Goal: Information Seeking & Learning: Learn about a topic

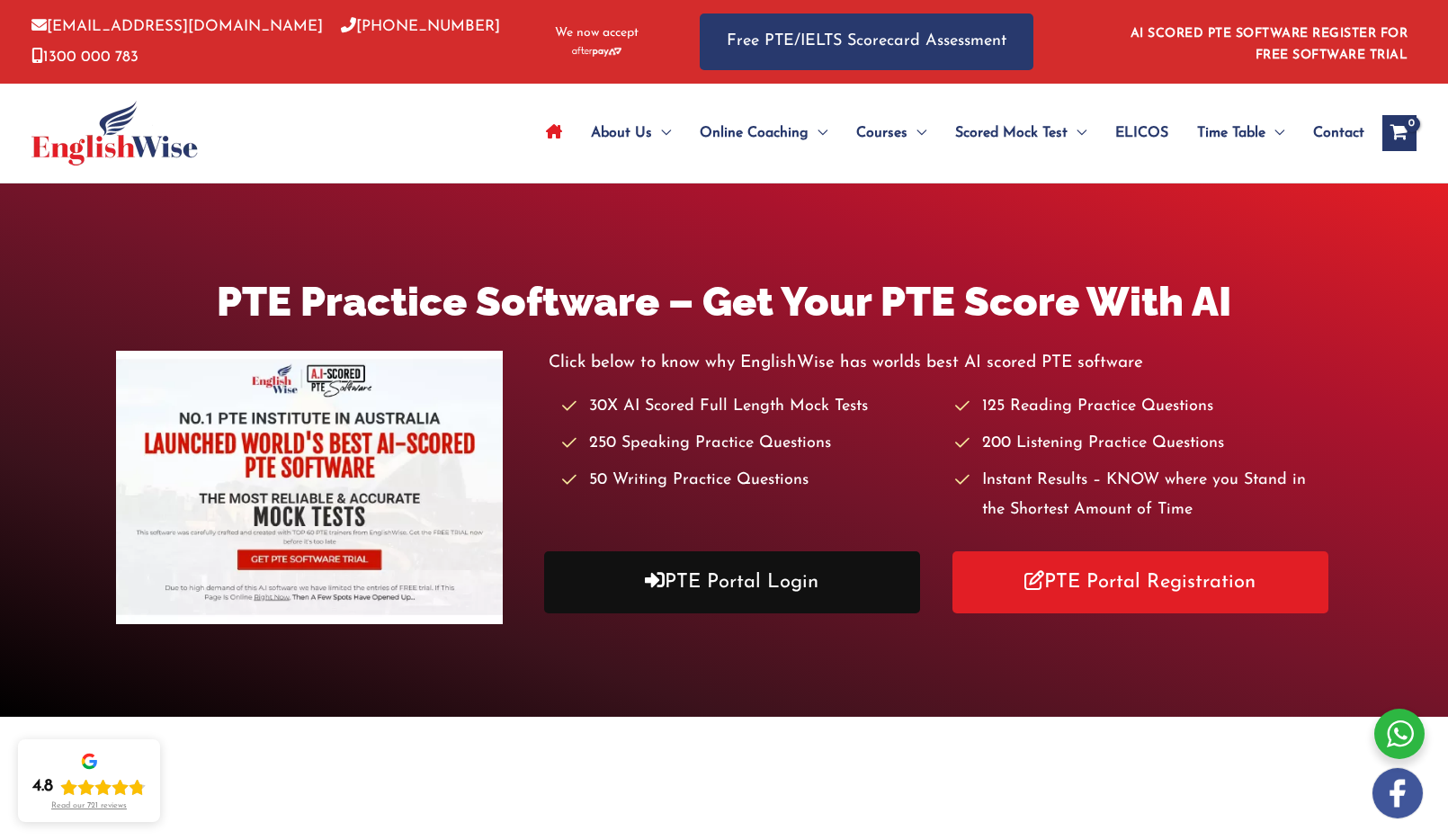
click at [833, 569] on link "PTE Portal Login" at bounding box center [733, 582] width 376 height 62
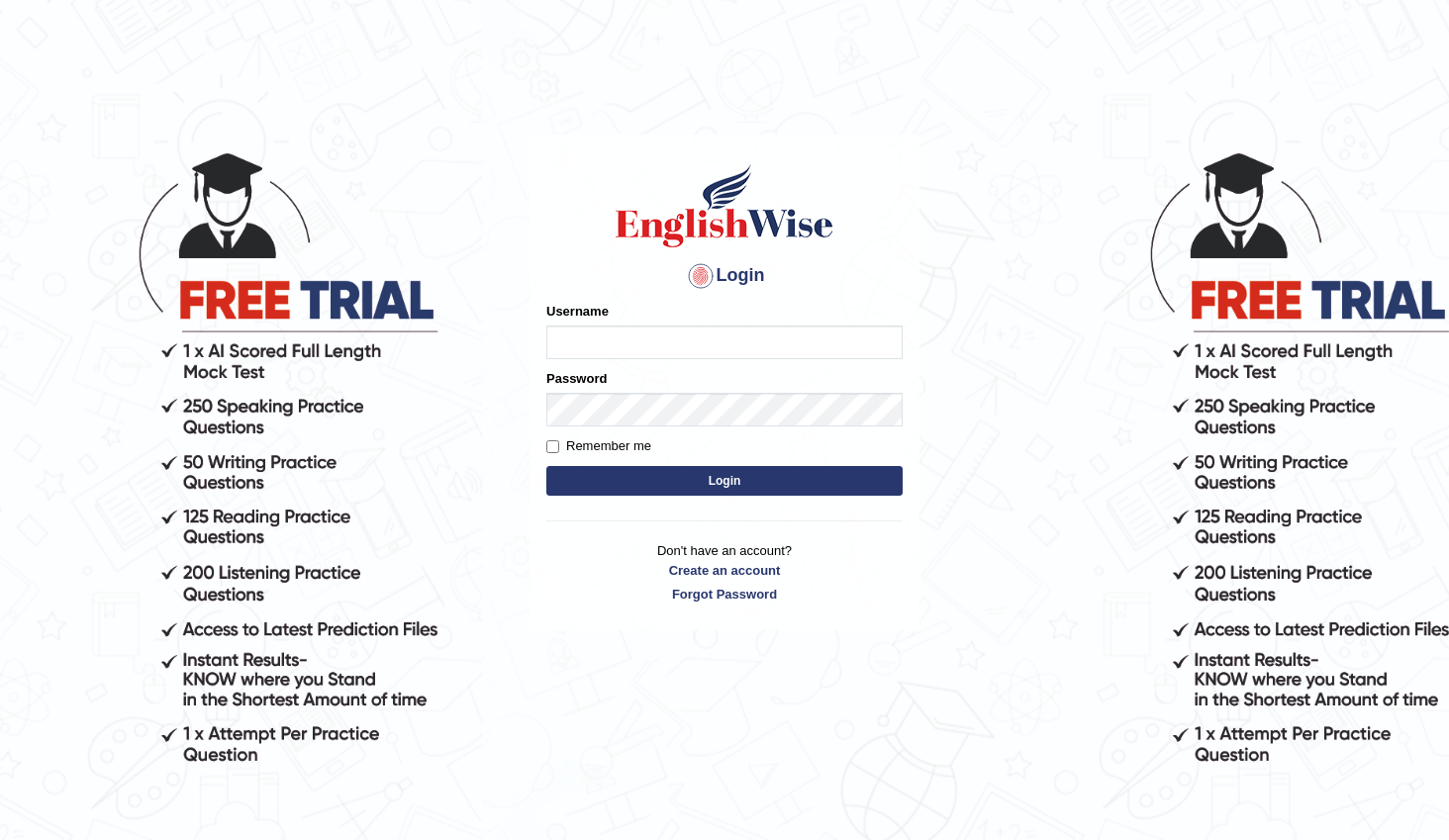
click at [633, 343] on input "Username" at bounding box center [724, 342] width 356 height 34
type input "anita28"
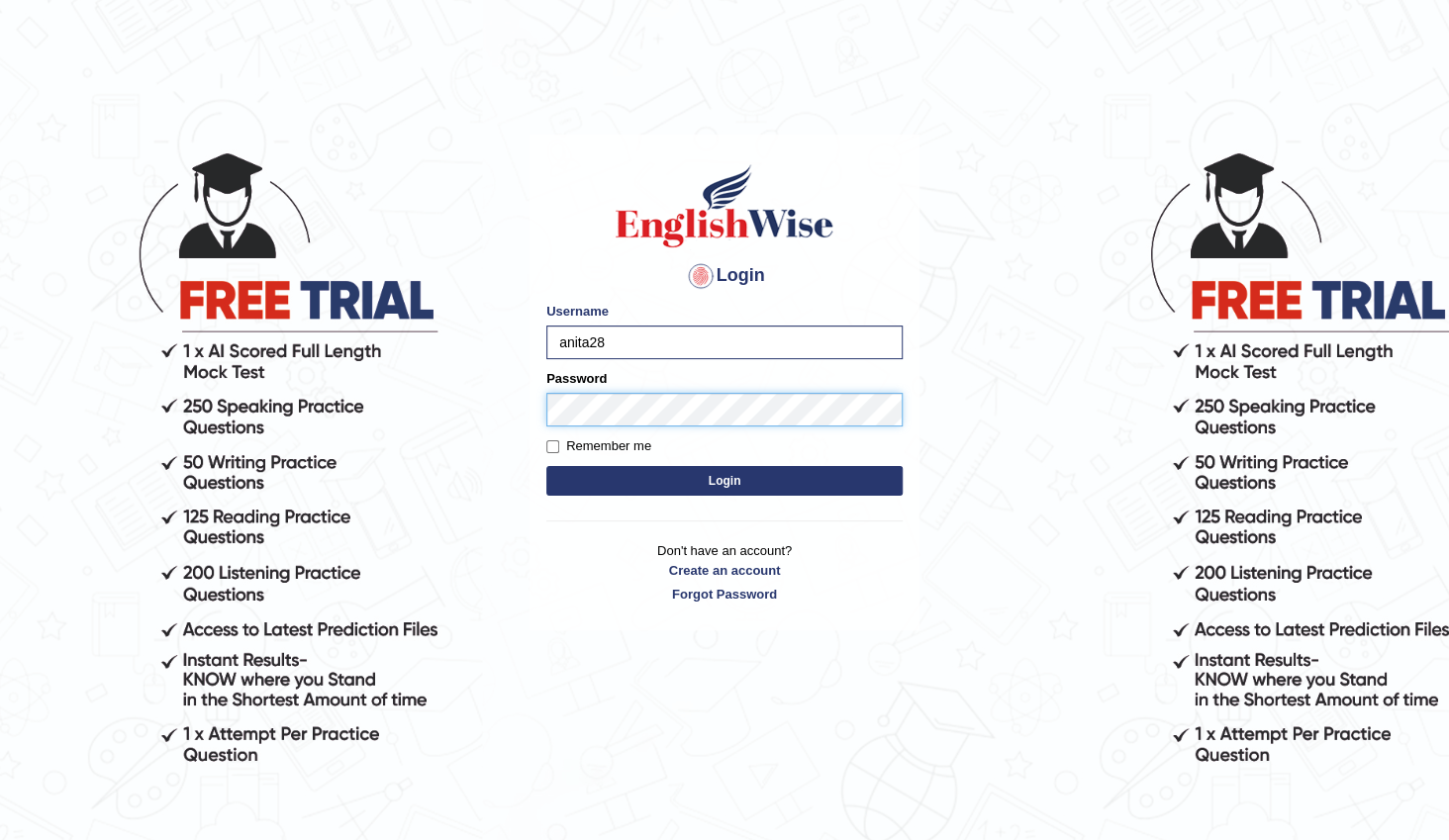
click at [546, 467] on button "Login" at bounding box center [724, 482] width 356 height 30
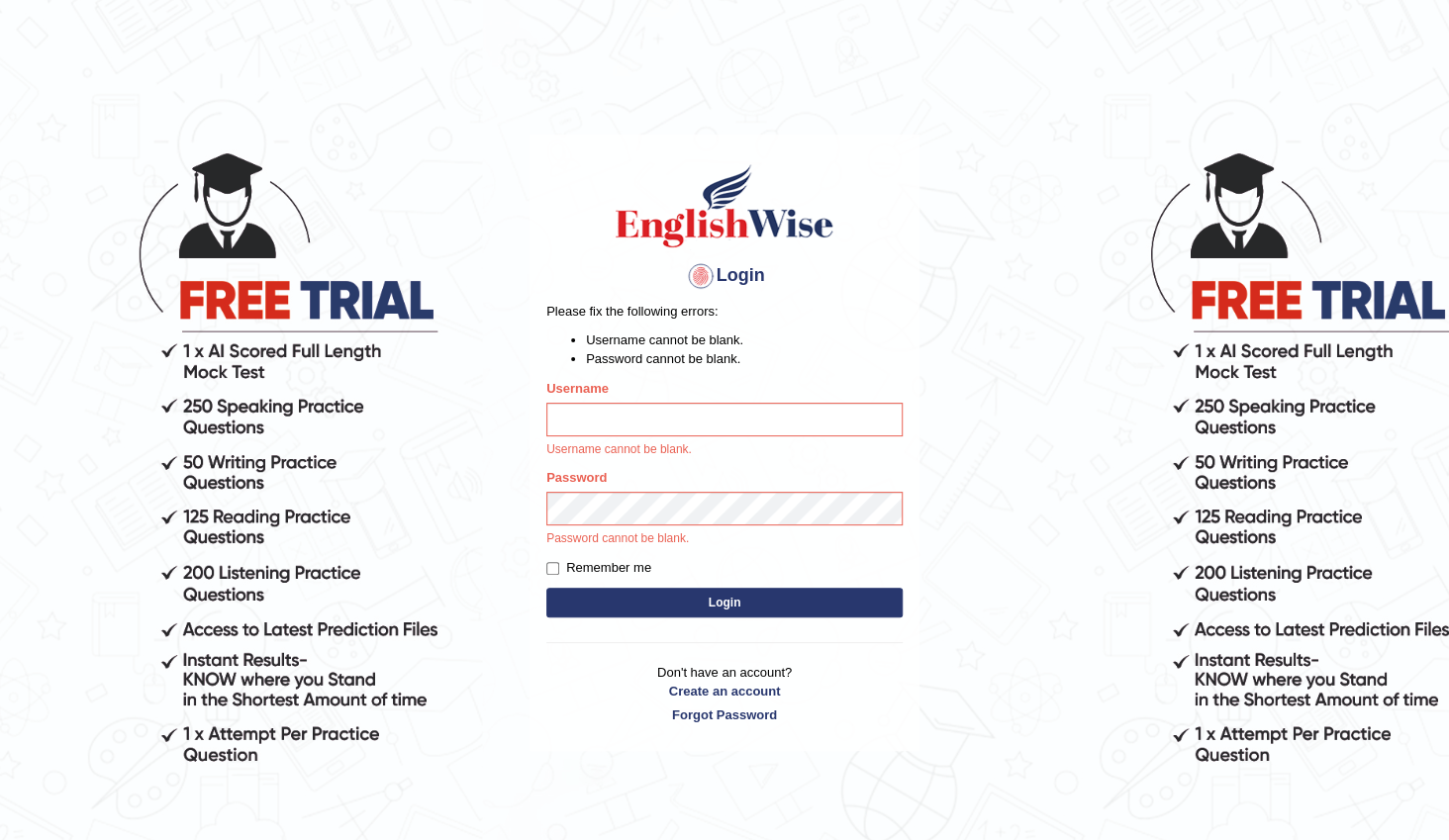
click at [580, 424] on input "Username" at bounding box center [724, 420] width 356 height 34
type input "anita28"
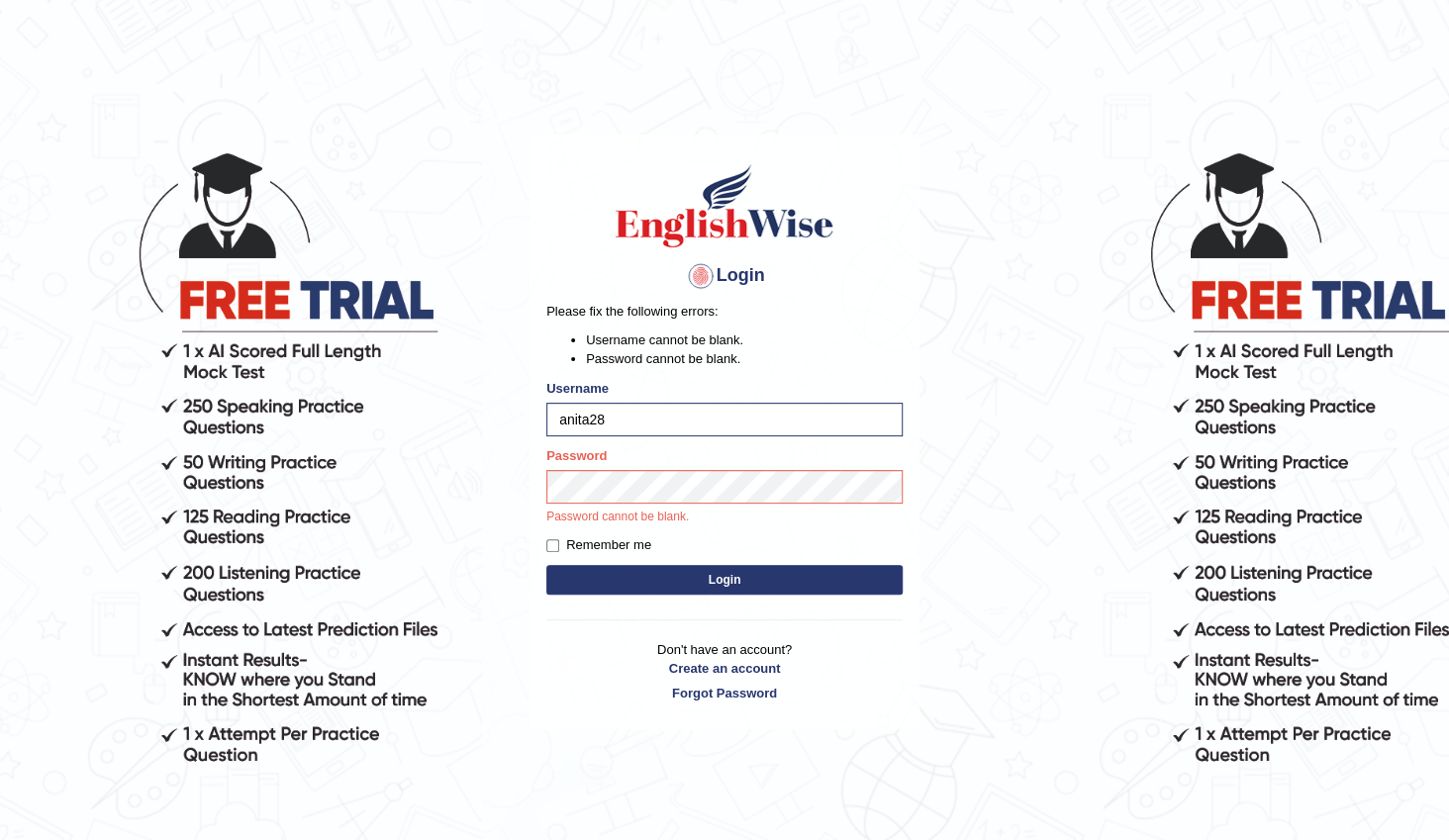
click at [594, 571] on button "Login" at bounding box center [724, 580] width 356 height 30
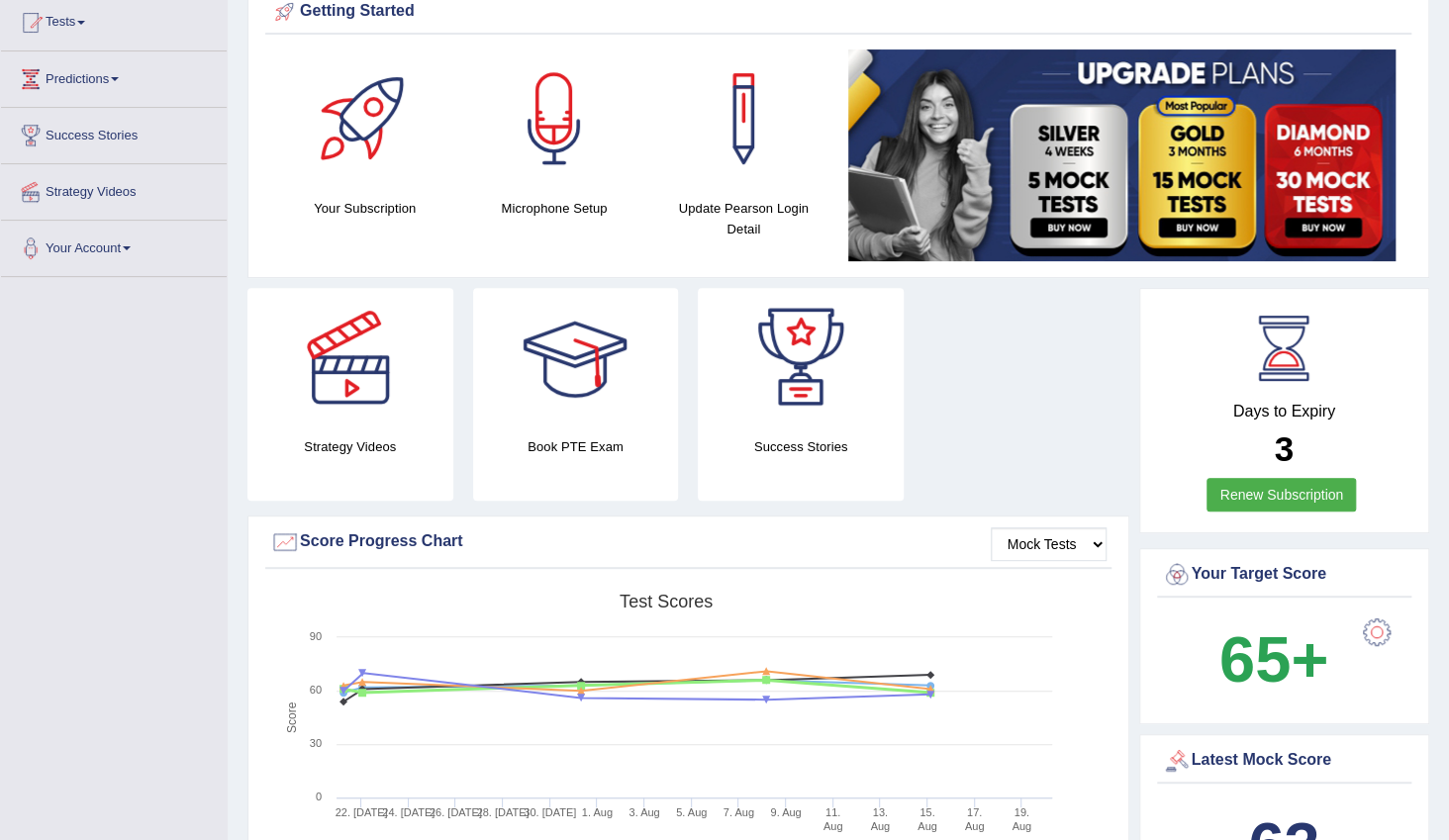
scroll to position [90, 0]
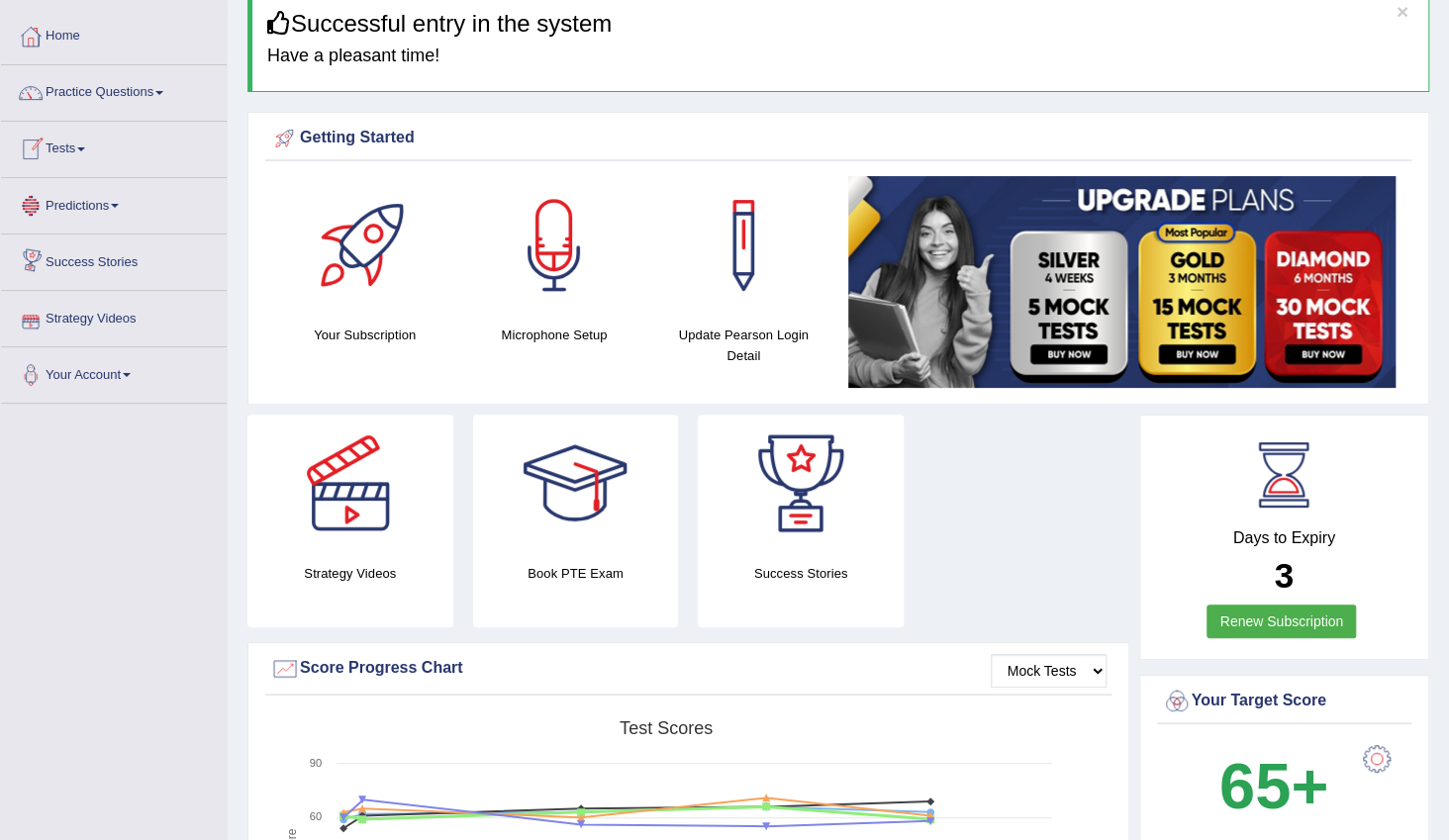
click at [56, 147] on link "Tests" at bounding box center [113, 146] width 226 height 50
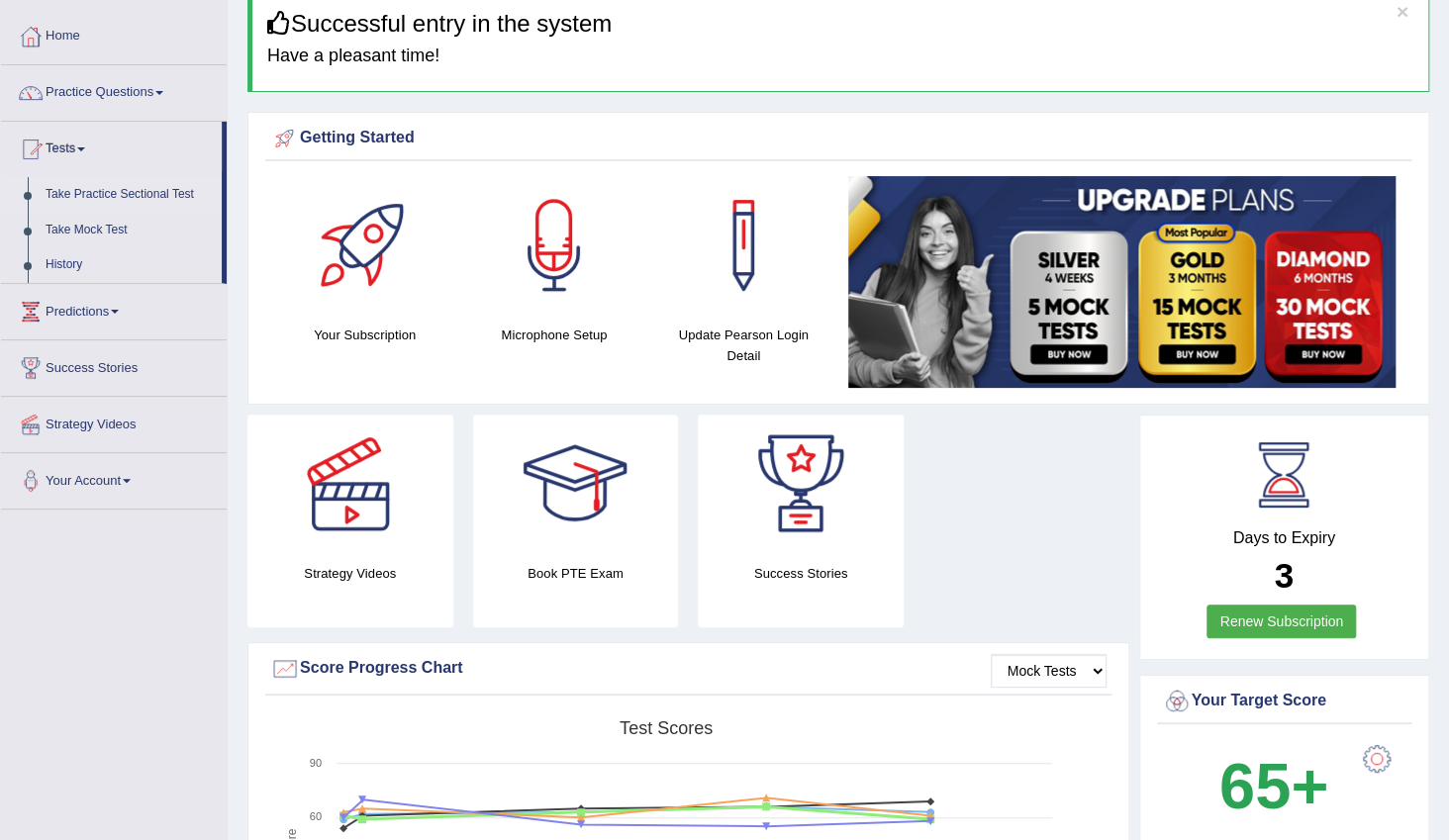
click at [117, 189] on link "Take Practice Sectional Test" at bounding box center [129, 195] width 185 height 36
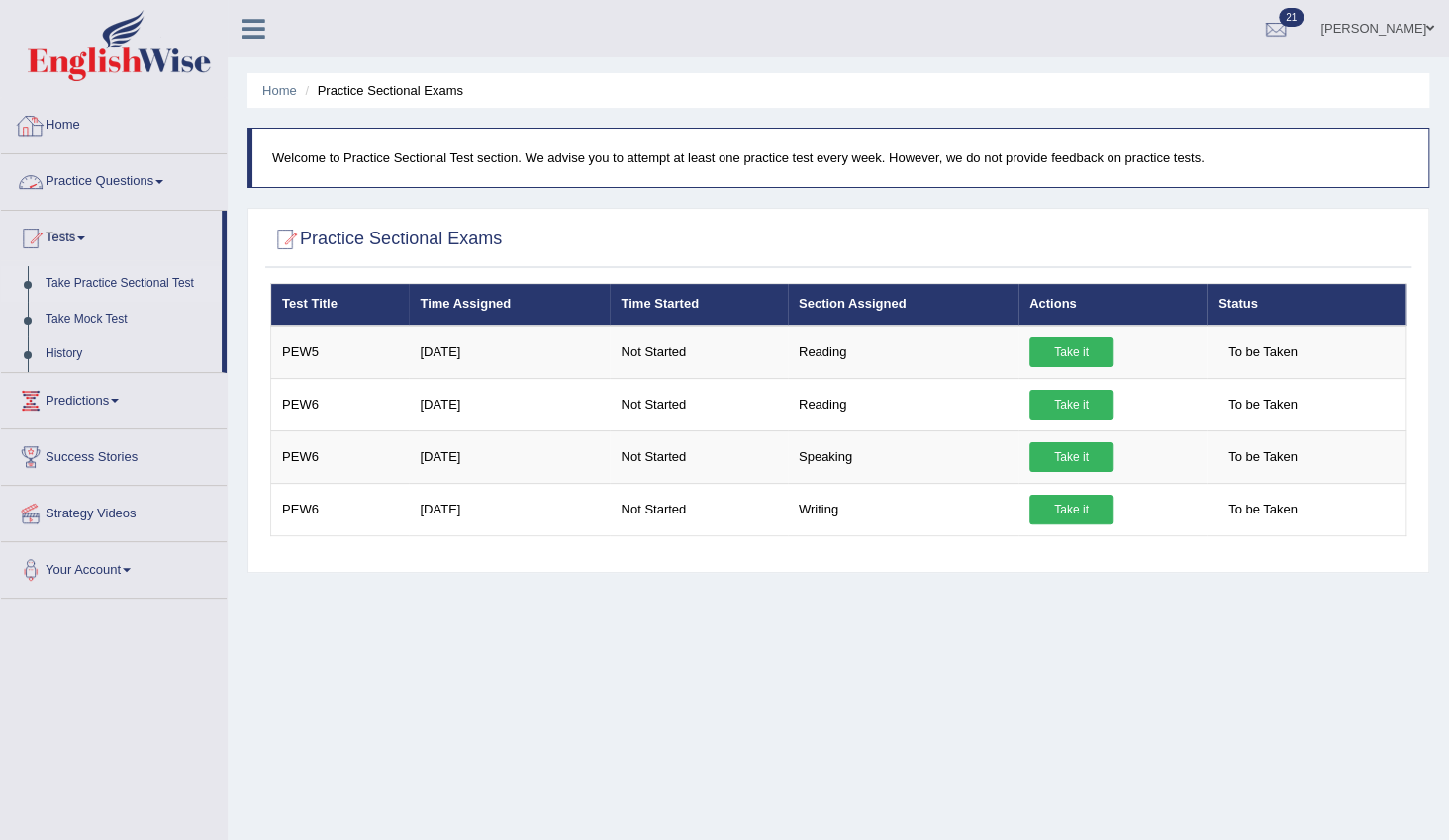
click at [94, 176] on link "Practice Questions" at bounding box center [113, 179] width 226 height 50
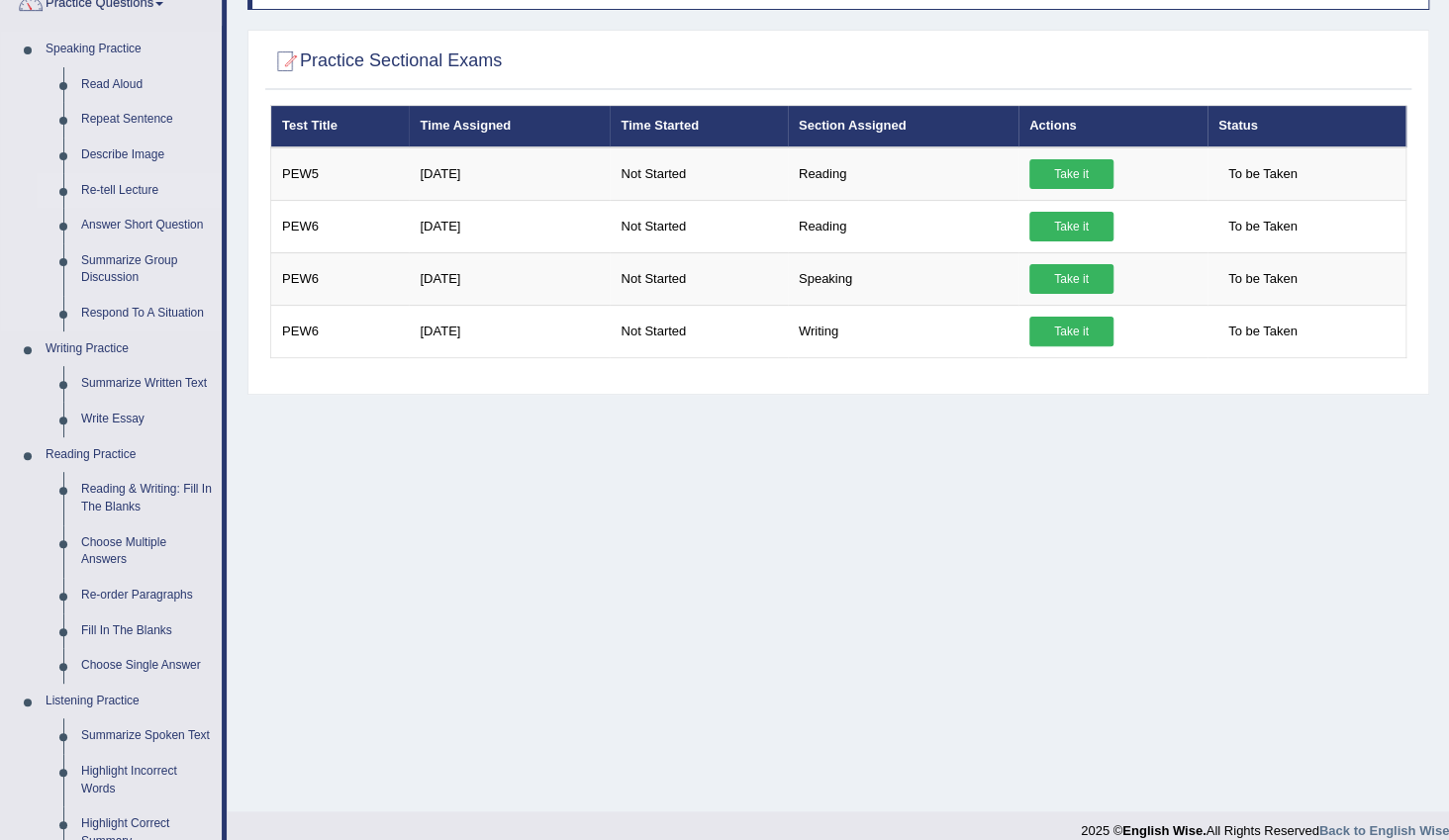
scroll to position [179, 0]
click at [99, 416] on link "Write Essay" at bounding box center [147, 419] width 149 height 36
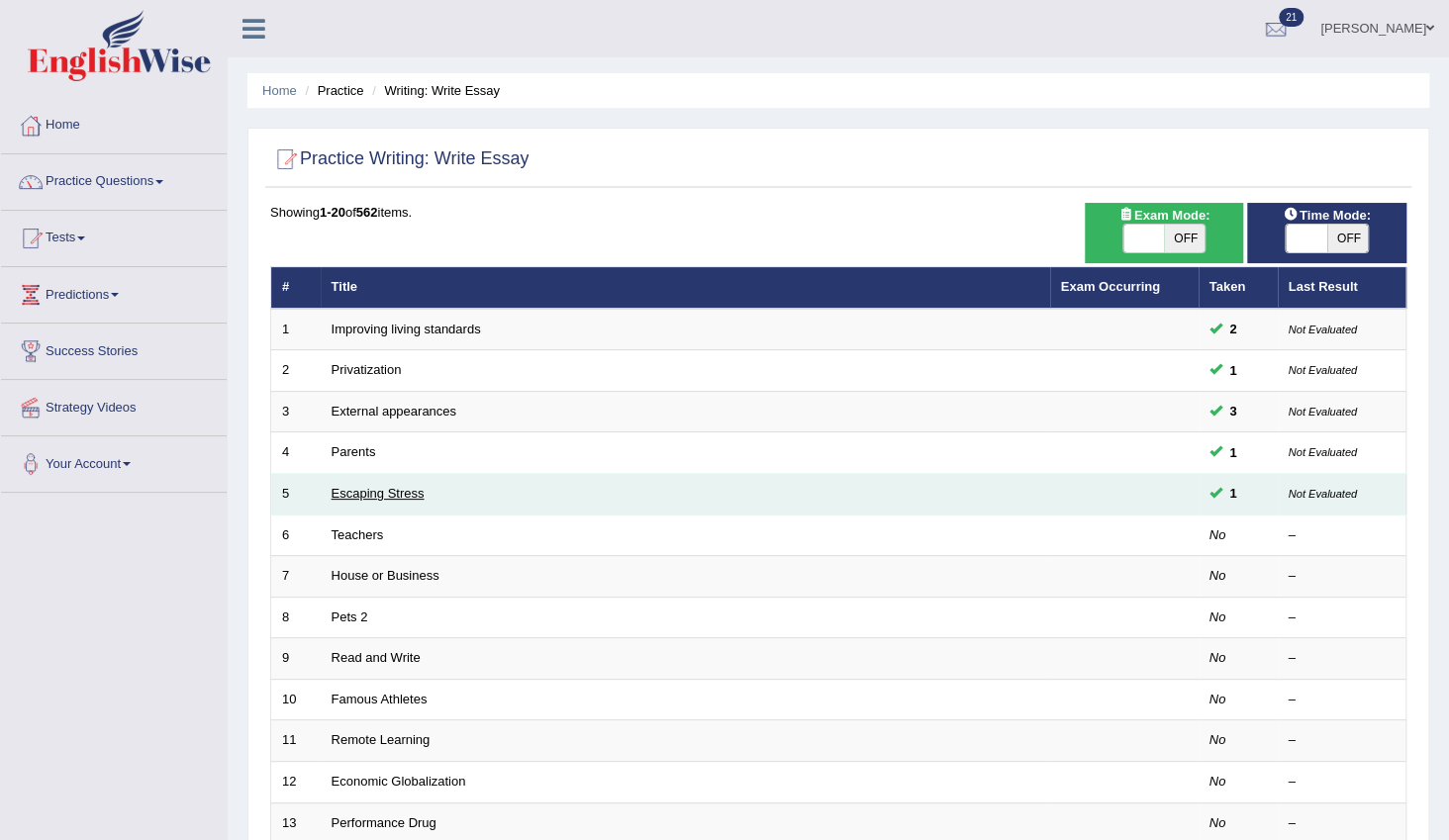
click at [365, 497] on link "Escaping Stress" at bounding box center [378, 493] width 94 height 15
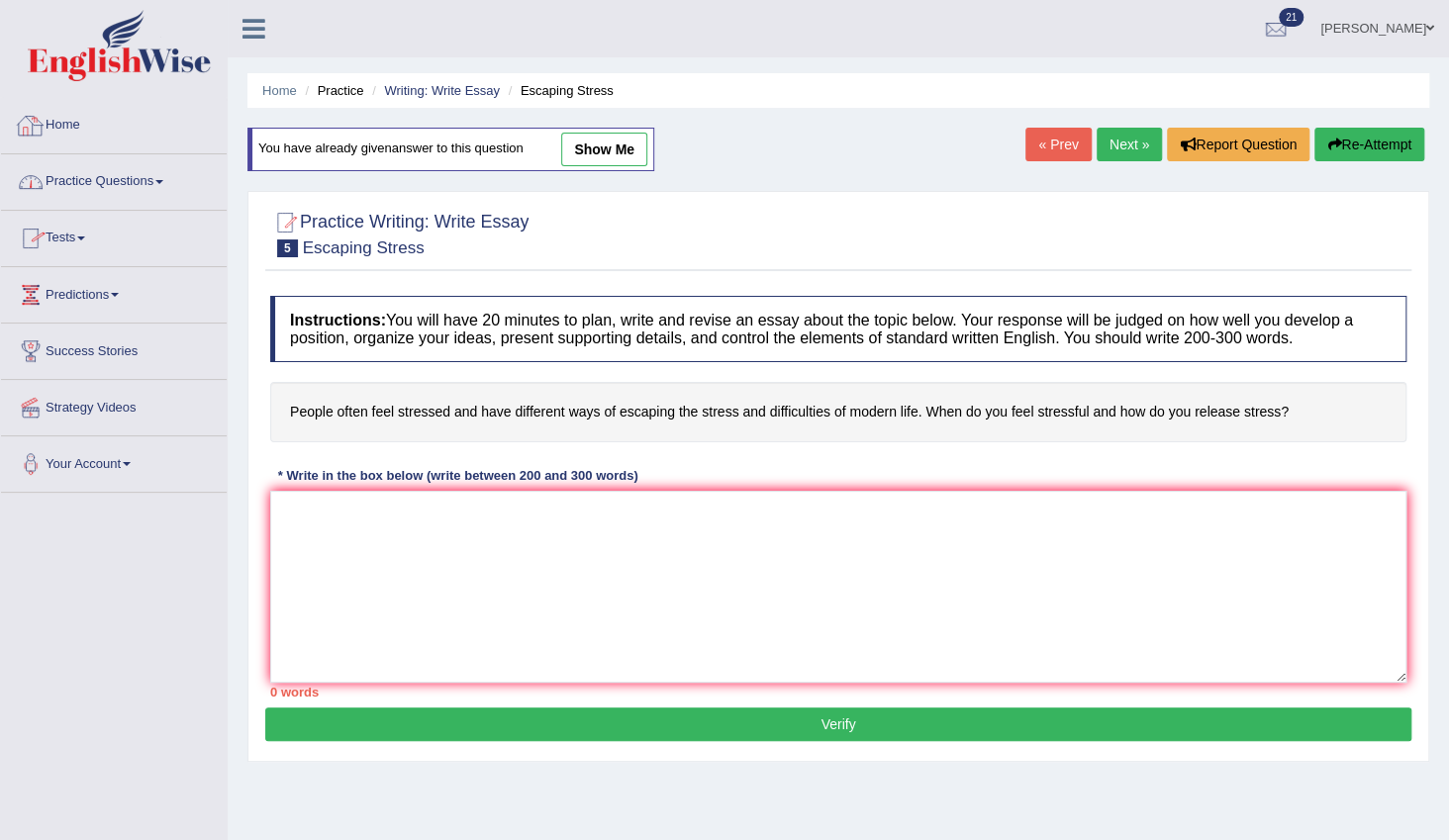
click at [416, 80] on ul "Home Practice Writing: Write Essay Escaping Stress" at bounding box center [839, 91] width 1182 height 35
click at [117, 183] on link "Practice Questions" at bounding box center [113, 179] width 226 height 50
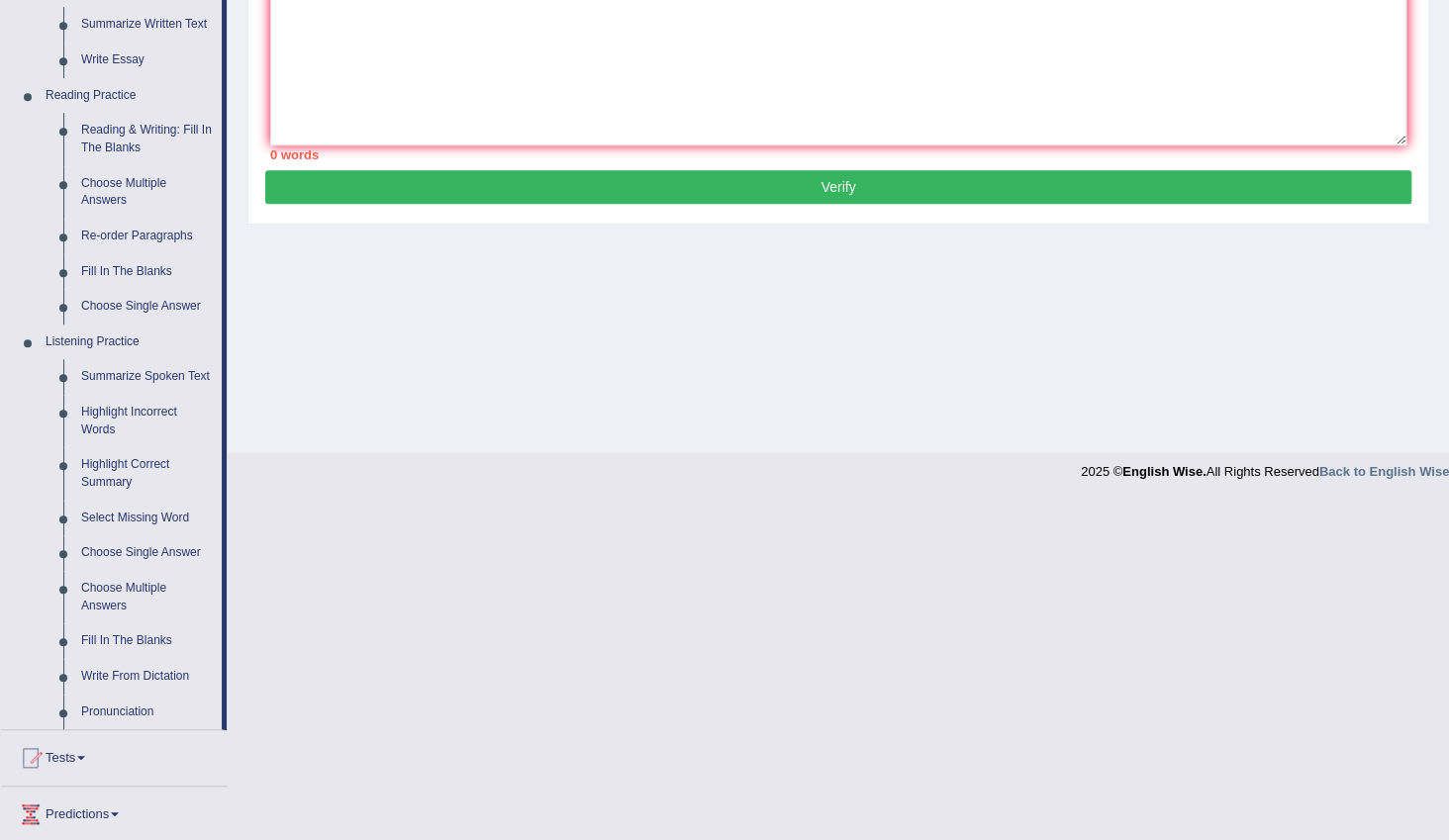
scroll to position [539, 0]
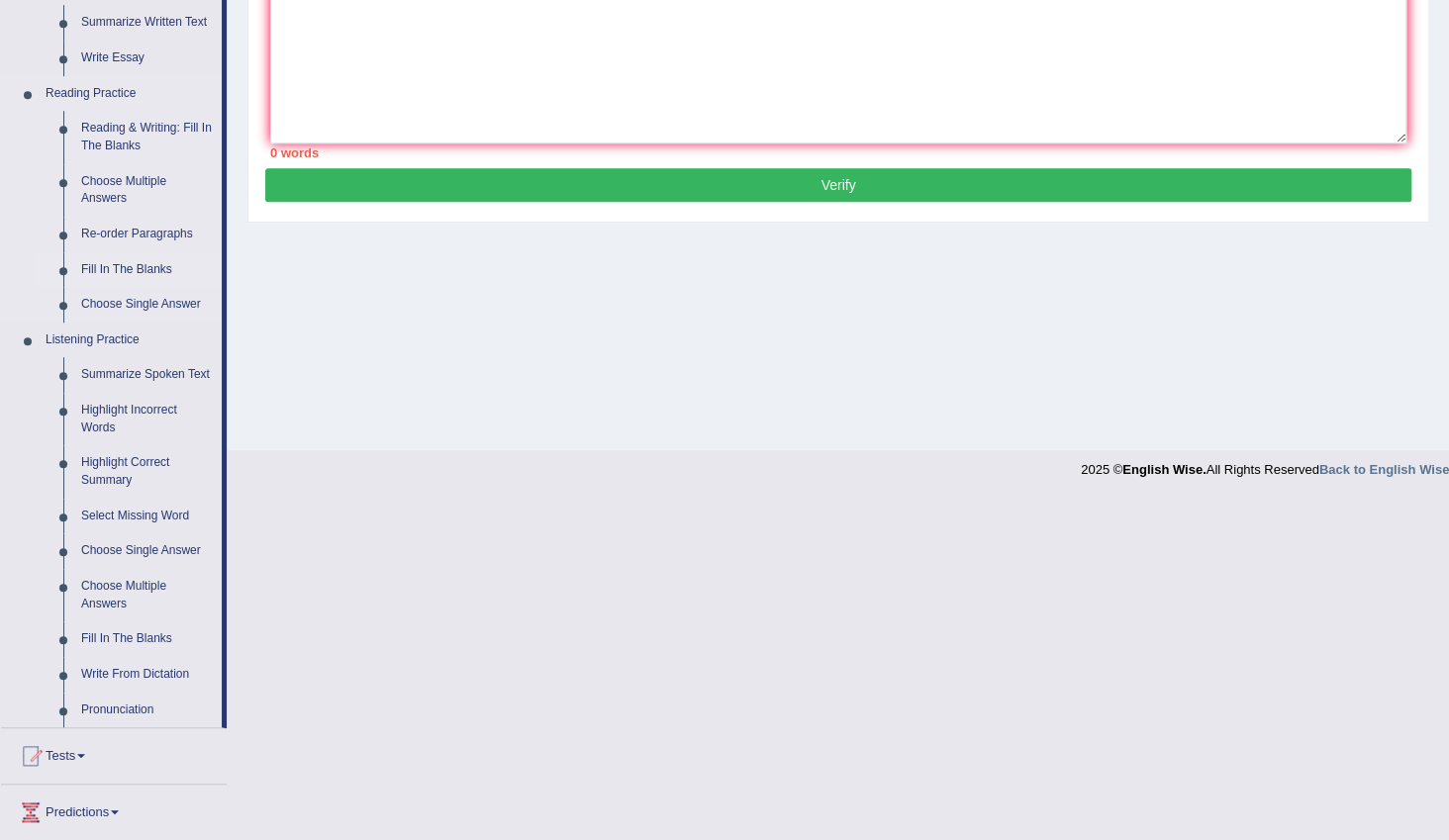
click at [124, 269] on link "Fill In The Blanks" at bounding box center [147, 271] width 149 height 36
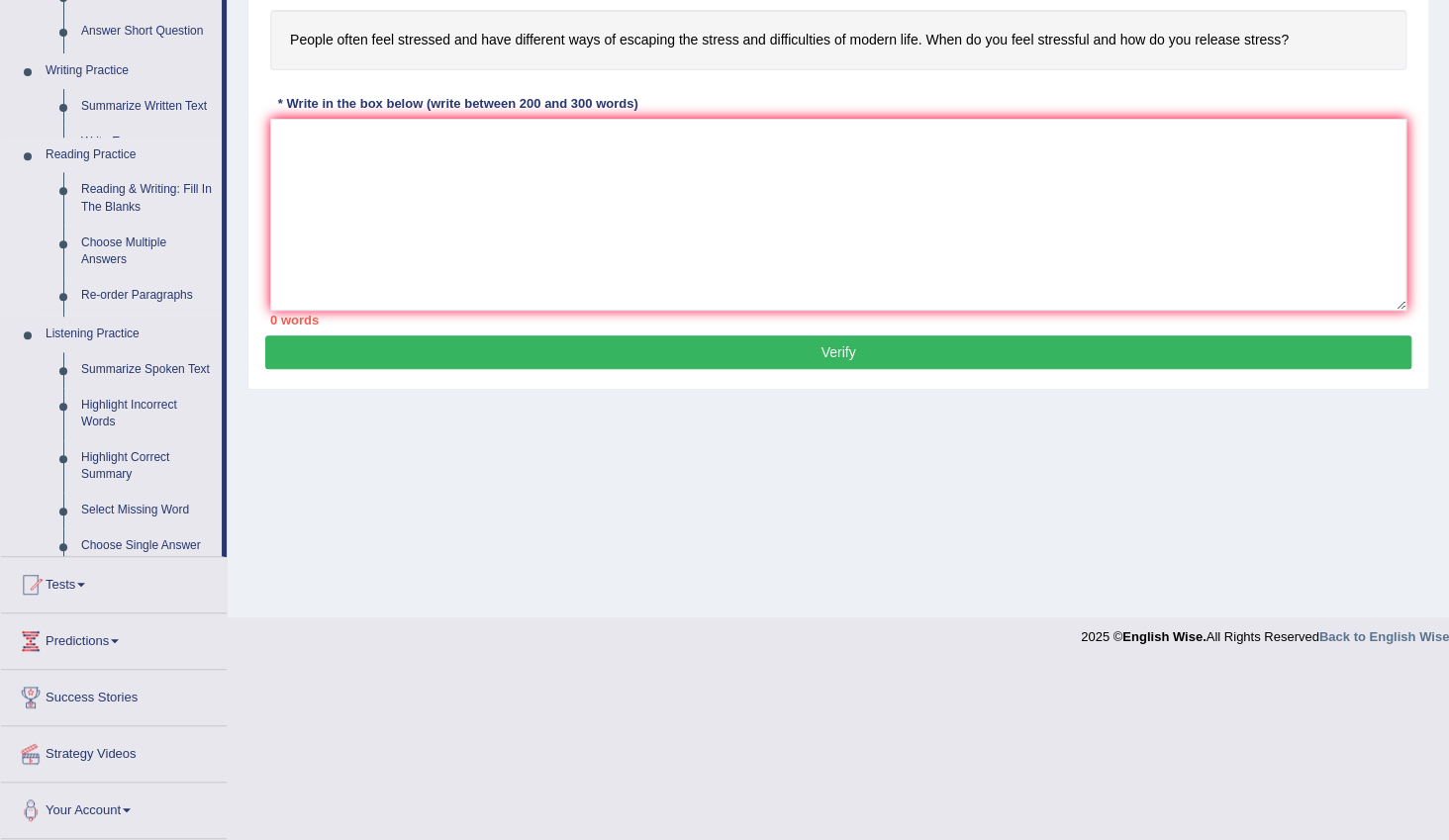
scroll to position [198, 0]
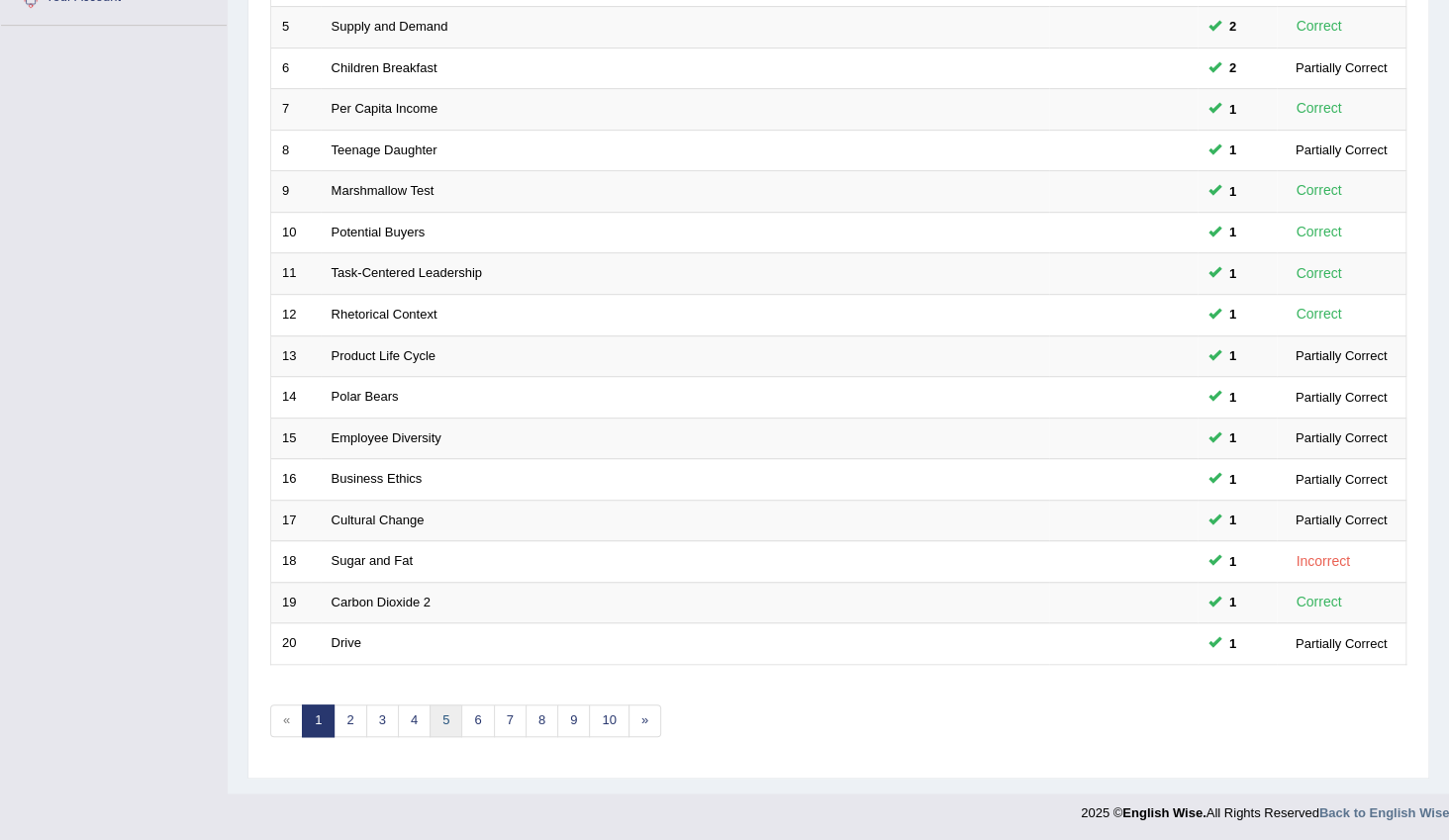
click at [452, 715] on link "5" at bounding box center [446, 721] width 33 height 33
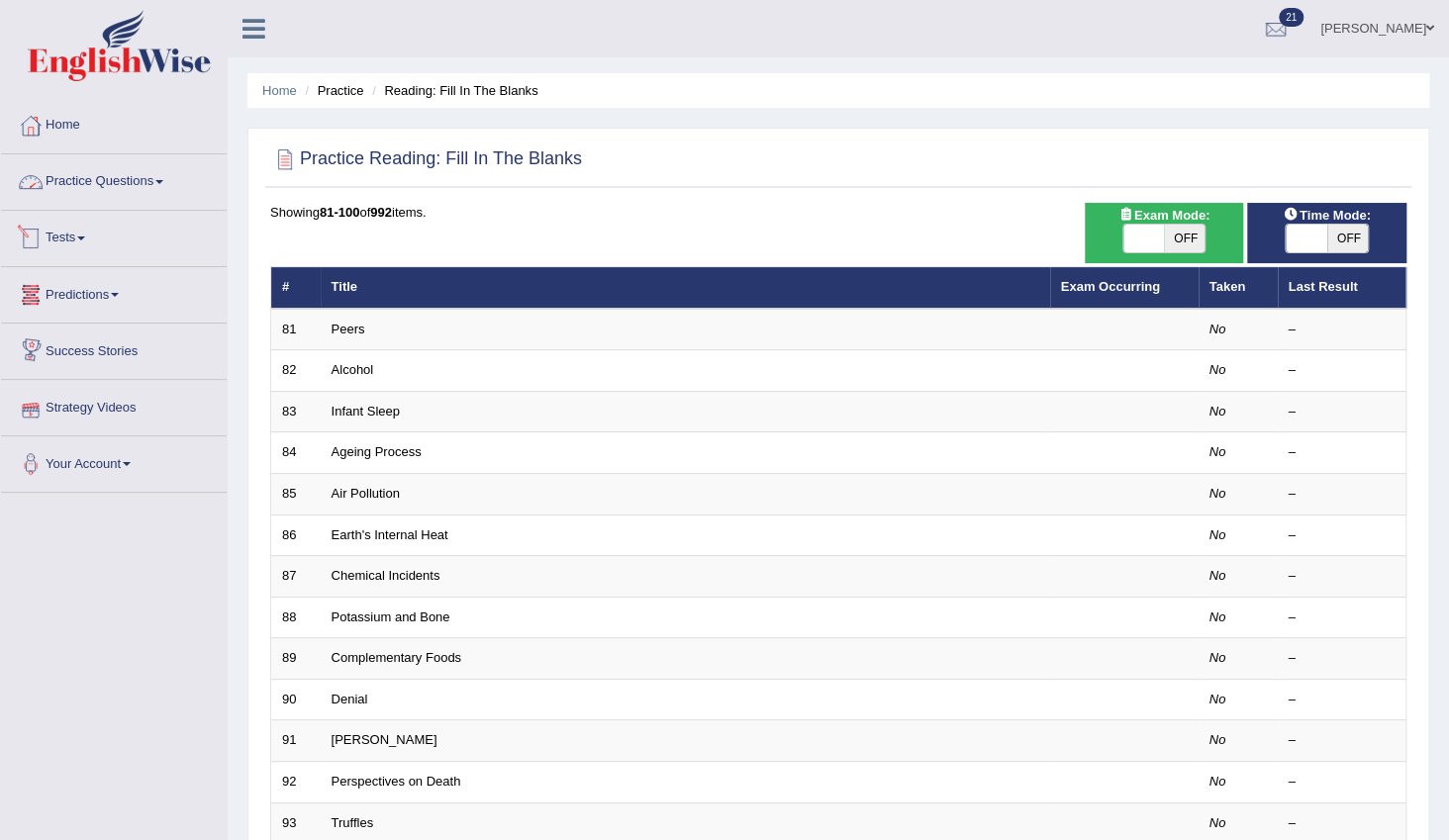
click at [119, 180] on link "Practice Questions" at bounding box center [113, 179] width 226 height 50
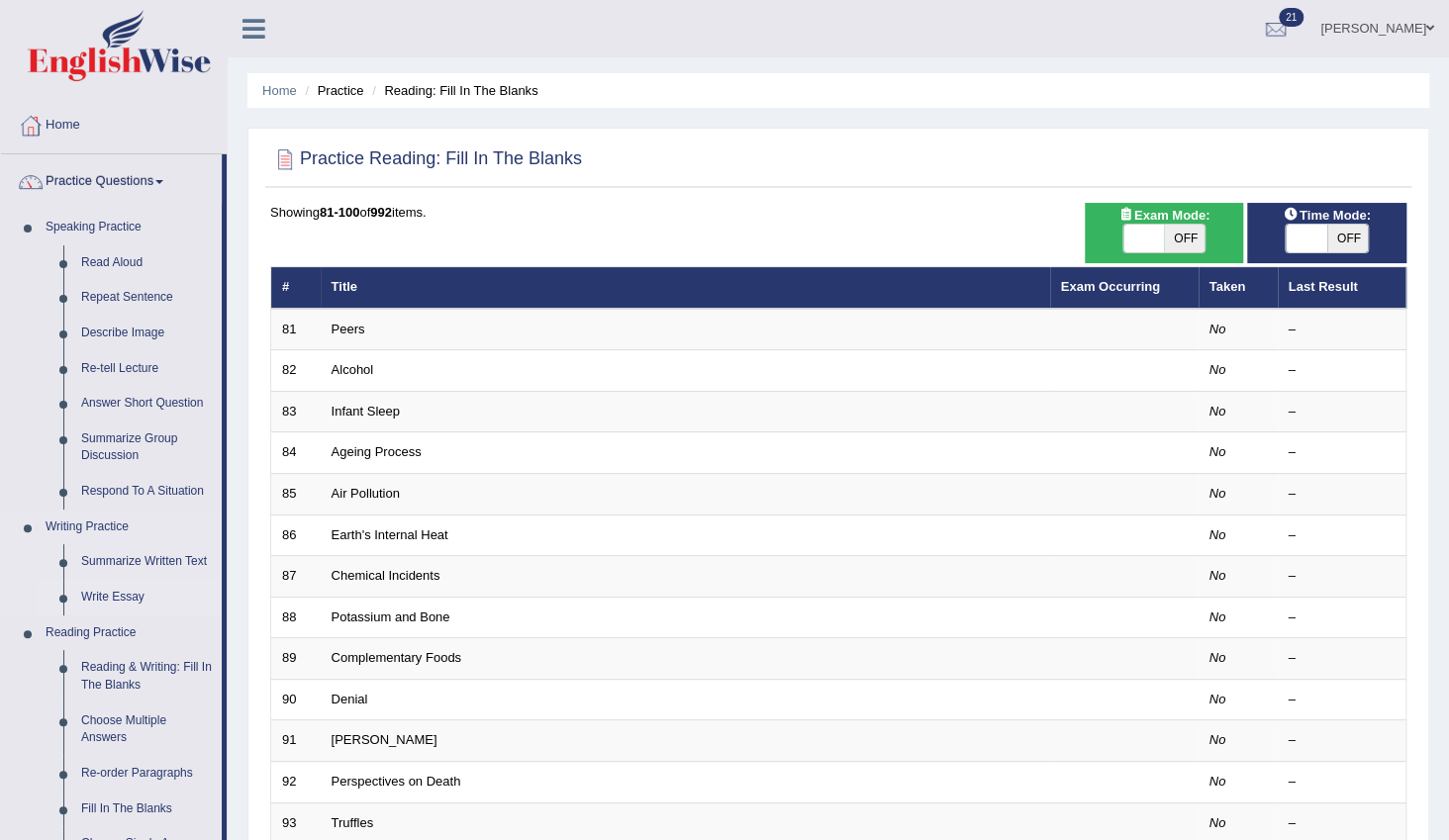
click at [99, 590] on link "Write Essay" at bounding box center [147, 598] width 149 height 36
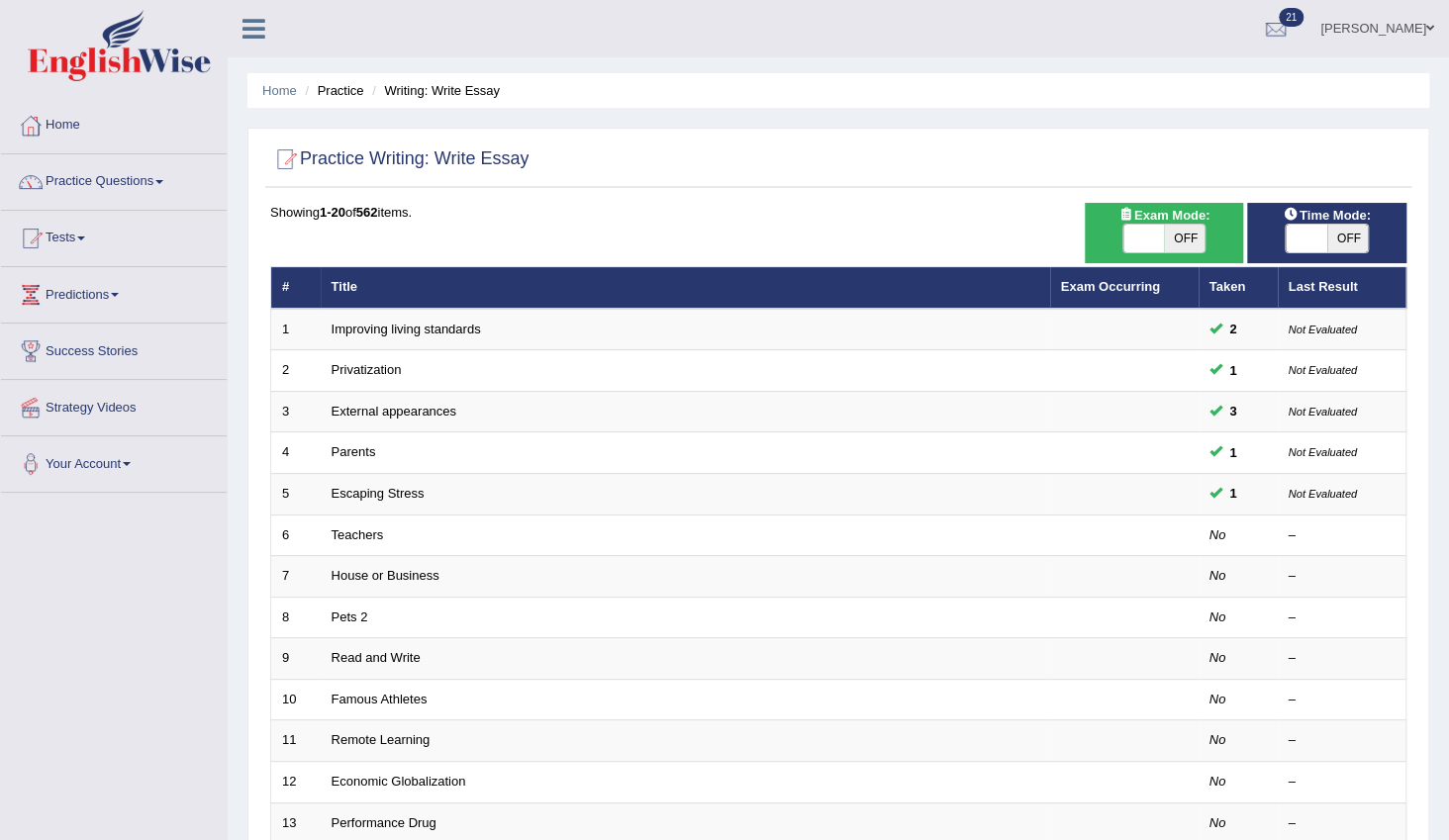
click at [1179, 242] on span "OFF" at bounding box center [1185, 239] width 42 height 28
checkbox input "true"
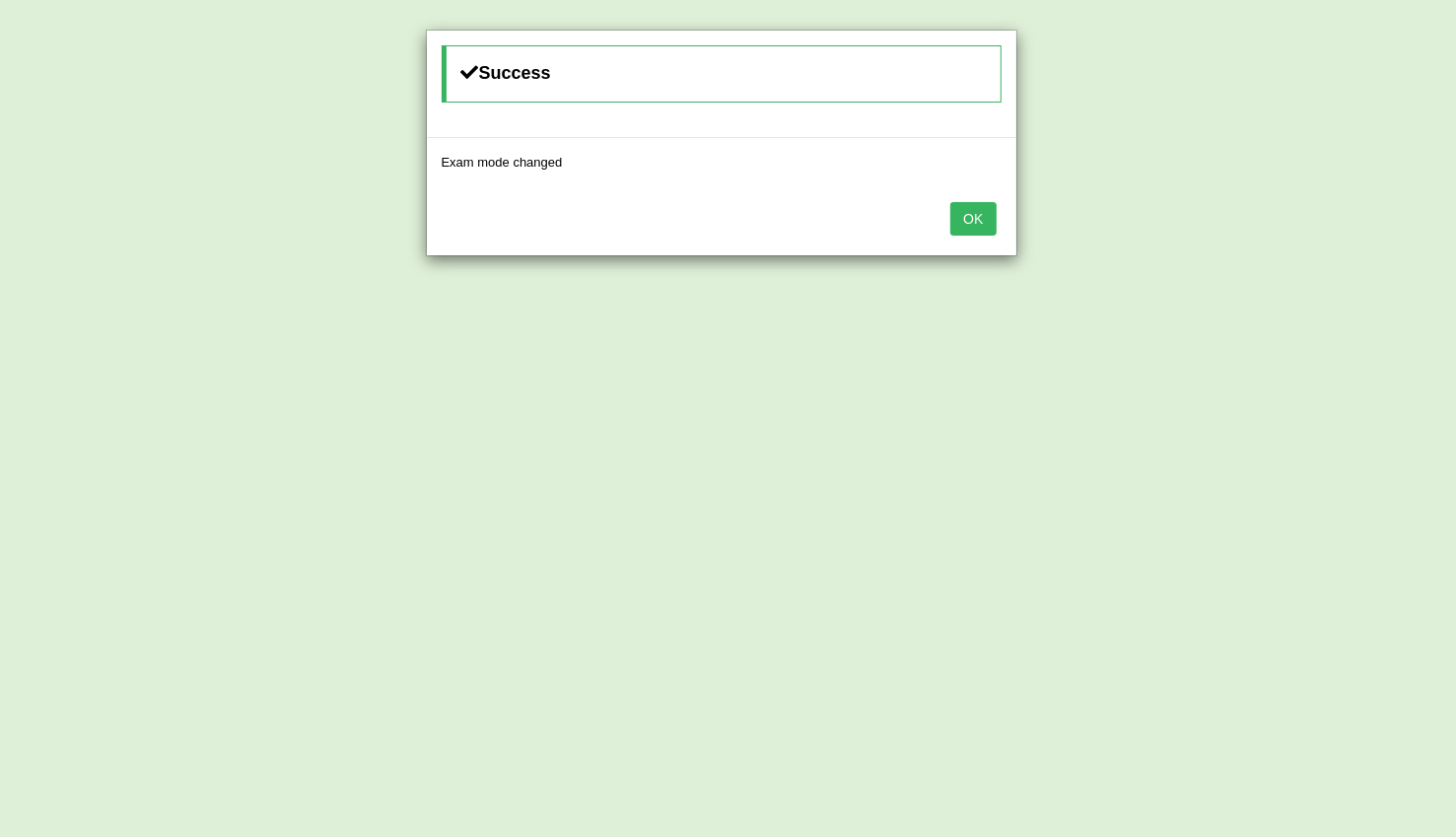
click at [966, 220] on button "OK" at bounding box center [973, 219] width 46 height 34
click at [968, 216] on button "OK" at bounding box center [973, 219] width 46 height 34
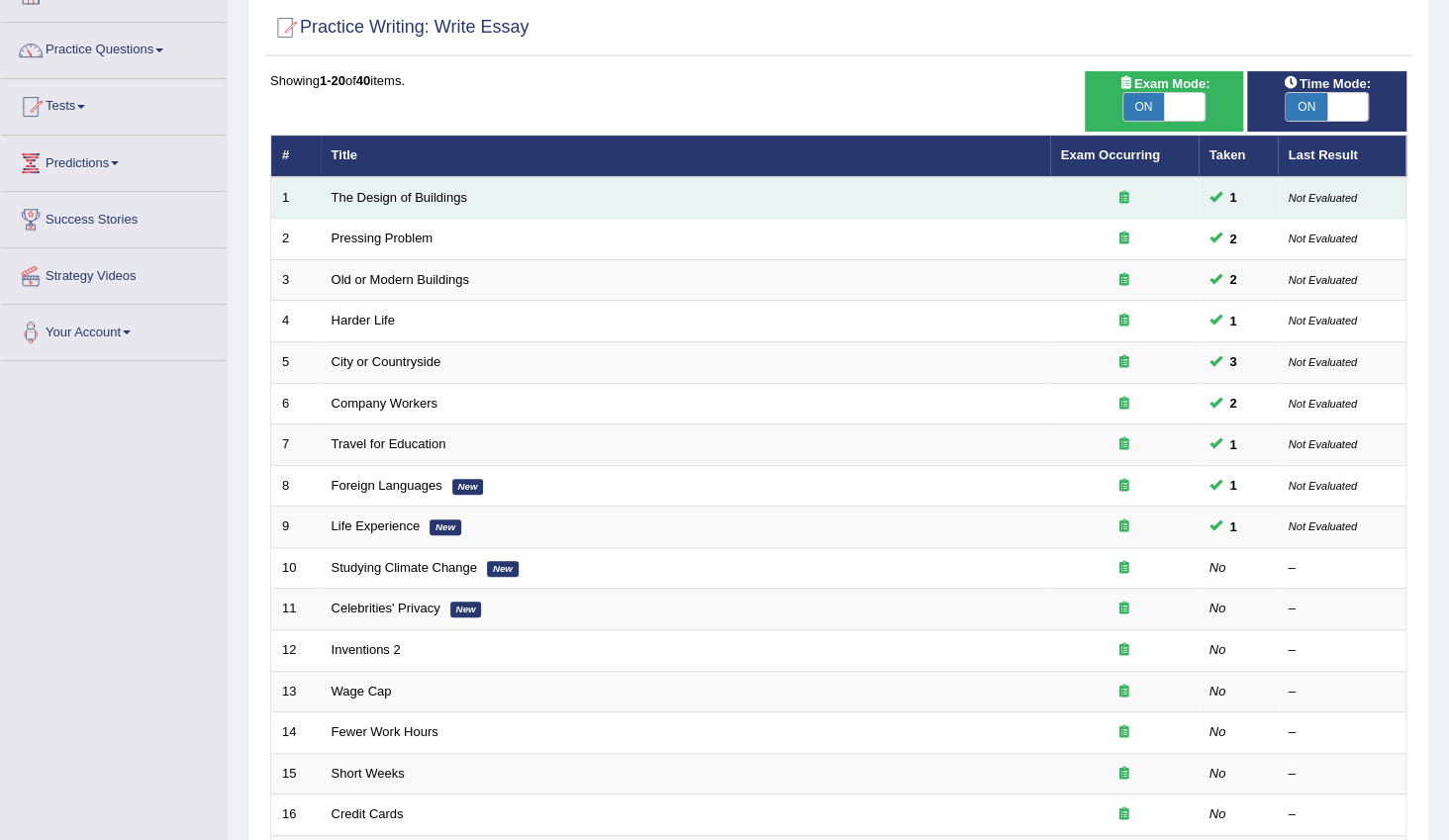
scroll to position [179, 0]
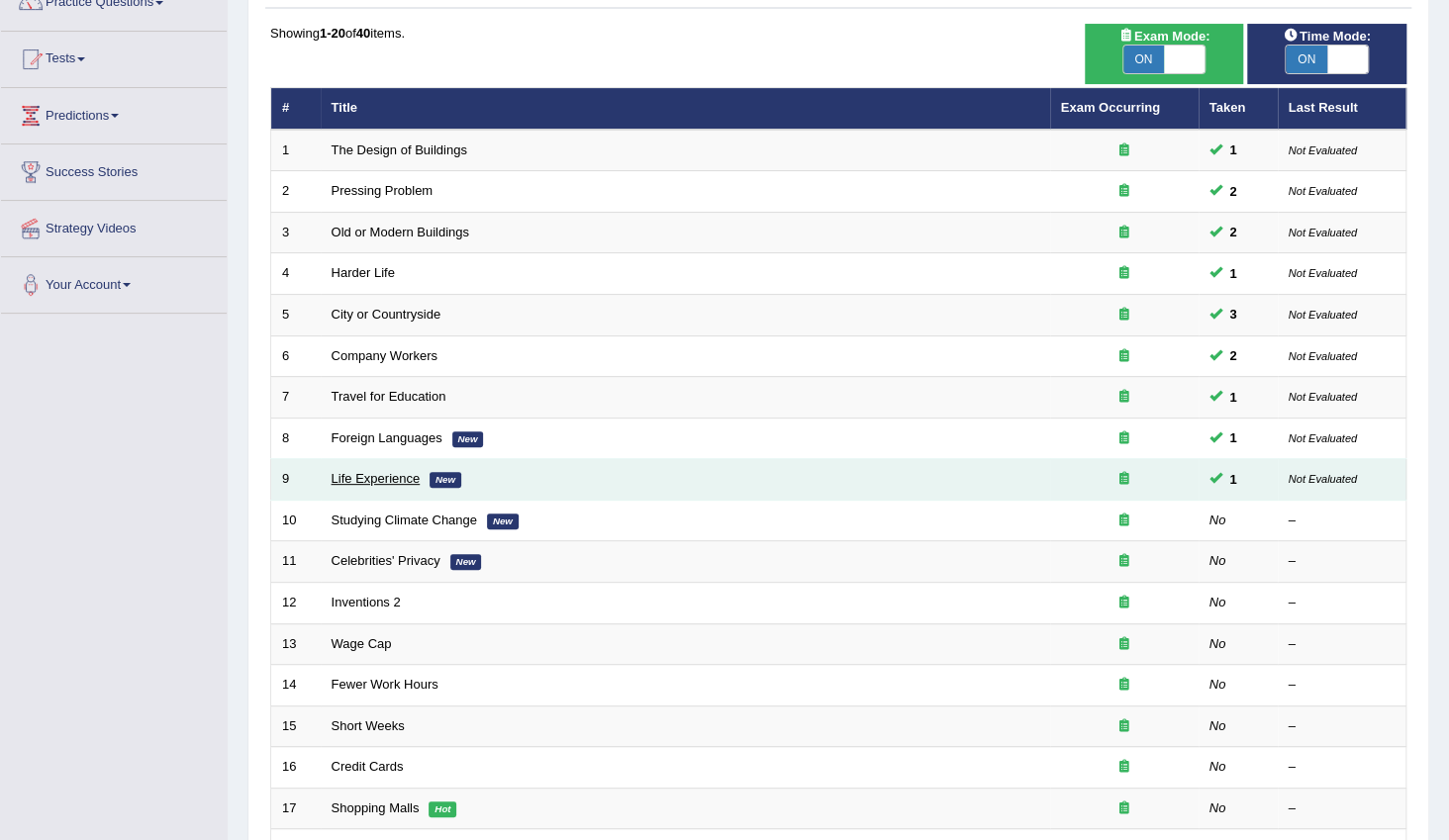
click at [376, 473] on link "Life Experience" at bounding box center [376, 478] width 90 height 15
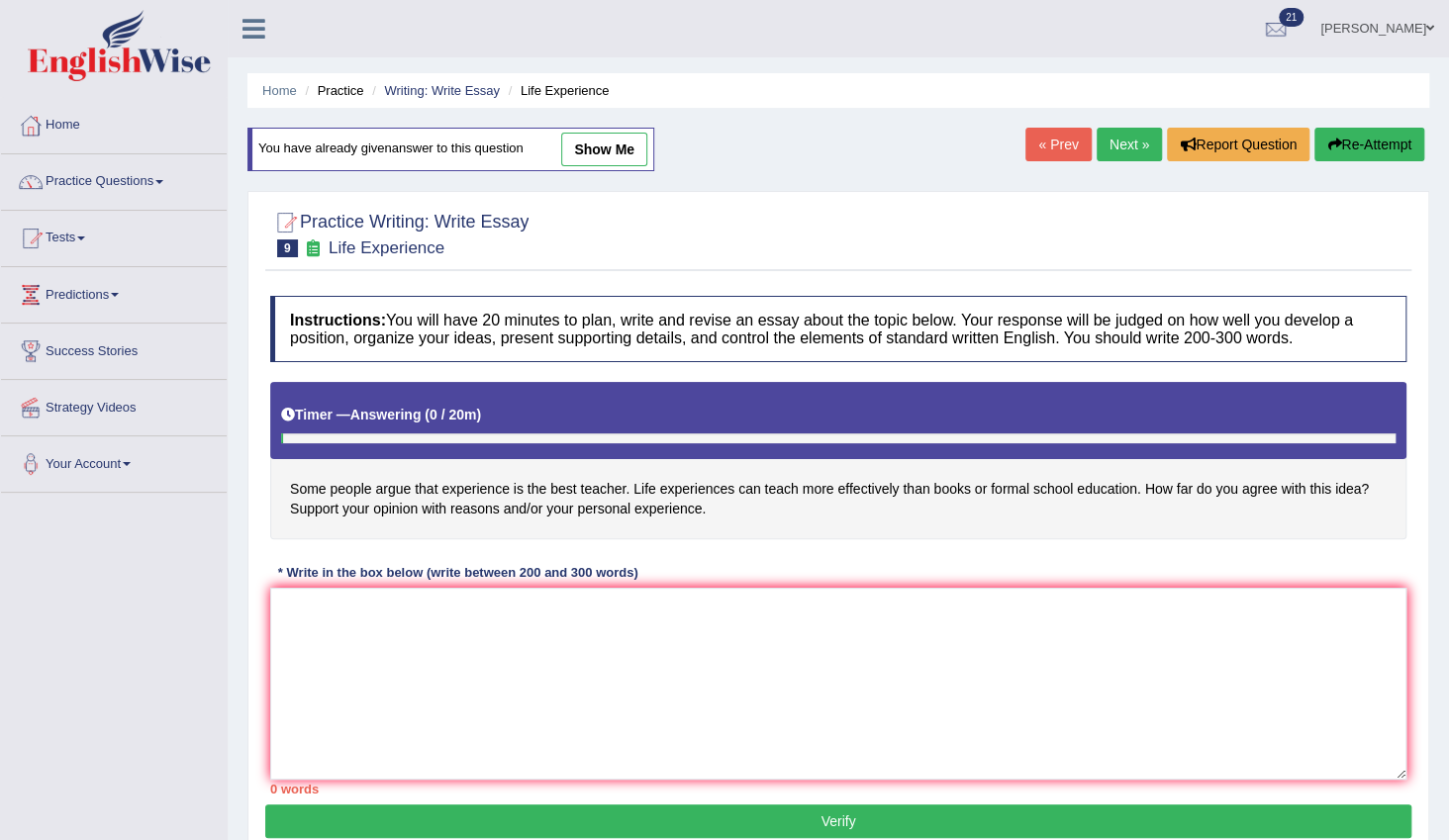
click at [614, 148] on link "show me" at bounding box center [604, 149] width 87 height 34
type textarea "The increasing influence of life experience can teach more effectively than boo…"
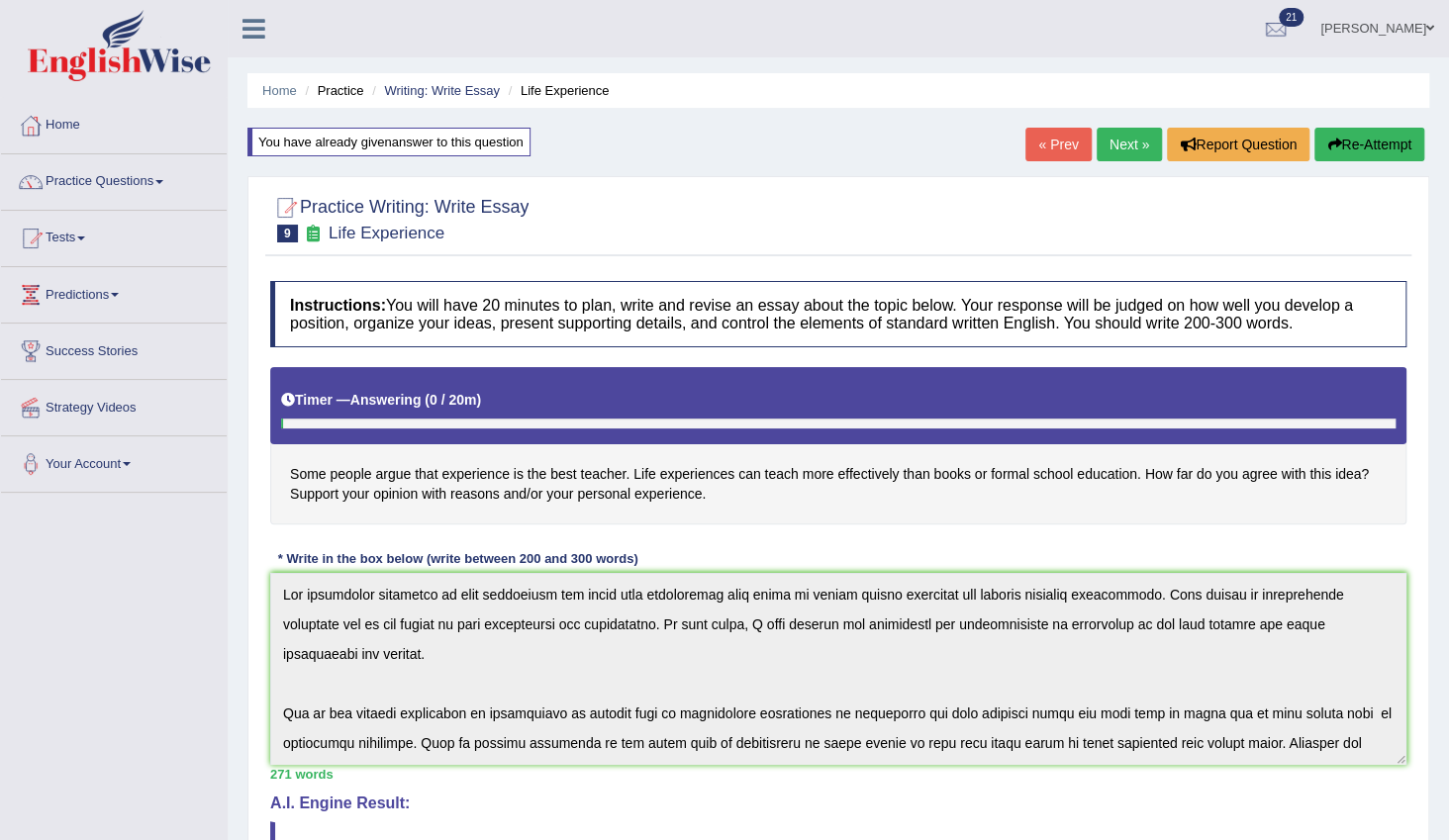
click at [1137, 138] on link "Next »" at bounding box center [1130, 144] width 66 height 34
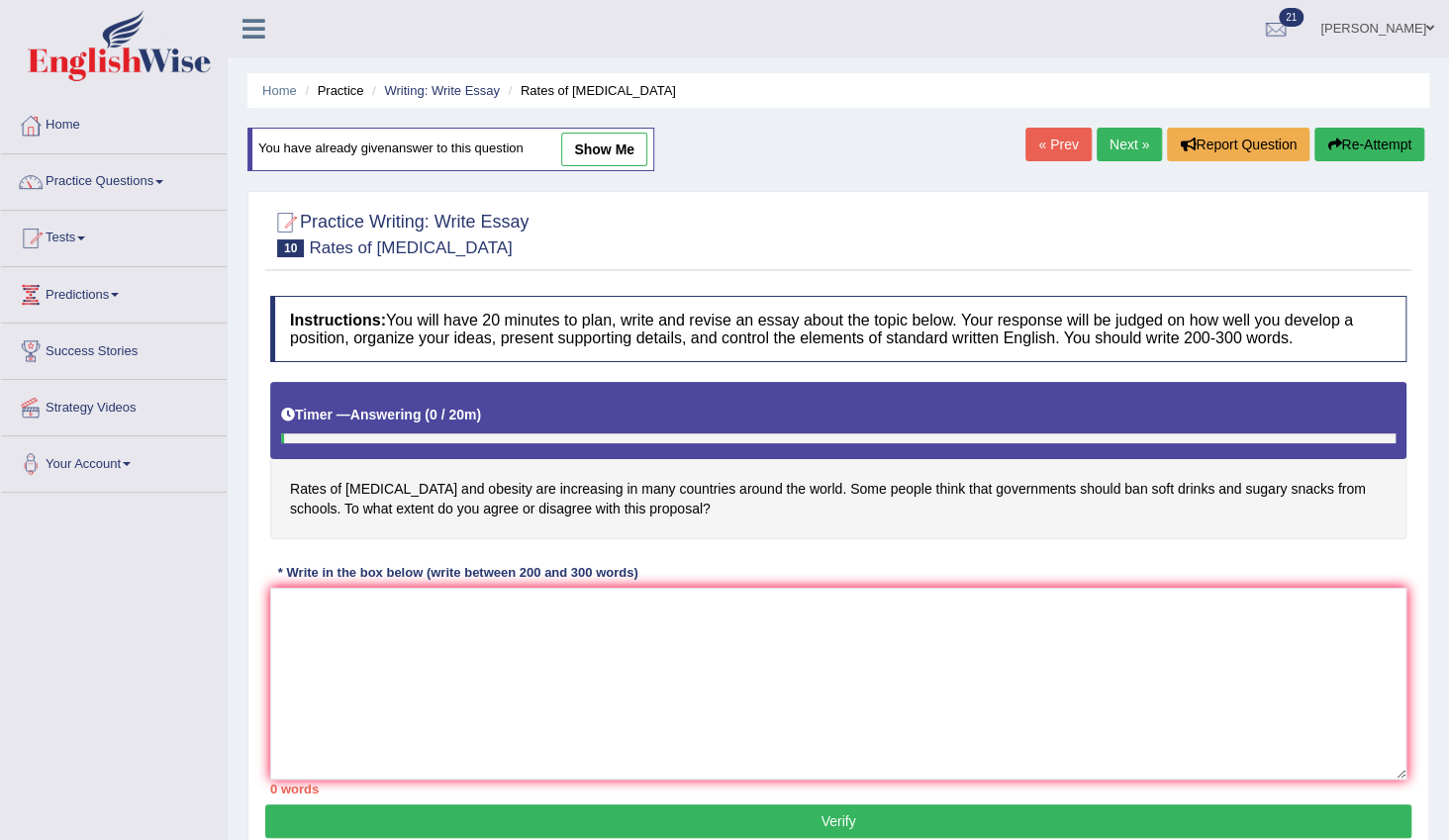
click at [633, 158] on link "show me" at bounding box center [604, 149] width 87 height 34
type textarea "The increasing influence government should ban soft drink and sugary snacks fro…"
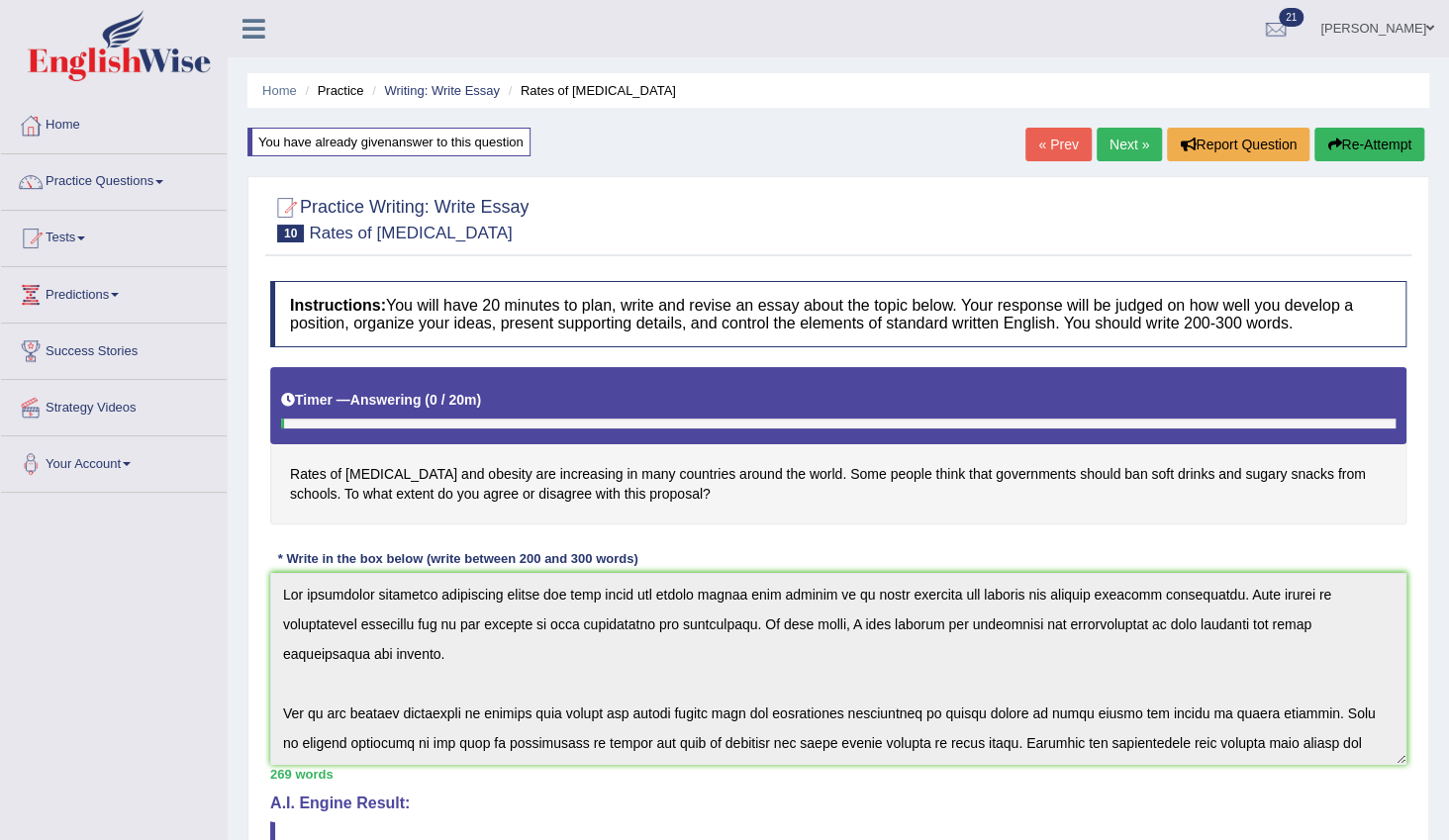
click at [1123, 144] on link "Next »" at bounding box center [1130, 144] width 66 height 34
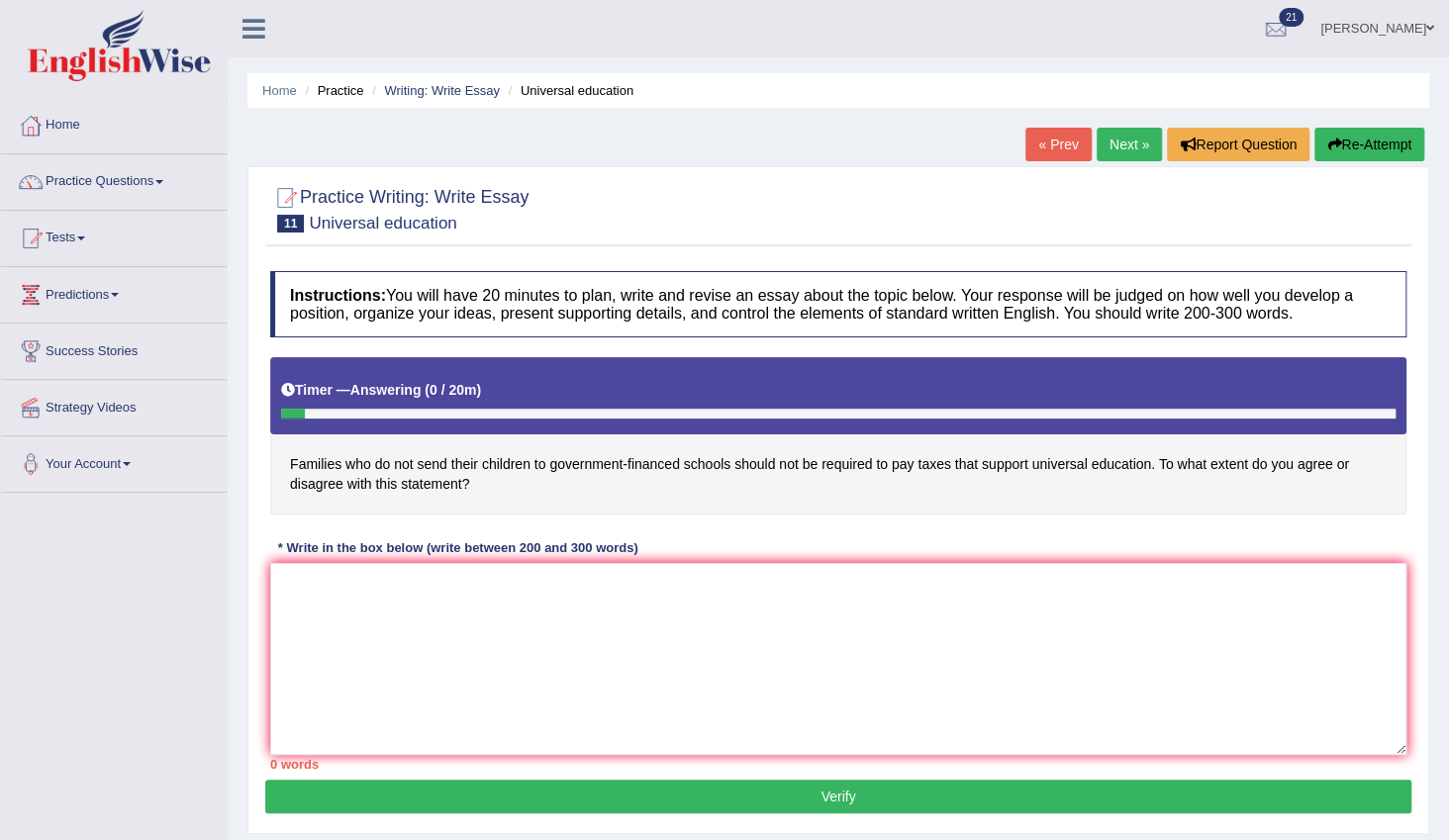
drag, startPoint x: 286, startPoint y: 452, endPoint x: 444, endPoint y: 484, distance: 161.2
click at [444, 484] on h4 "Families who do not send their children to government-financed schools should n…" at bounding box center [839, 436] width 1137 height 157
drag, startPoint x: 475, startPoint y: 483, endPoint x: 392, endPoint y: 442, distance: 92.6
click at [392, 442] on h4 "Families who do not send their children to government-financed schools should n…" at bounding box center [839, 436] width 1137 height 157
click at [1136, 153] on link "Next »" at bounding box center [1130, 144] width 66 height 34
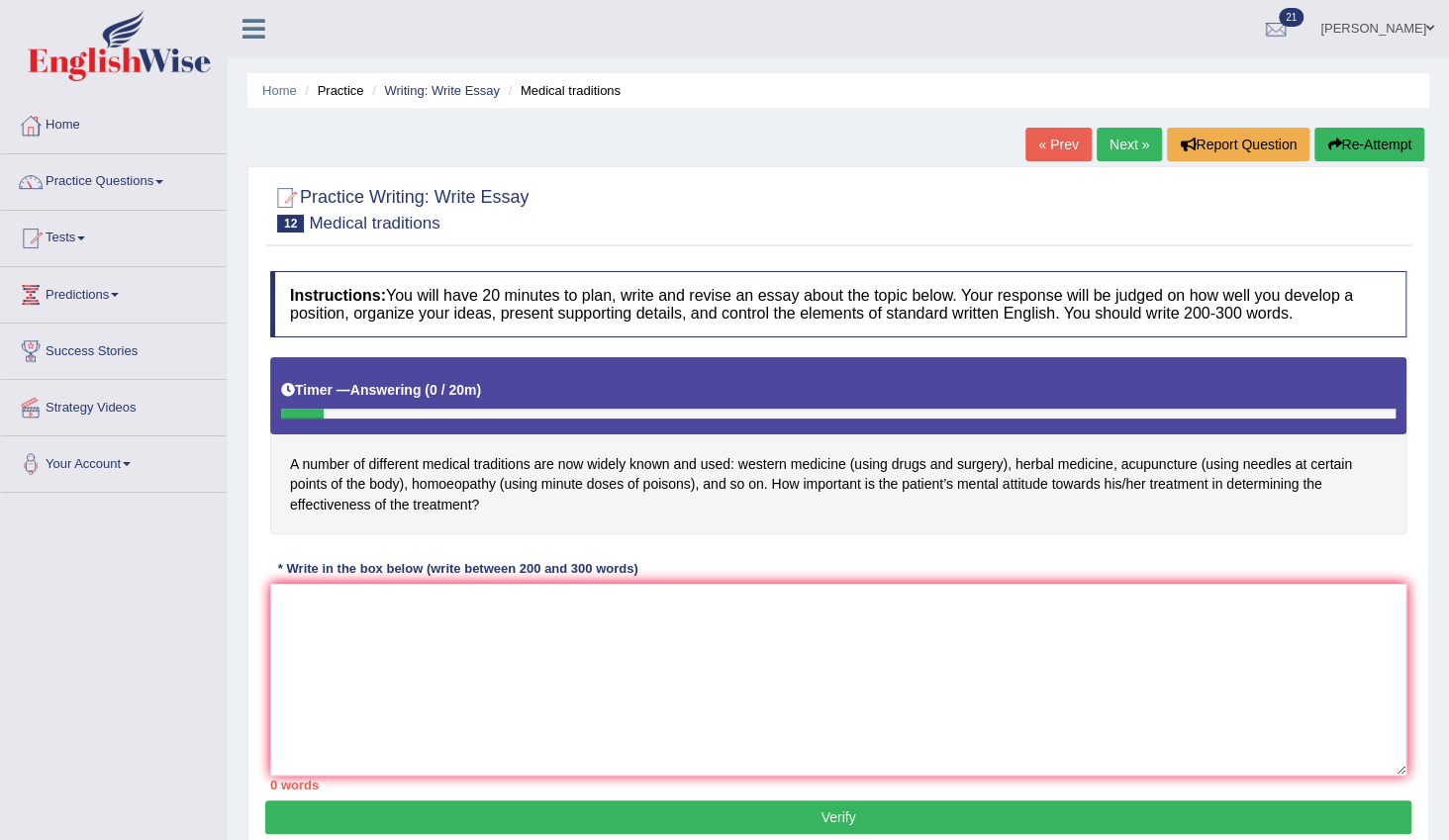
drag, startPoint x: 480, startPoint y: 502, endPoint x: 336, endPoint y: 439, distance: 157.2
click at [336, 439] on h4 "A number of different medical traditions are now widely known and used: western…" at bounding box center [839, 446] width 1137 height 177
click at [1121, 148] on link "Next »" at bounding box center [1130, 144] width 66 height 34
click at [1129, 128] on link "Next »" at bounding box center [1130, 144] width 66 height 34
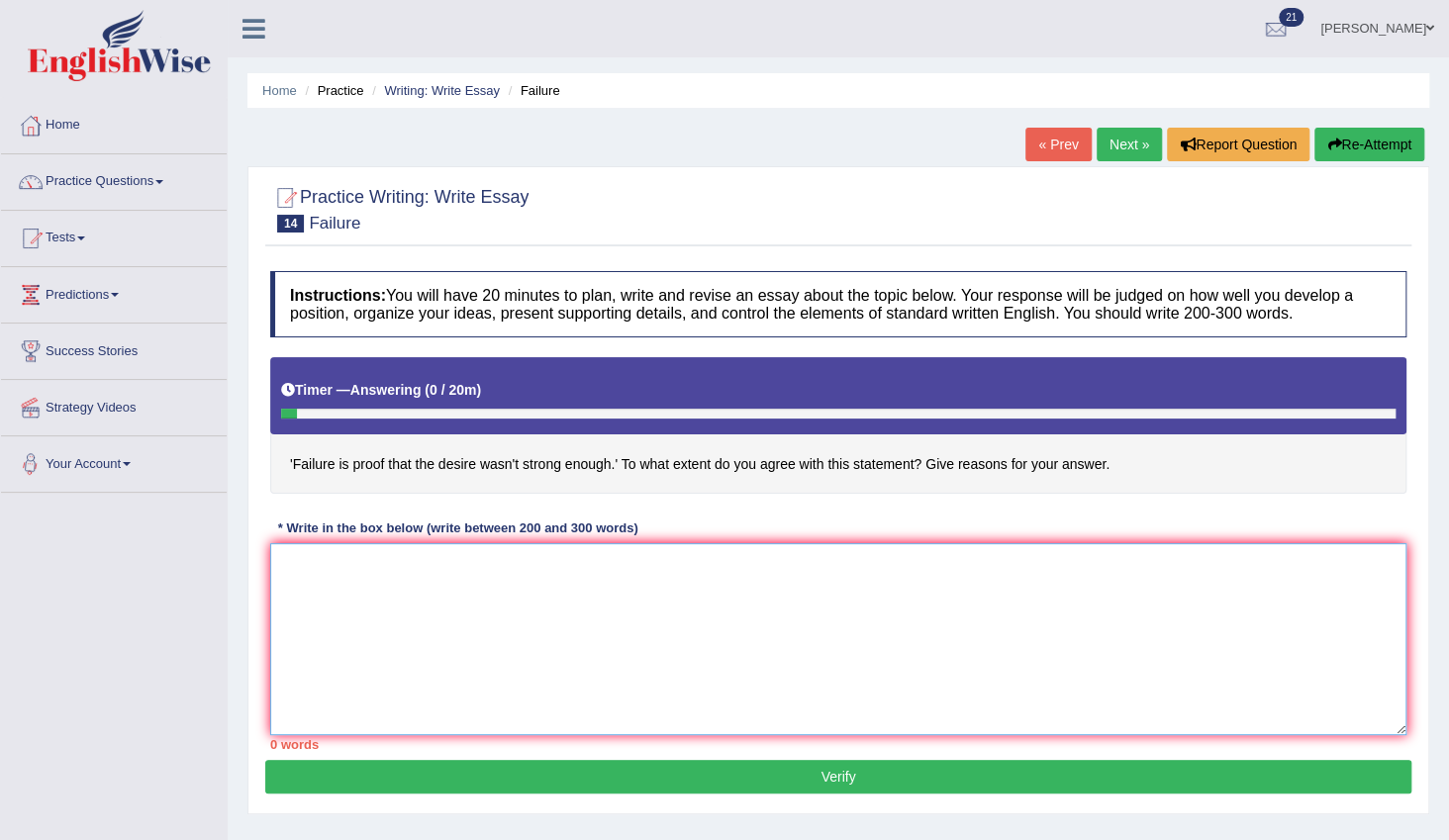
click at [520, 662] on textarea at bounding box center [839, 639] width 1137 height 192
click at [1131, 136] on link "Next »" at bounding box center [1130, 144] width 66 height 34
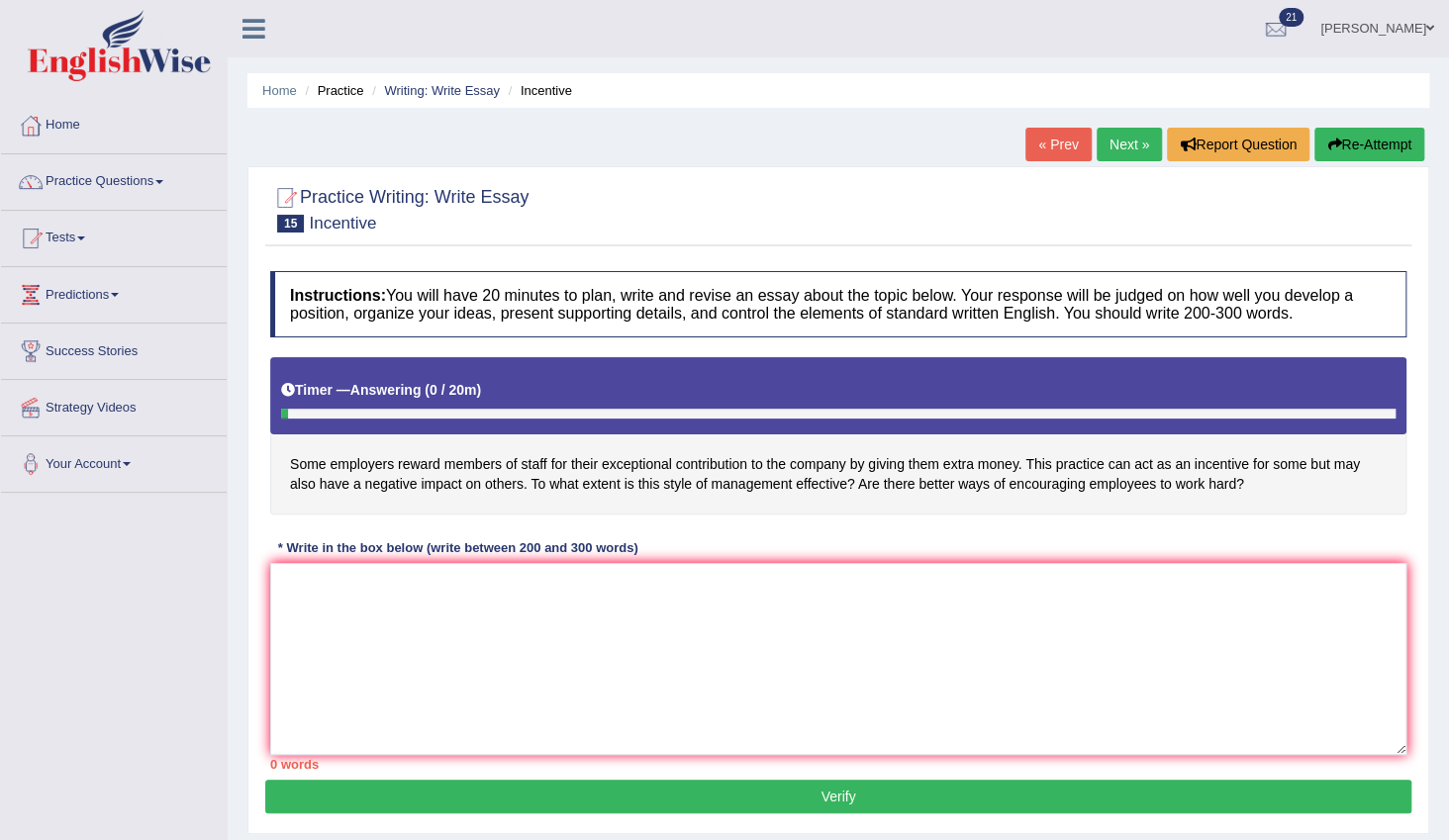
click at [1114, 145] on link "Next »" at bounding box center [1130, 144] width 66 height 34
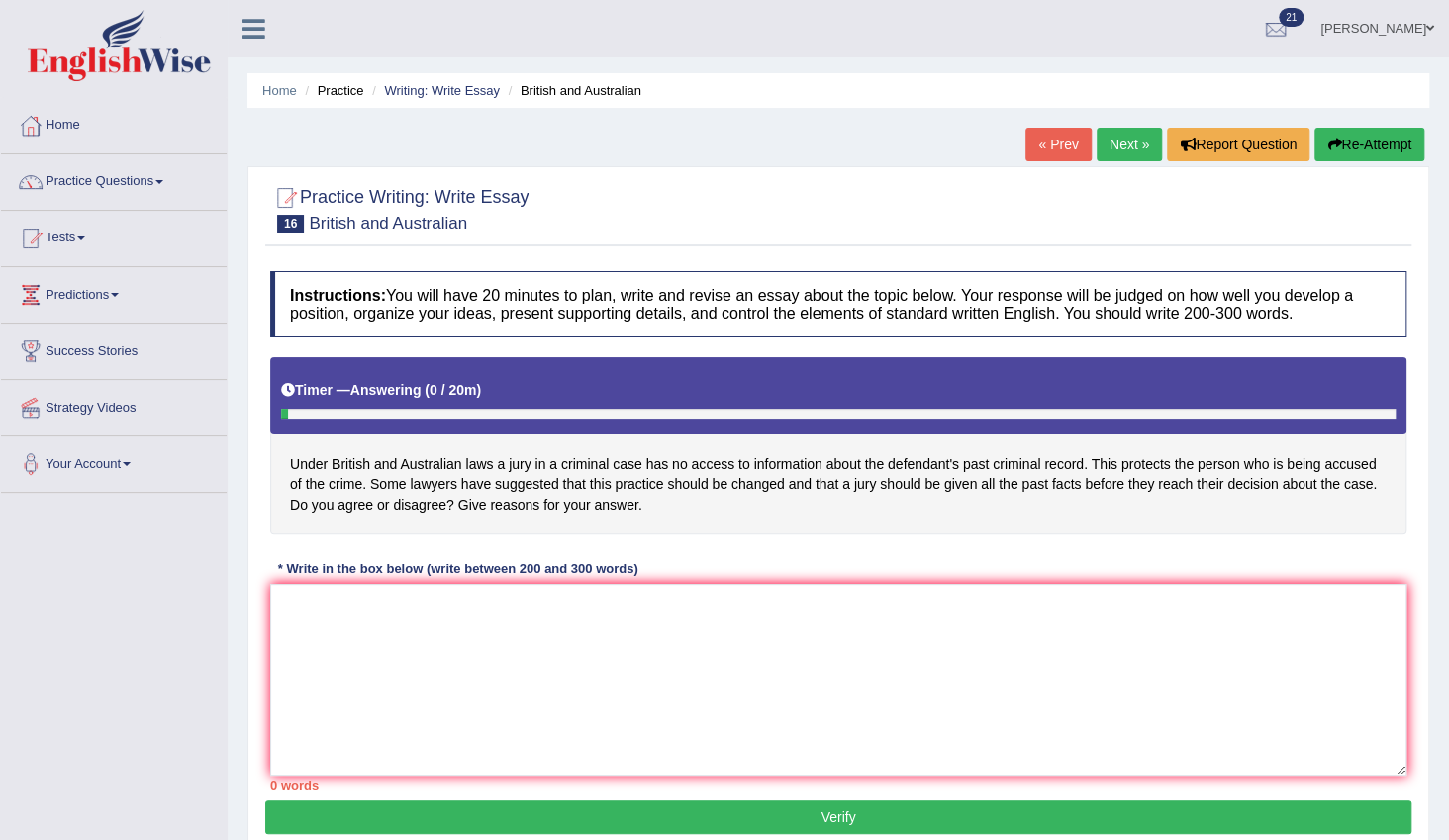
click at [1119, 147] on link "Next »" at bounding box center [1130, 144] width 66 height 34
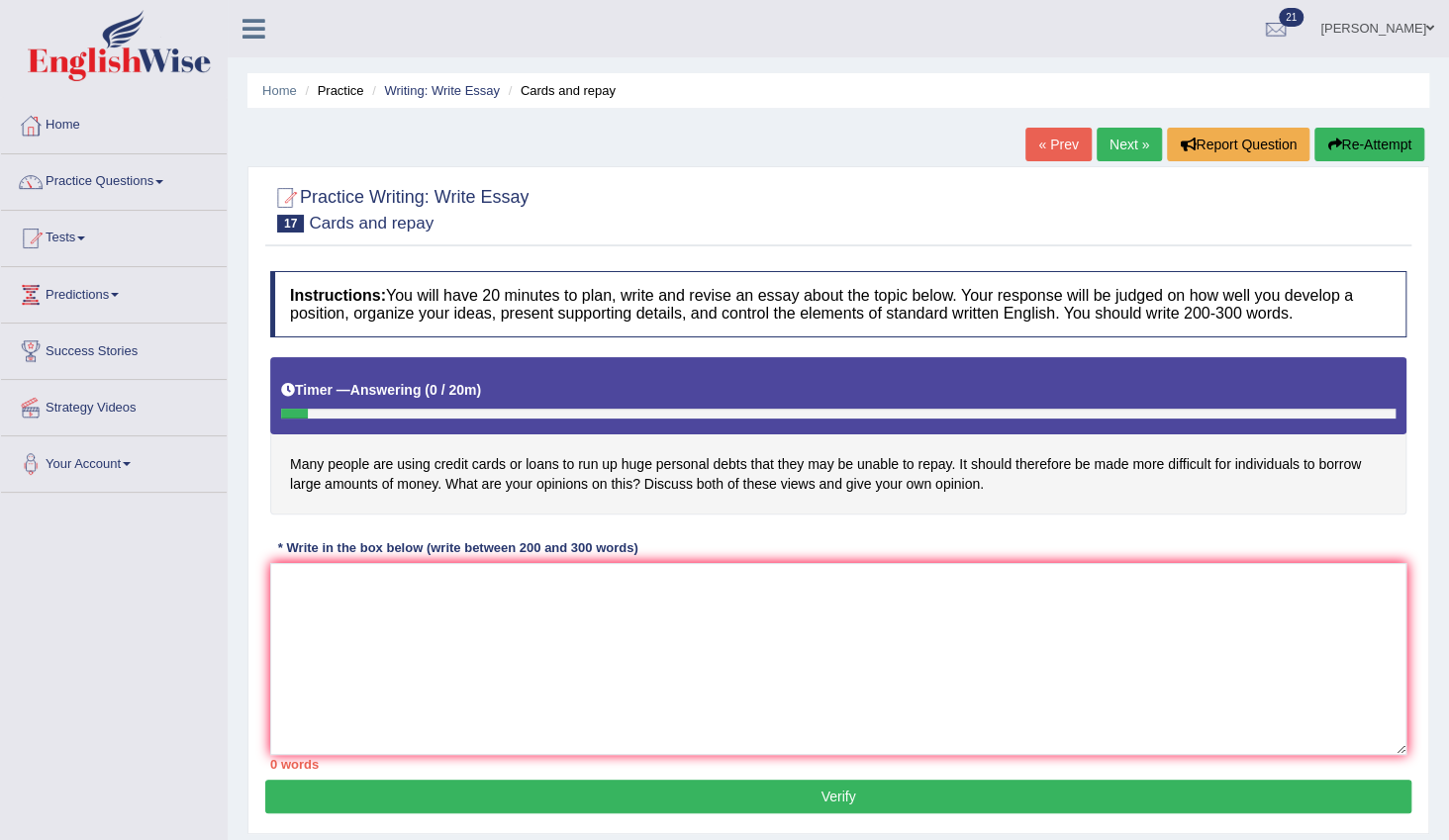
click at [1423, 29] on link "[PERSON_NAME]" at bounding box center [1377, 26] width 143 height 52
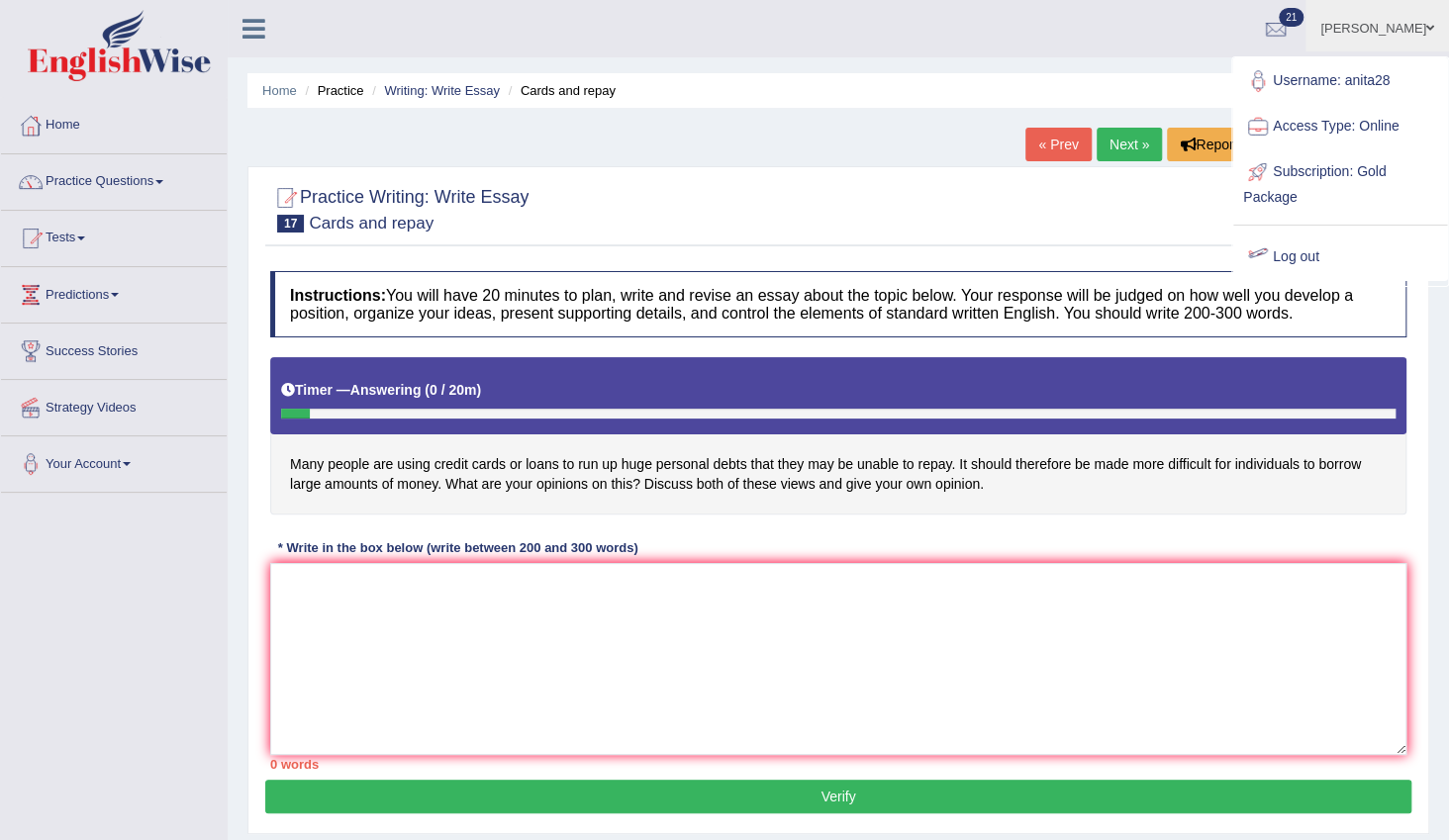
click at [1283, 250] on link "Log out" at bounding box center [1340, 258] width 214 height 46
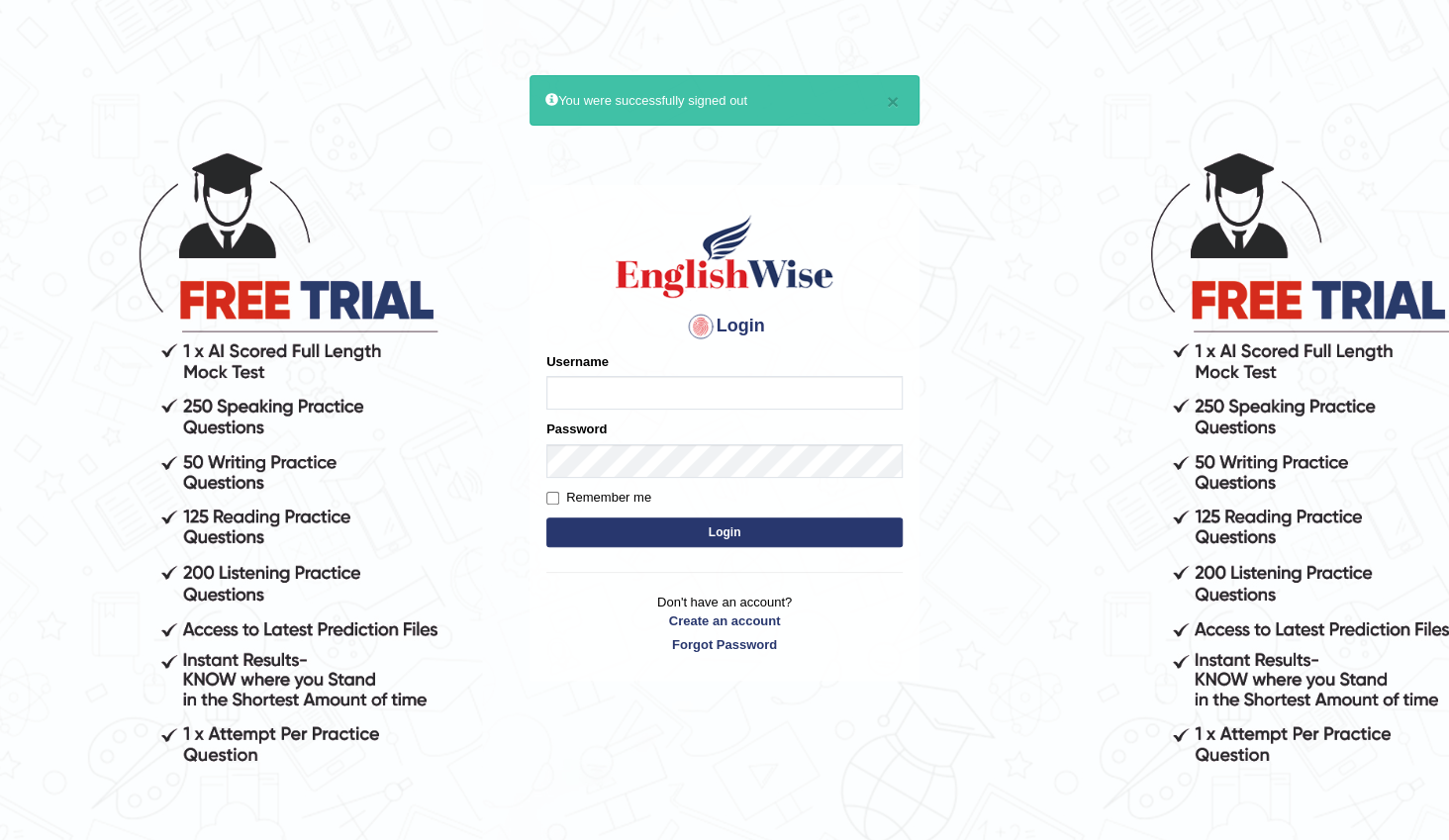
click at [802, 375] on div "Username" at bounding box center [724, 381] width 356 height 58
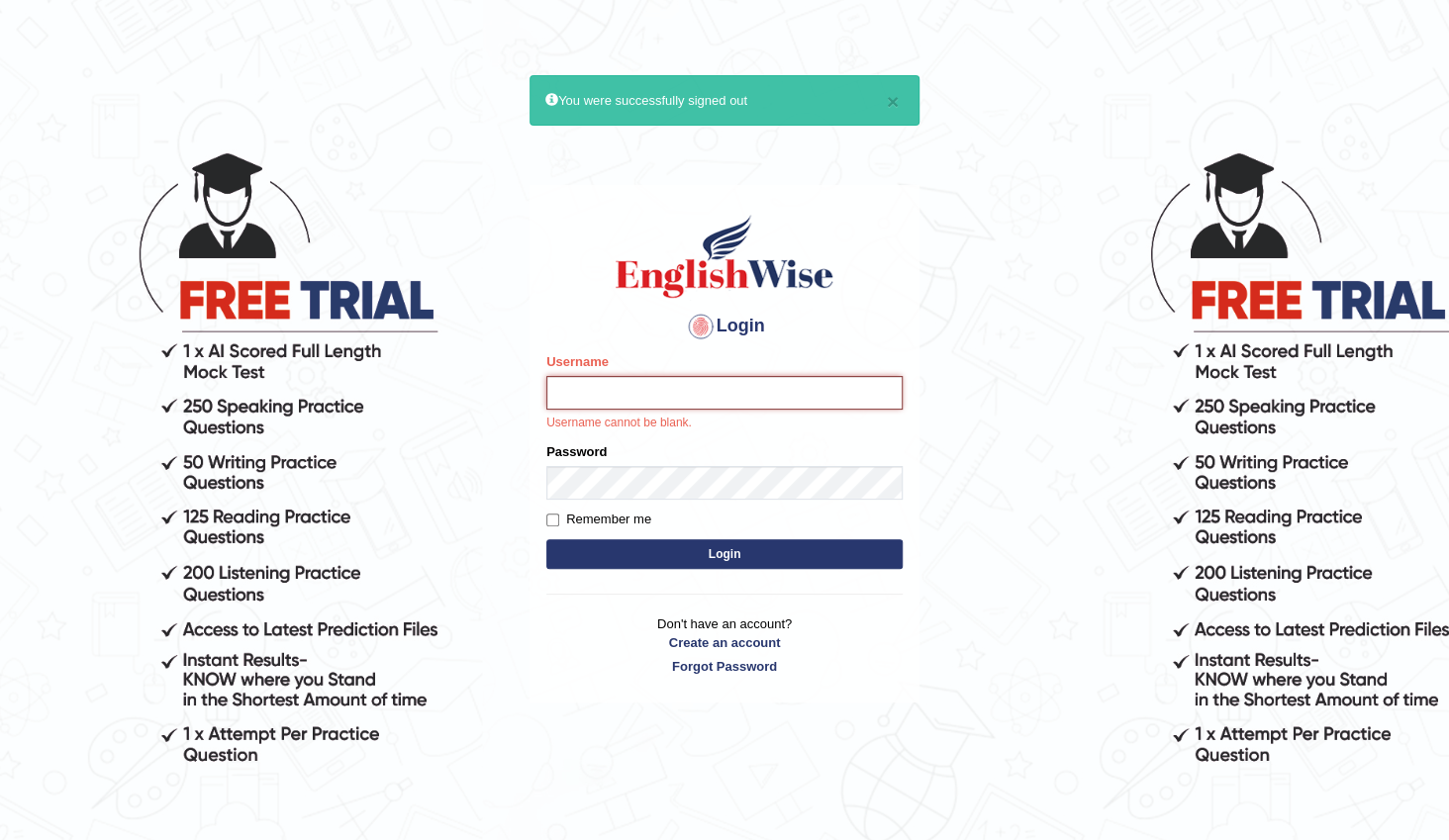
click at [673, 386] on input "Username" at bounding box center [724, 393] width 356 height 34
type input "KamaljeetKuar"
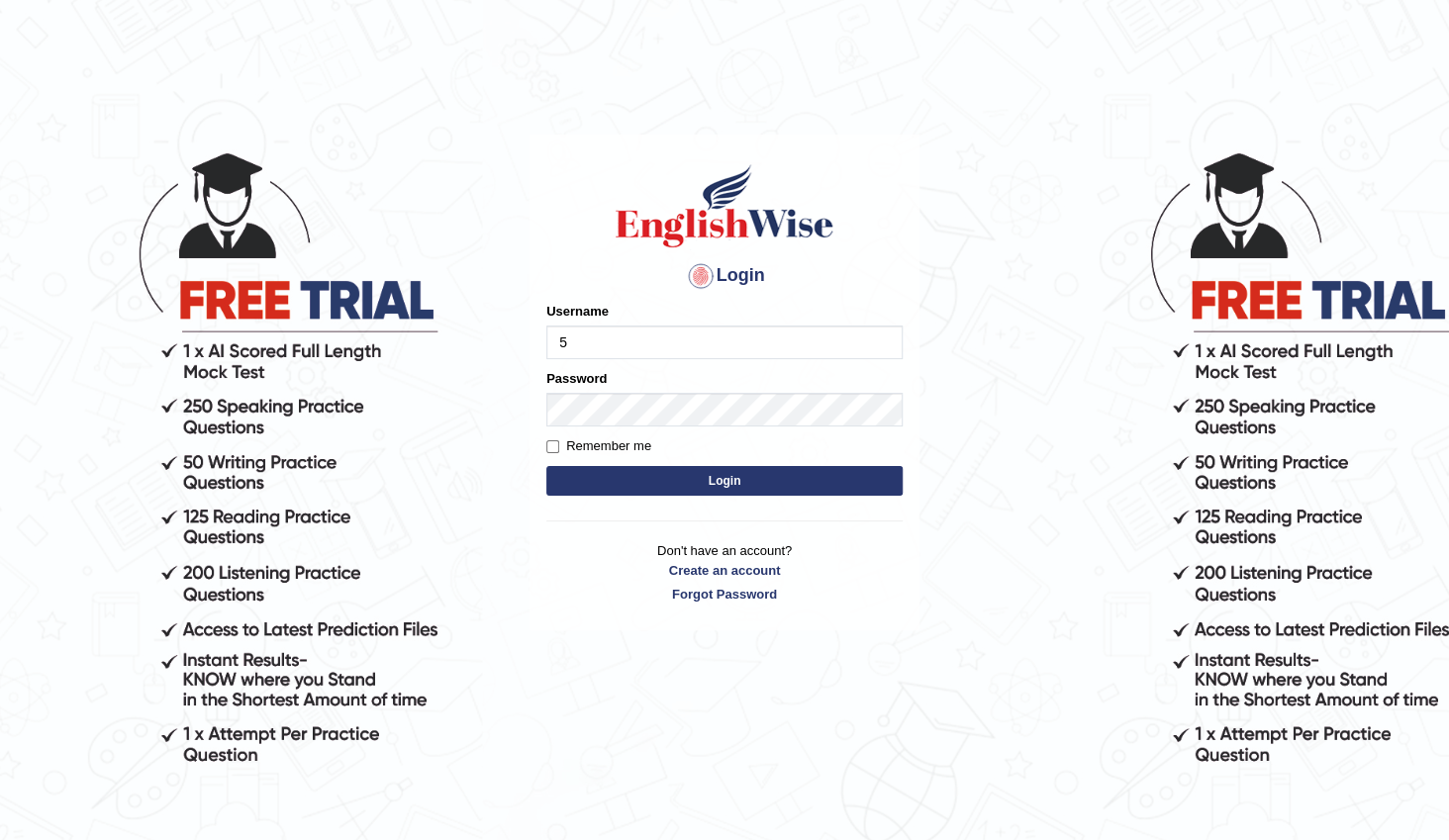
type input "5"
click at [606, 533] on div "Login Please fix the following errors: Username 5 Password Remember me Login Do…" at bounding box center [724, 382] width 390 height 496
click at [598, 329] on input "5" at bounding box center [724, 342] width 356 height 34
type input "KamaljeetKuar"
click at [653, 478] on button "Login" at bounding box center [724, 482] width 356 height 30
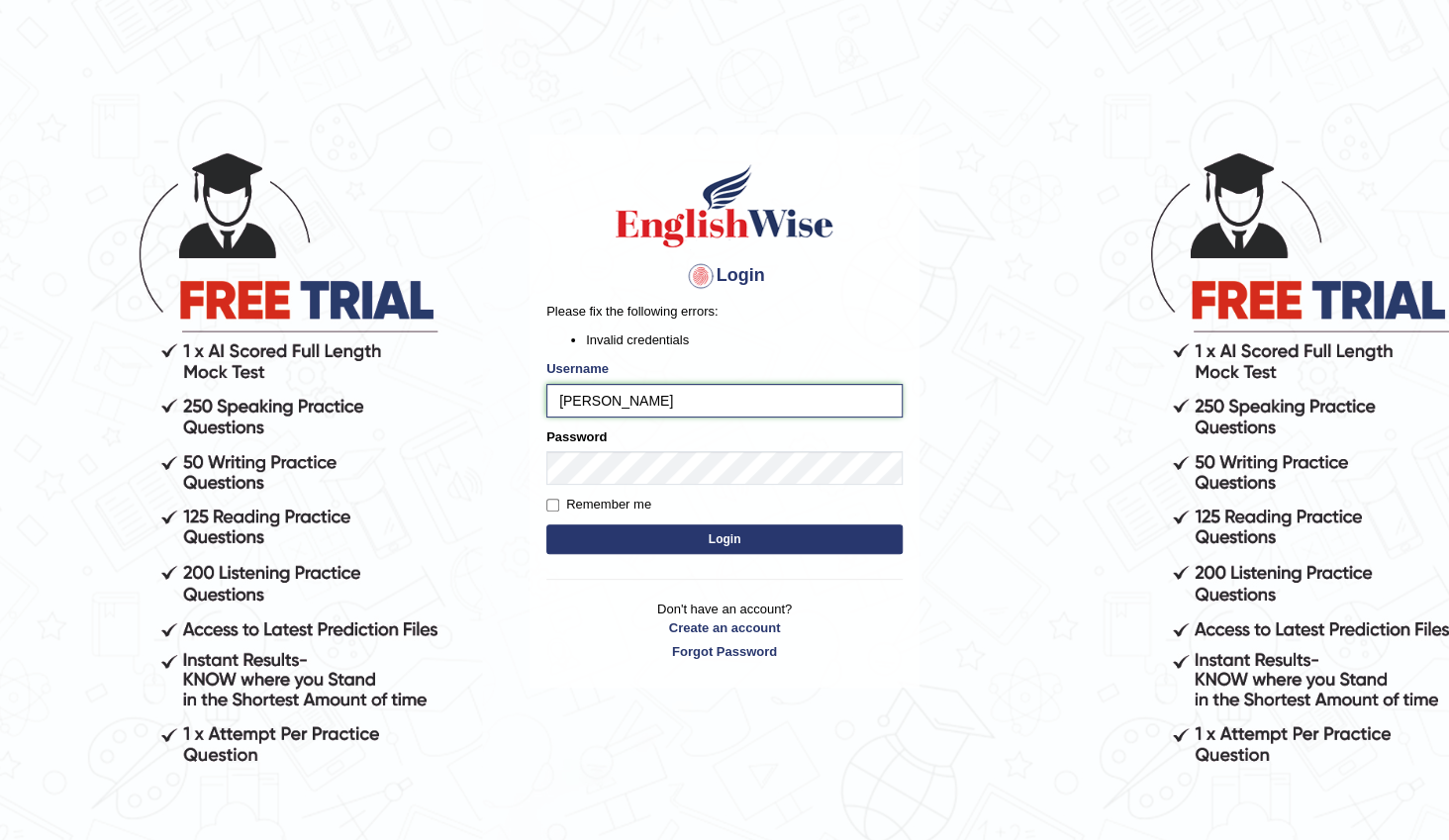
type input "[PERSON_NAME]"
click at [731, 534] on button "Login" at bounding box center [724, 539] width 356 height 30
click at [567, 400] on input "Kamaljeet Kuar" at bounding box center [724, 401] width 356 height 34
click at [649, 400] on input "kamaljeet Kuar" at bounding box center [724, 401] width 356 height 34
type input "KamaljeetKuar"
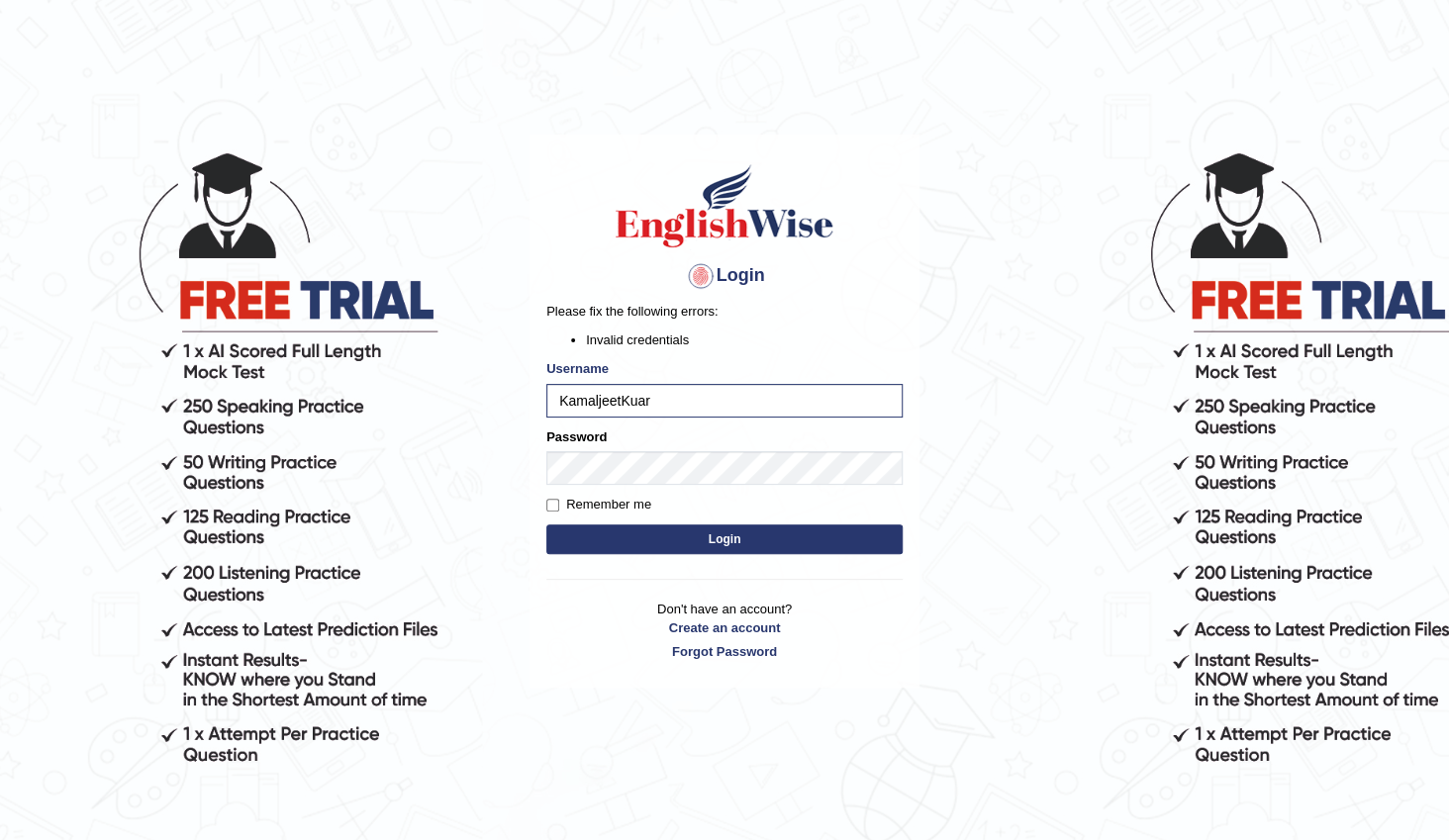
click at [752, 535] on button "Login" at bounding box center [724, 539] width 356 height 30
type input "kamaljeetKuar"
click at [677, 538] on button "Login" at bounding box center [724, 539] width 356 height 30
click at [802, 542] on button "Login" at bounding box center [724, 539] width 356 height 30
type input "[PERSON_NAME]"
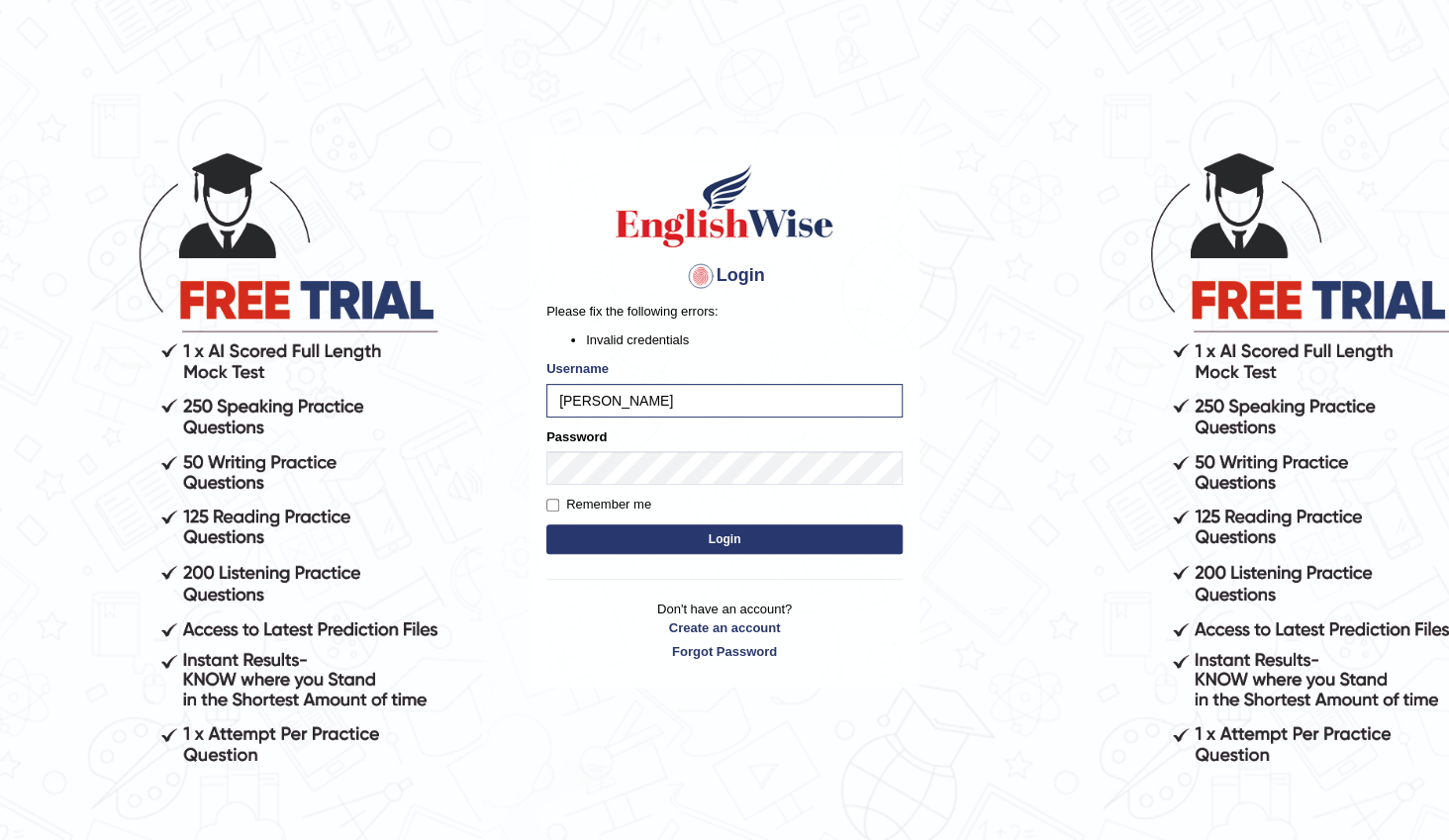
click at [673, 532] on button "Login" at bounding box center [724, 539] width 356 height 30
click at [565, 402] on input "[PERSON_NAME]" at bounding box center [724, 401] width 356 height 34
click at [653, 397] on input "[PERSON_NAME]" at bounding box center [724, 401] width 356 height 34
type input "Kamaljeetkaur"
click at [640, 526] on button "Login" at bounding box center [724, 539] width 356 height 30
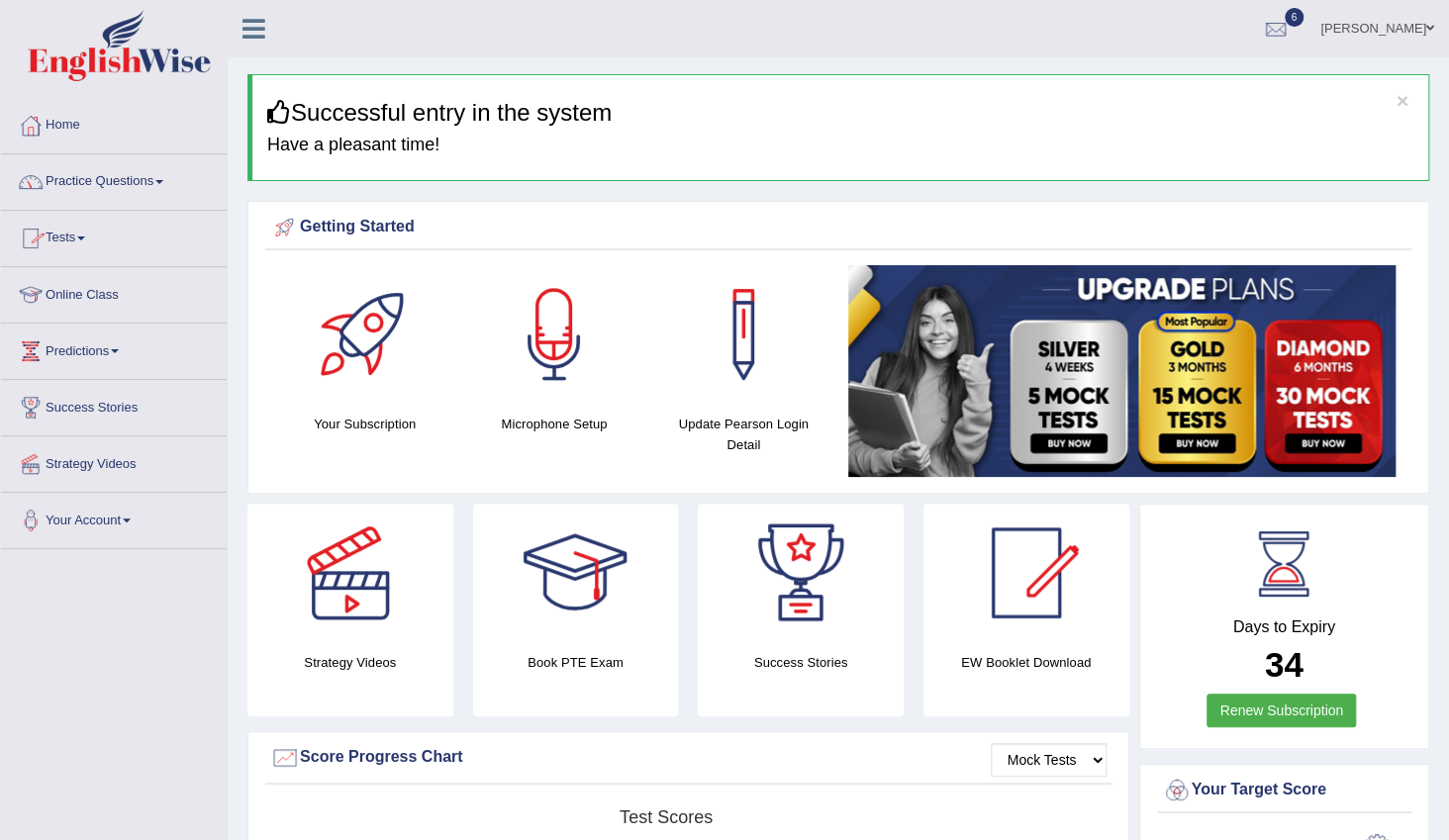
click at [163, 180] on span at bounding box center [159, 182] width 8 height 4
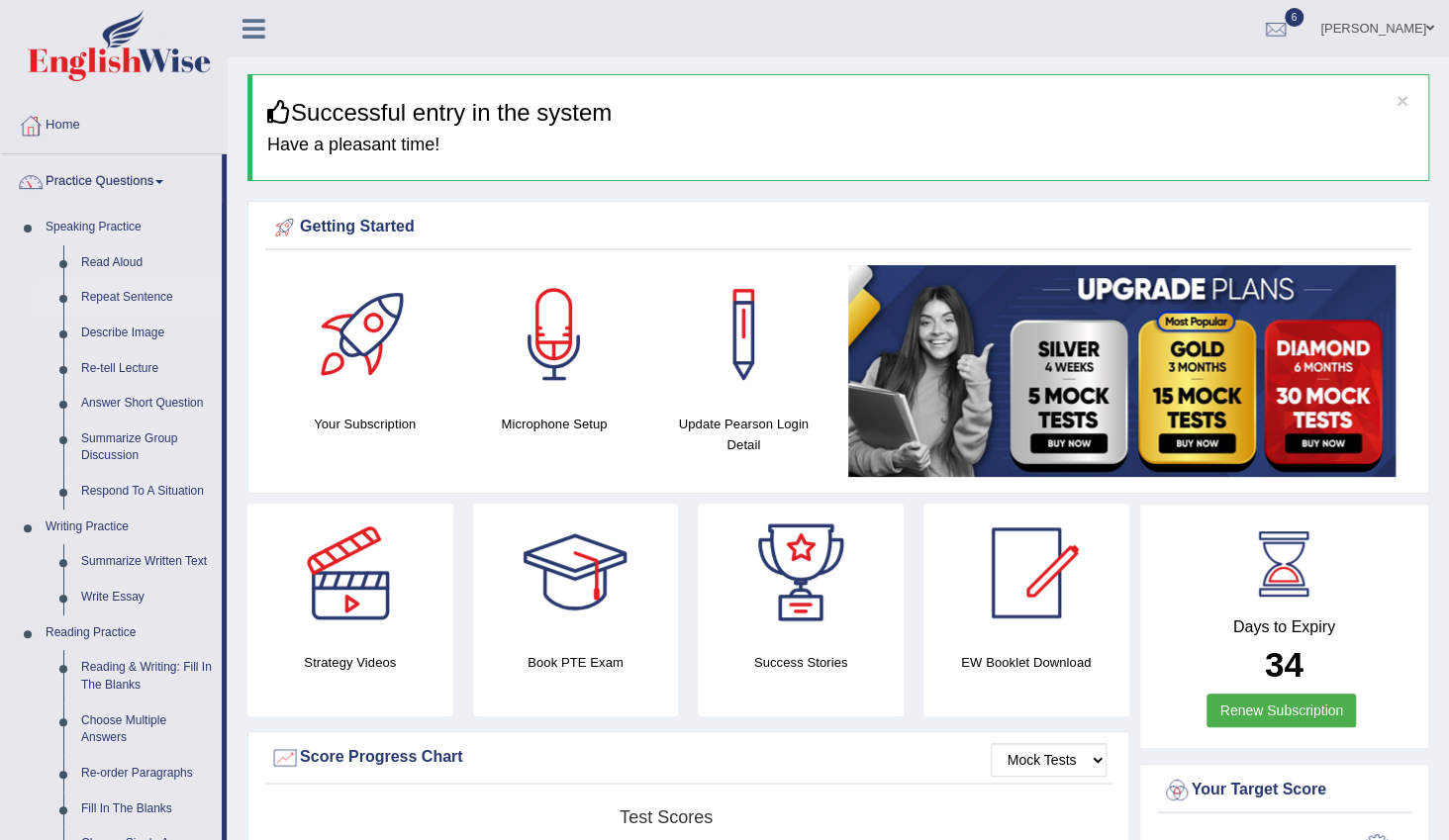
click at [103, 295] on link "Repeat Sentence" at bounding box center [147, 298] width 149 height 36
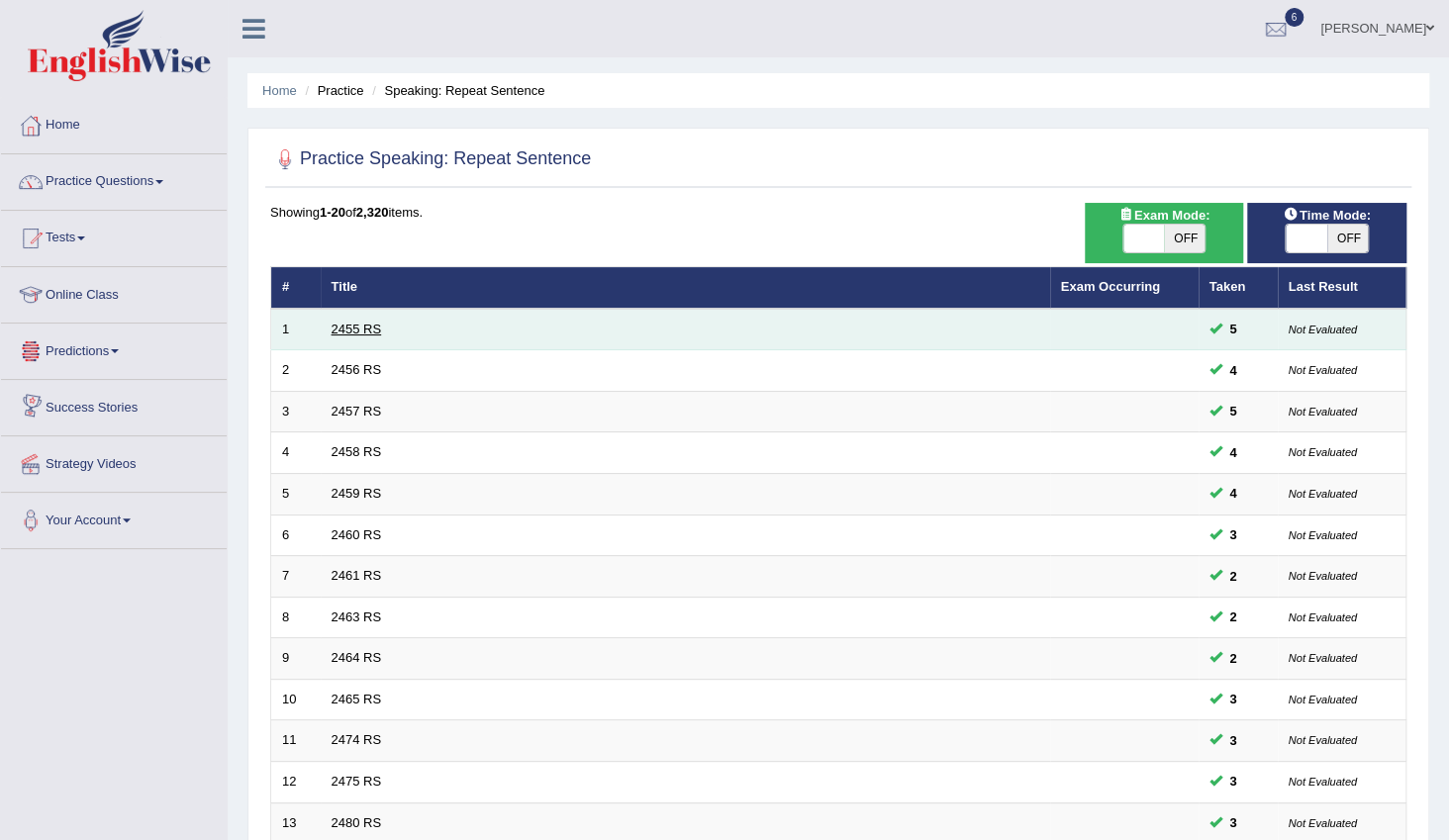
click at [374, 326] on link "2455 RS" at bounding box center [356, 328] width 51 height 15
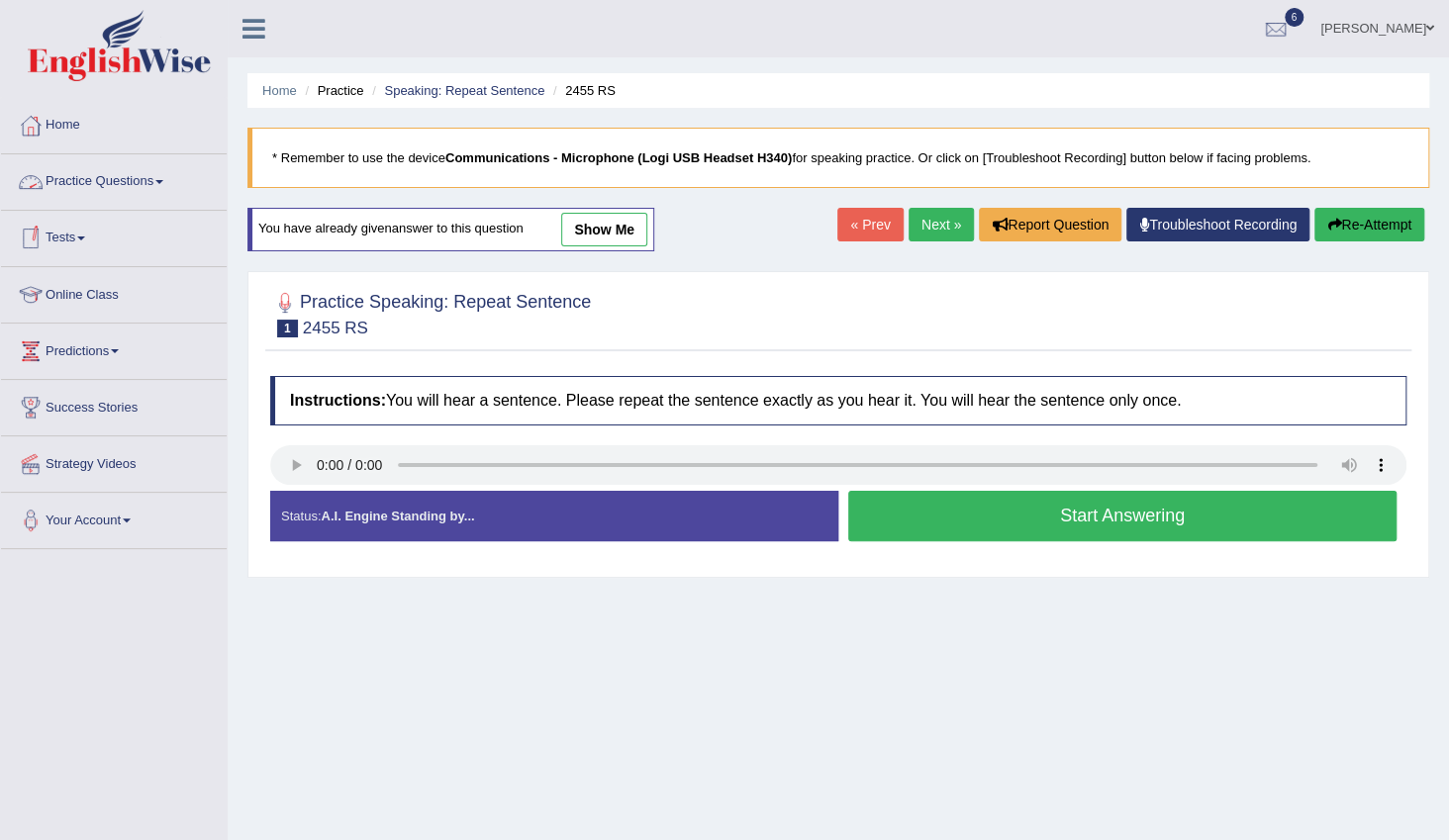
click at [157, 179] on link "Practice Questions" at bounding box center [113, 179] width 226 height 50
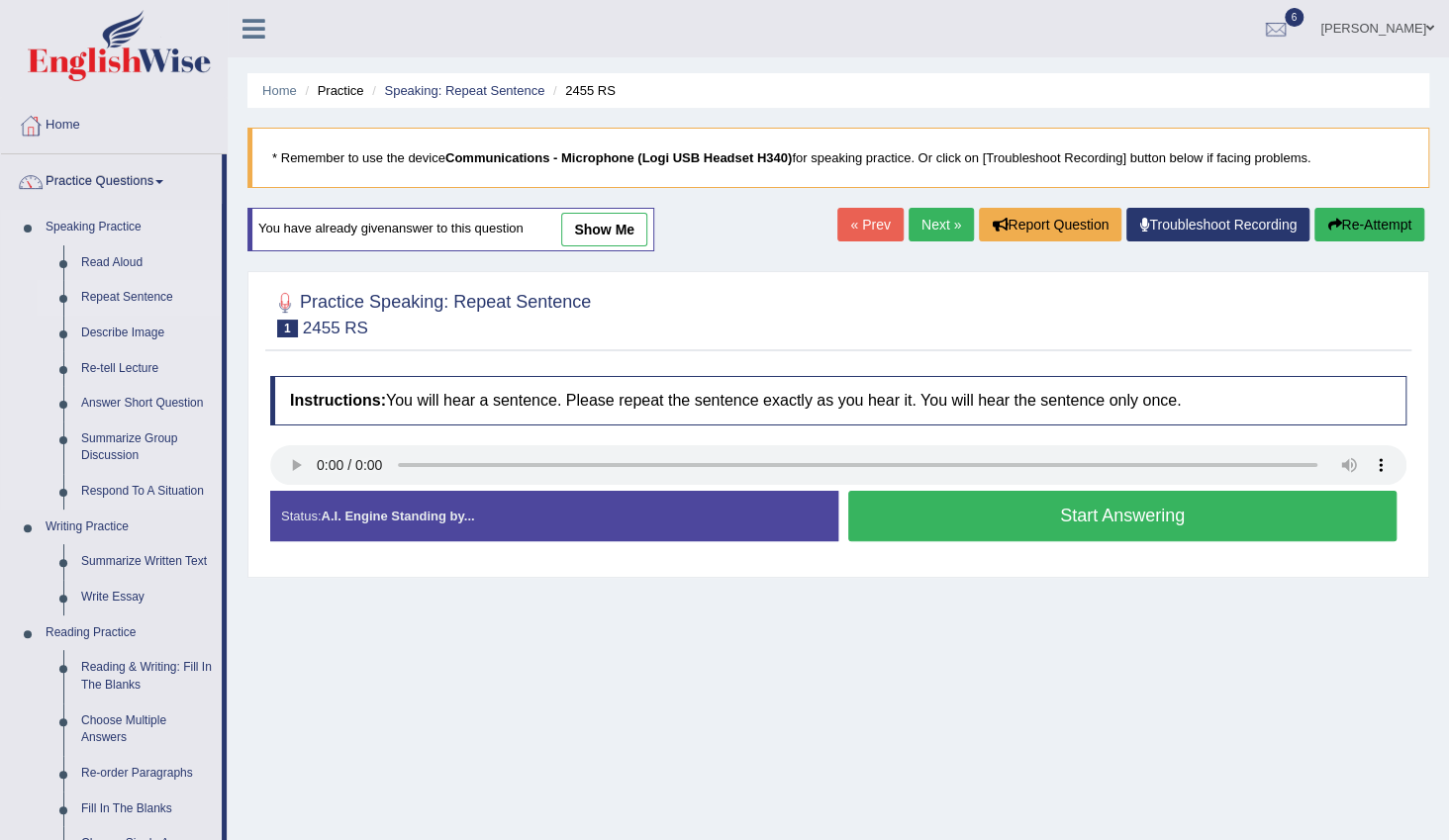
click at [125, 293] on link "Repeat Sentence" at bounding box center [147, 298] width 149 height 36
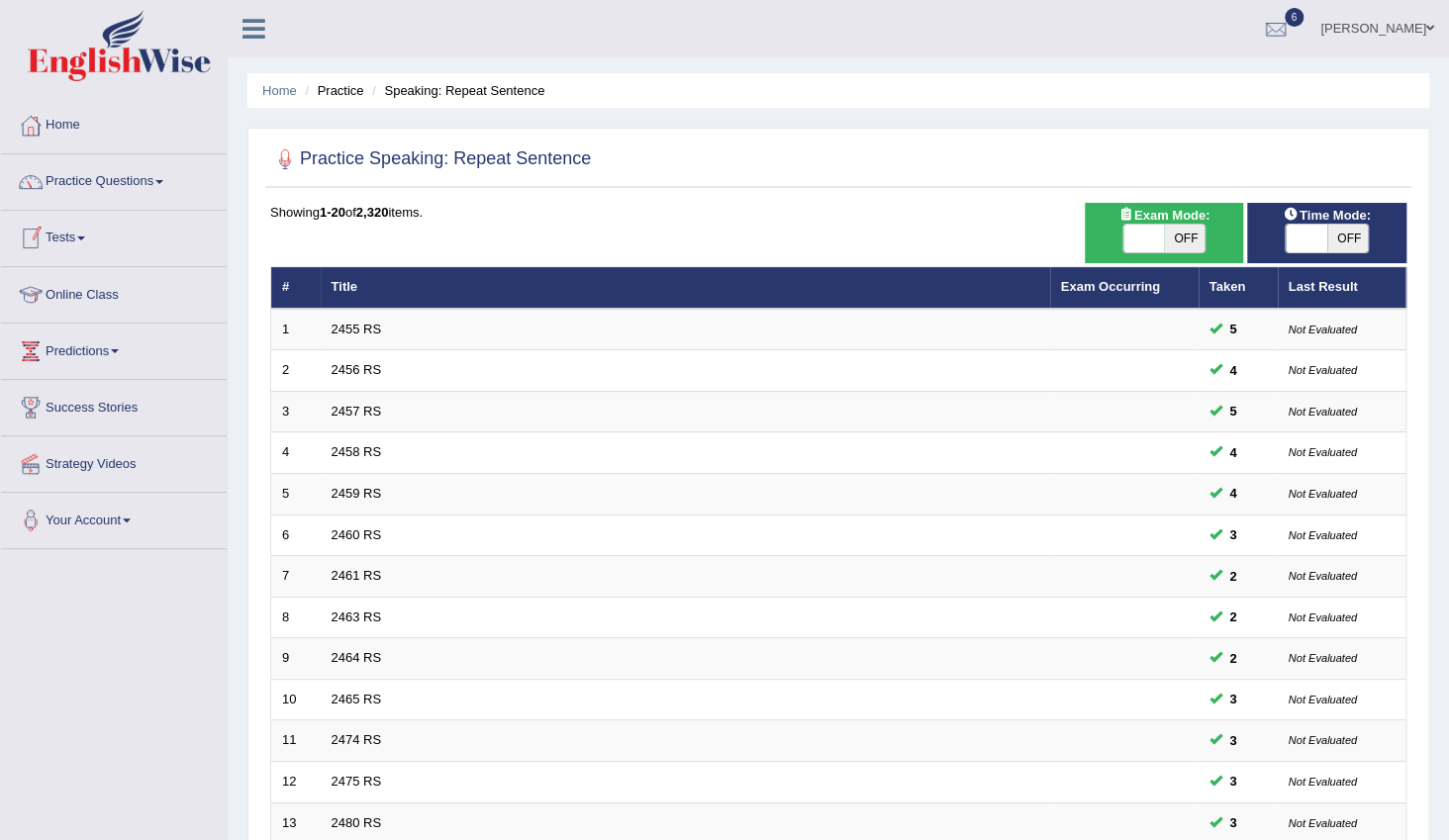
click at [1172, 237] on span "OFF" at bounding box center [1185, 239] width 42 height 28
checkbox input "true"
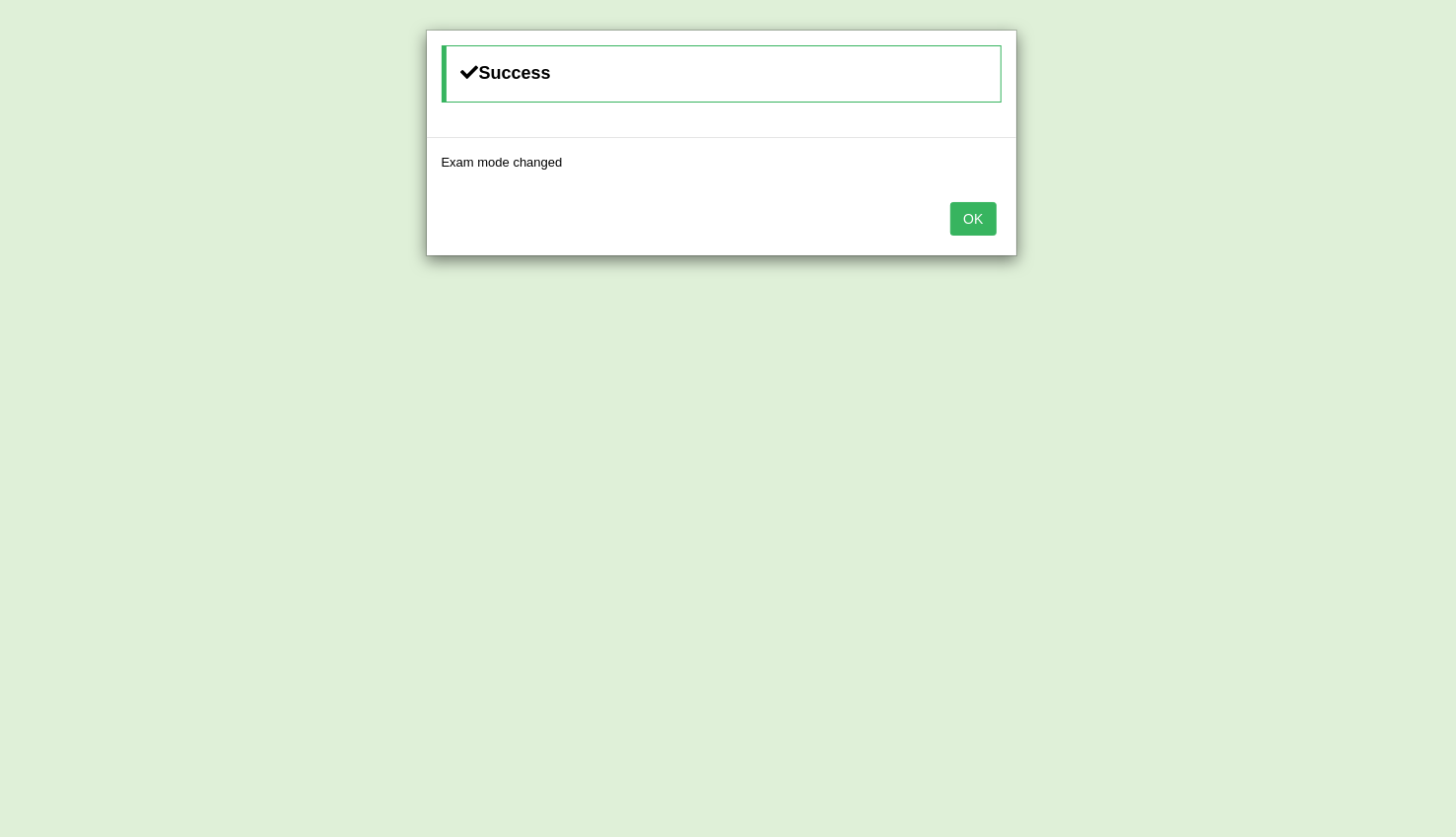
click at [985, 220] on button "OK" at bounding box center [973, 219] width 46 height 34
click at [989, 218] on button "OK" at bounding box center [973, 219] width 46 height 34
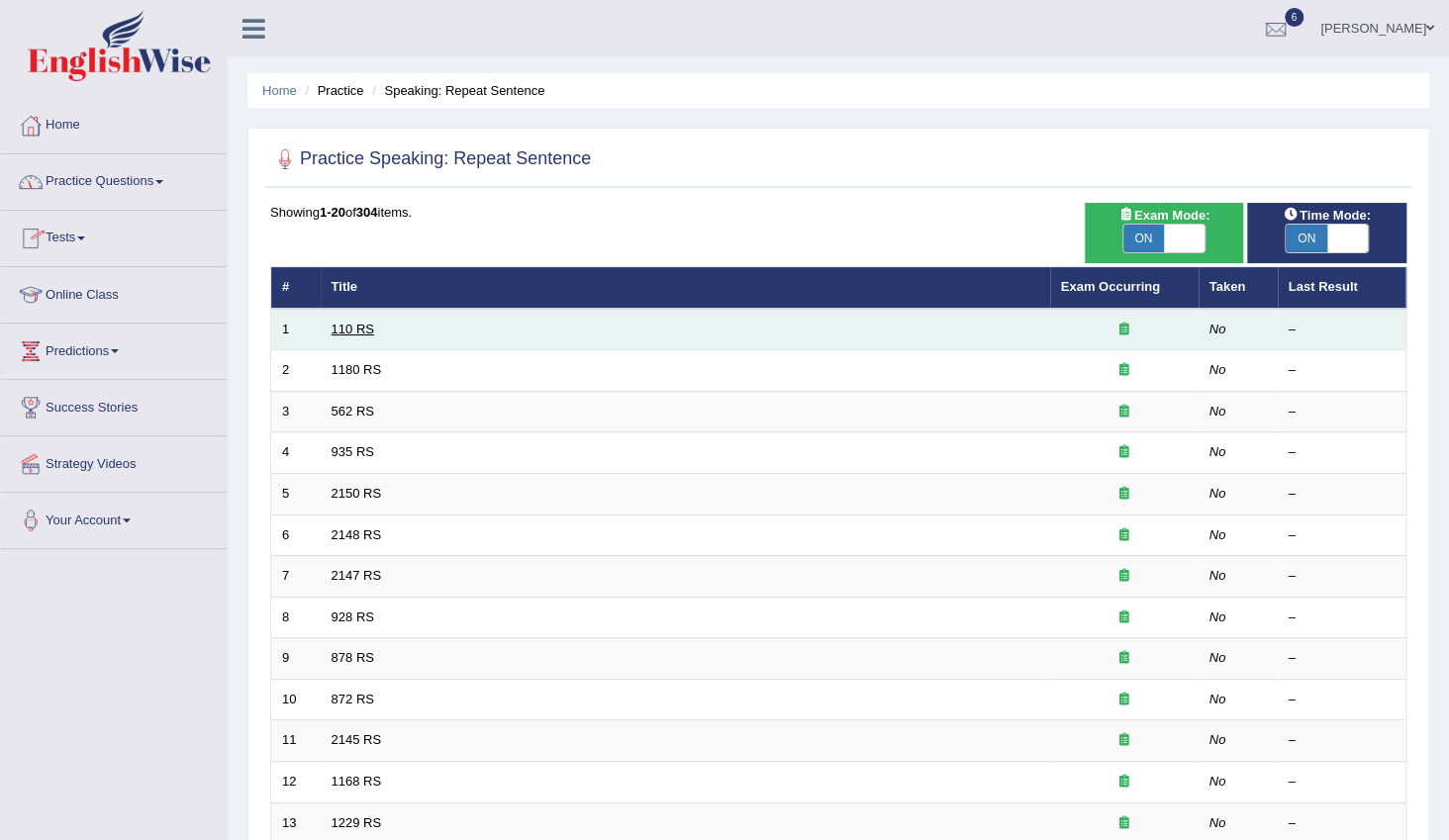
click at [365, 323] on link "110 RS" at bounding box center [352, 328] width 43 height 15
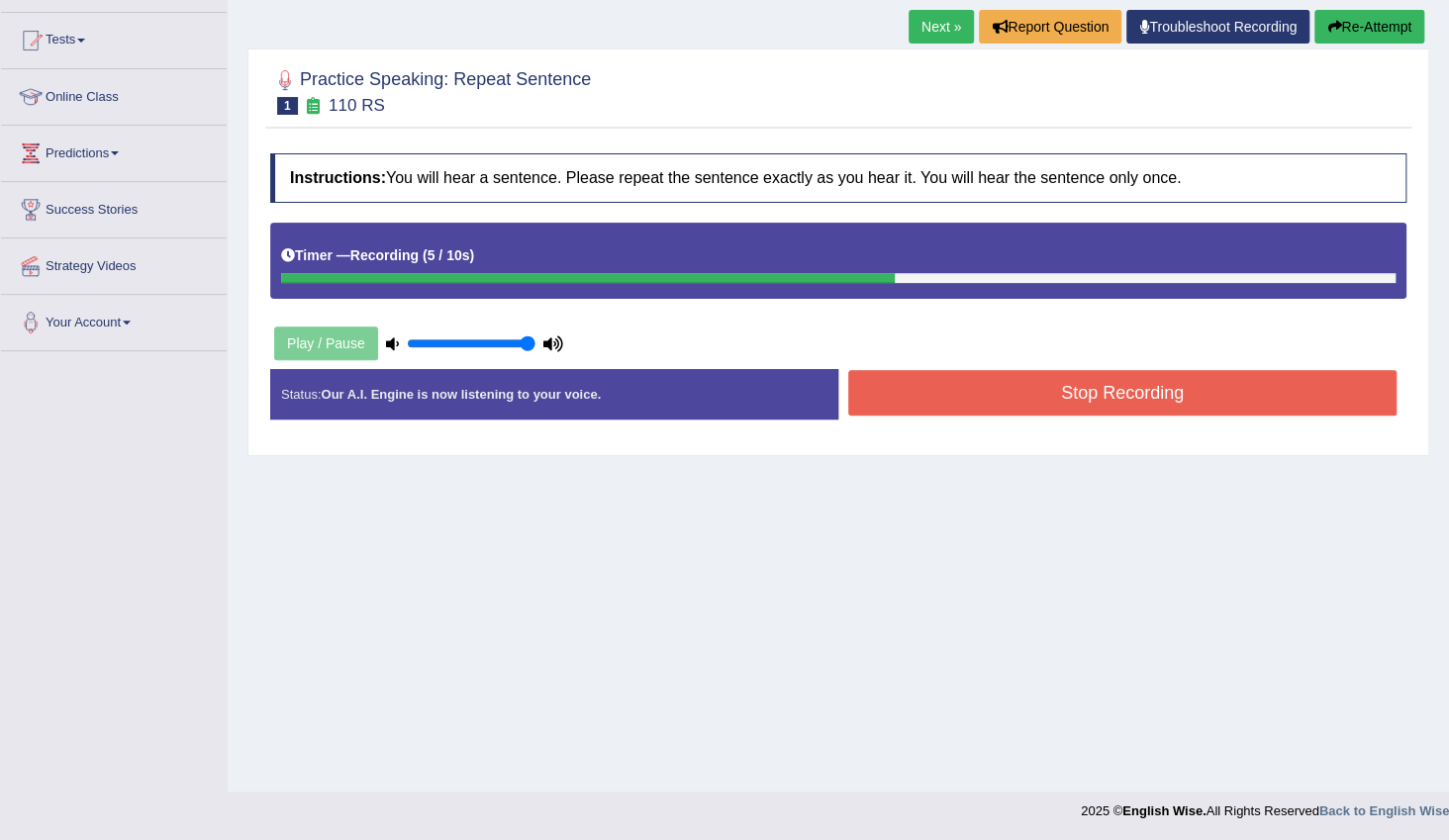
click at [881, 391] on button "Stop Recording" at bounding box center [1122, 393] width 548 height 46
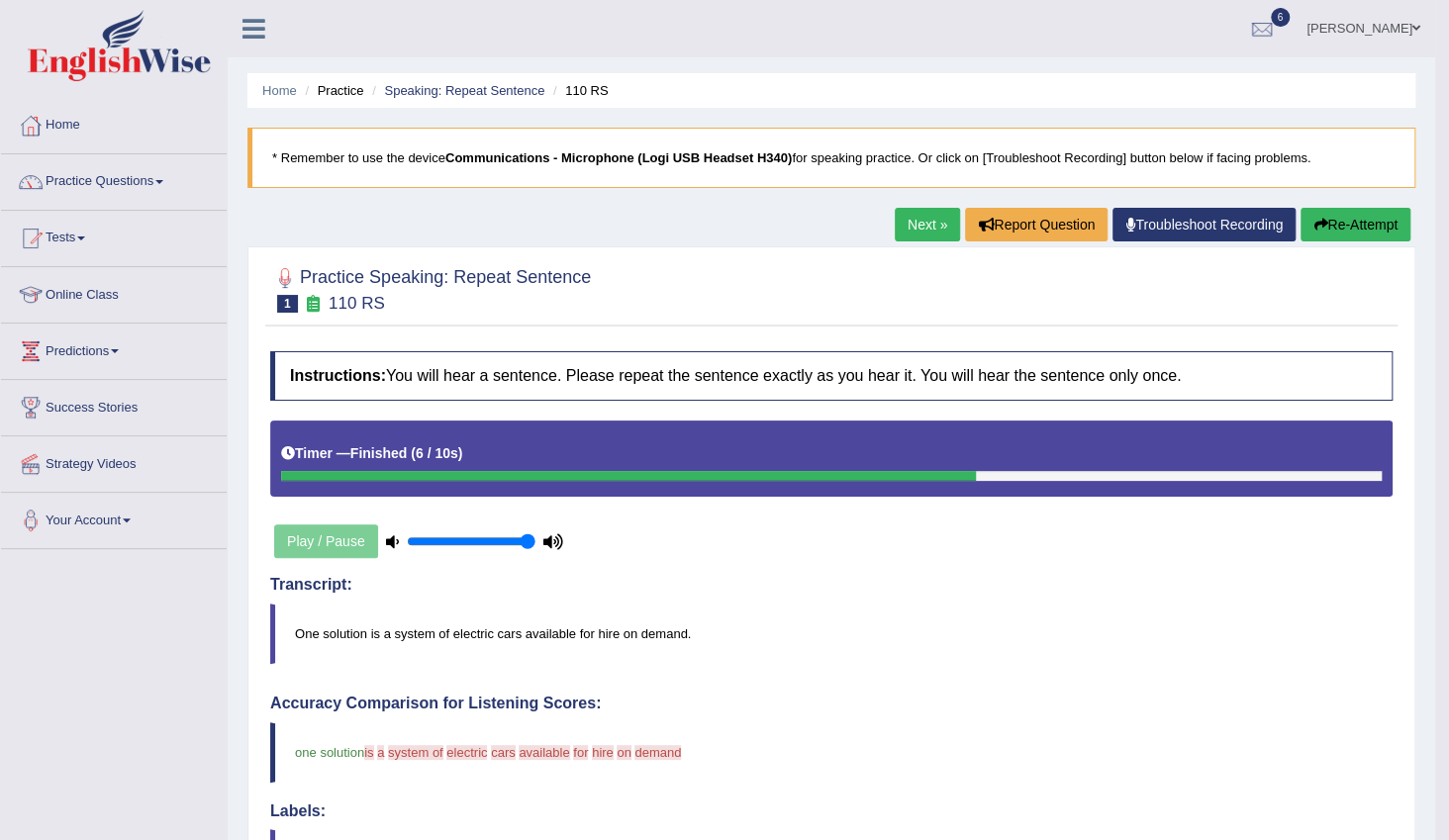
click at [910, 226] on link "Next »" at bounding box center [928, 225] width 66 height 34
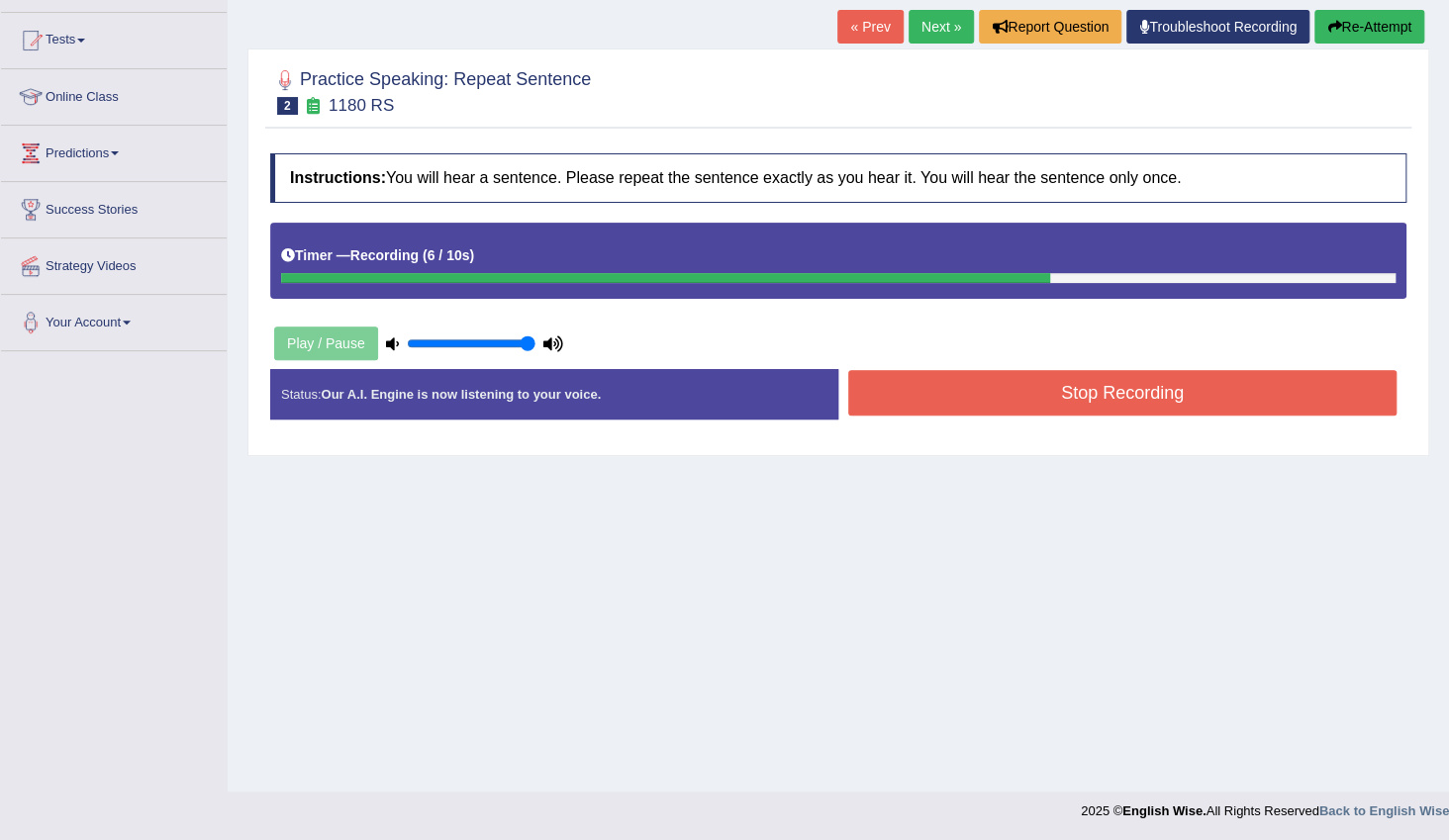
click at [937, 407] on button "Stop Recording" at bounding box center [1122, 393] width 548 height 46
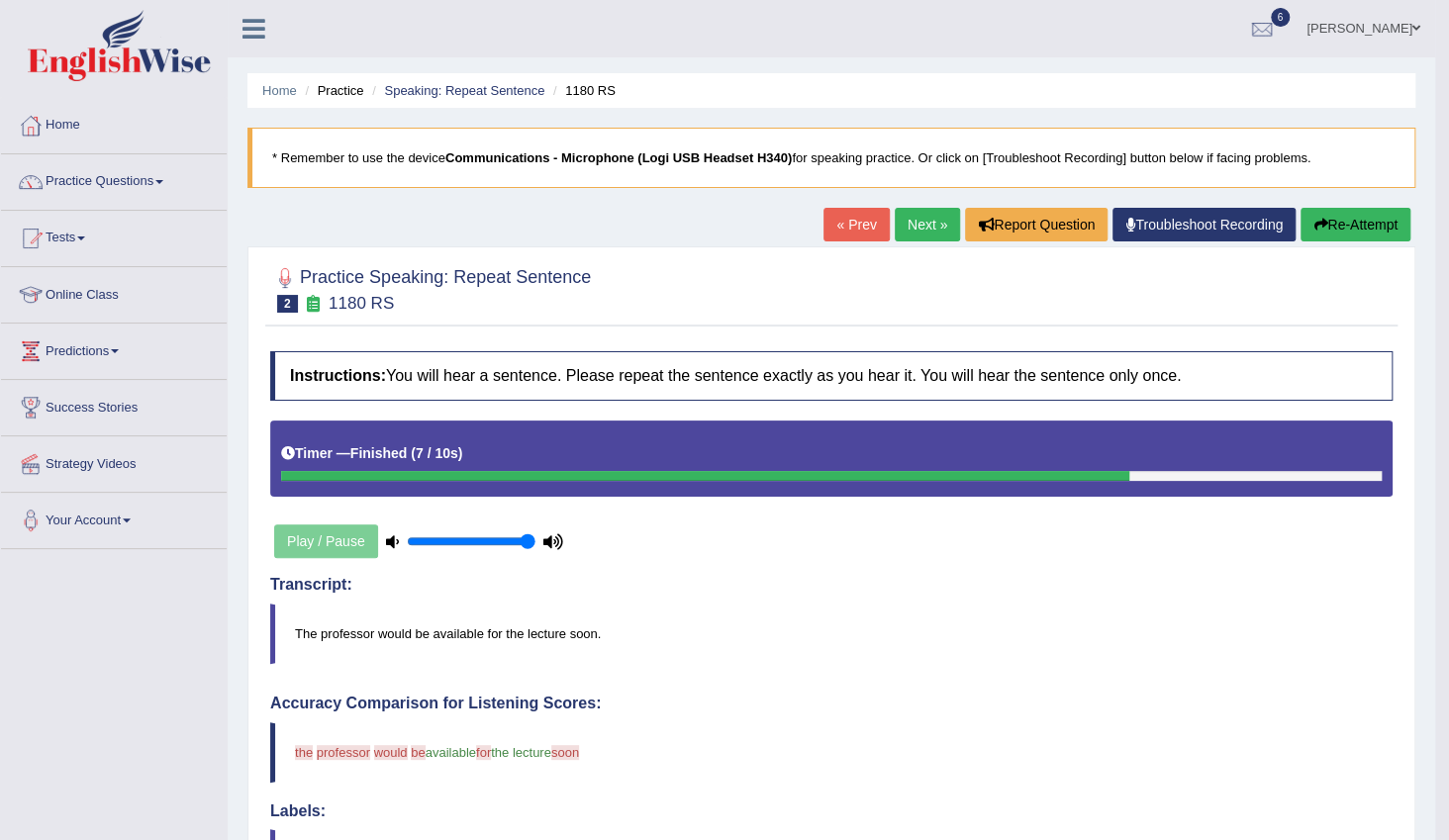
click at [88, 242] on link "Tests" at bounding box center [113, 236] width 226 height 50
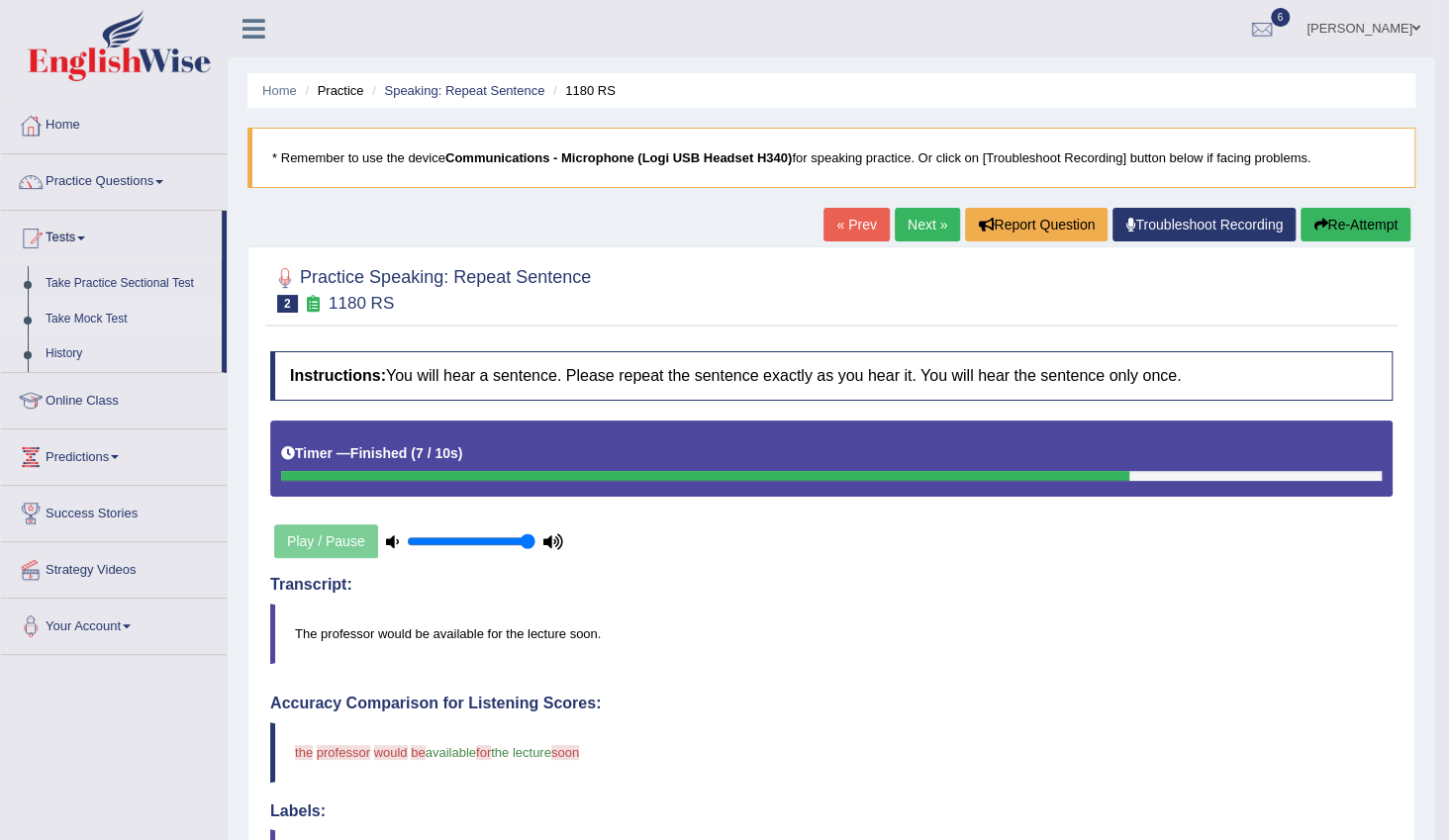
click at [86, 319] on link "Take Mock Test" at bounding box center [129, 319] width 185 height 36
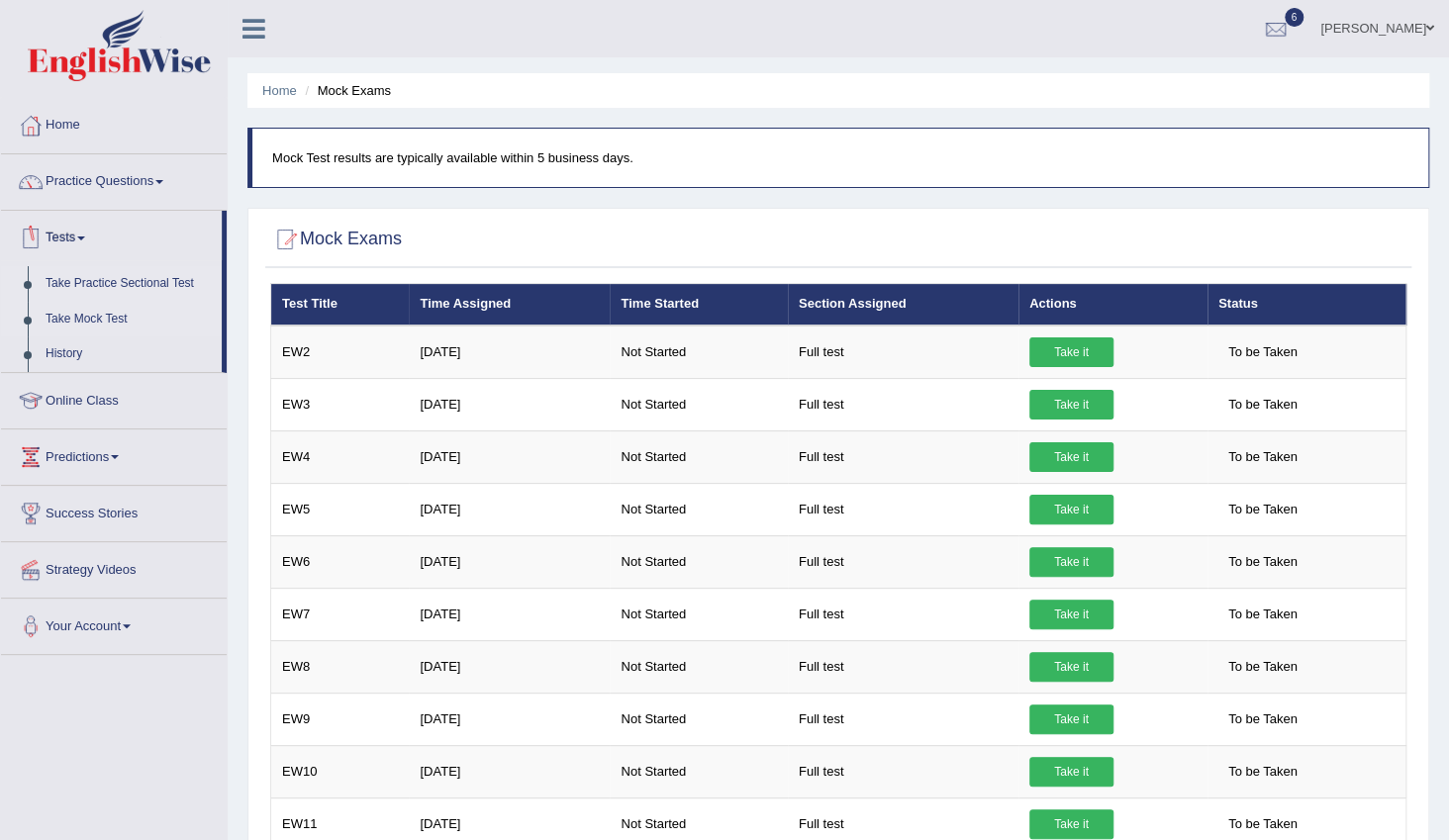
click at [142, 282] on link "Take Practice Sectional Test" at bounding box center [129, 285] width 185 height 36
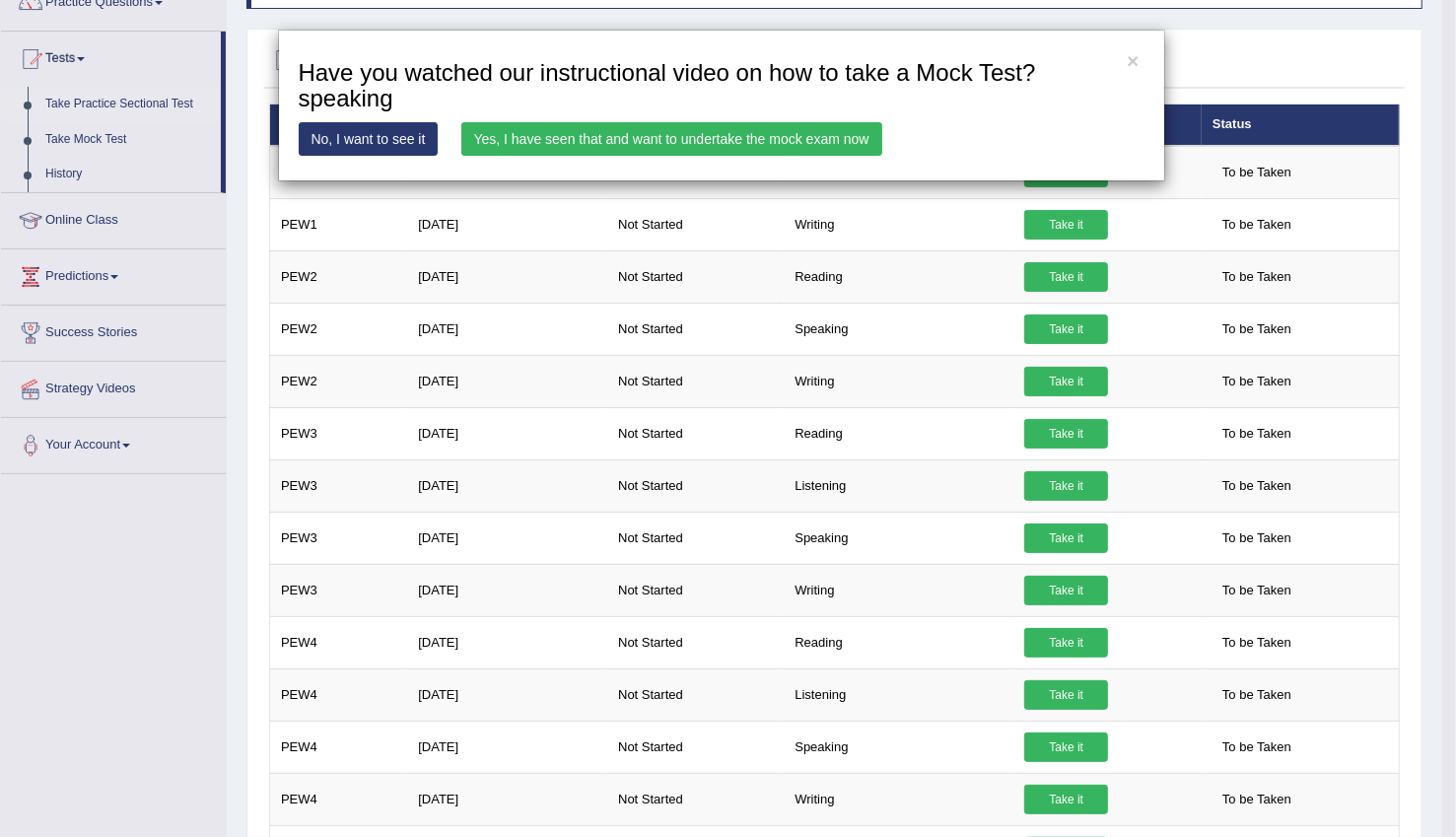
click at [568, 141] on link "Yes, I have seen that and want to undertake the mock exam now" at bounding box center [672, 139] width 421 height 34
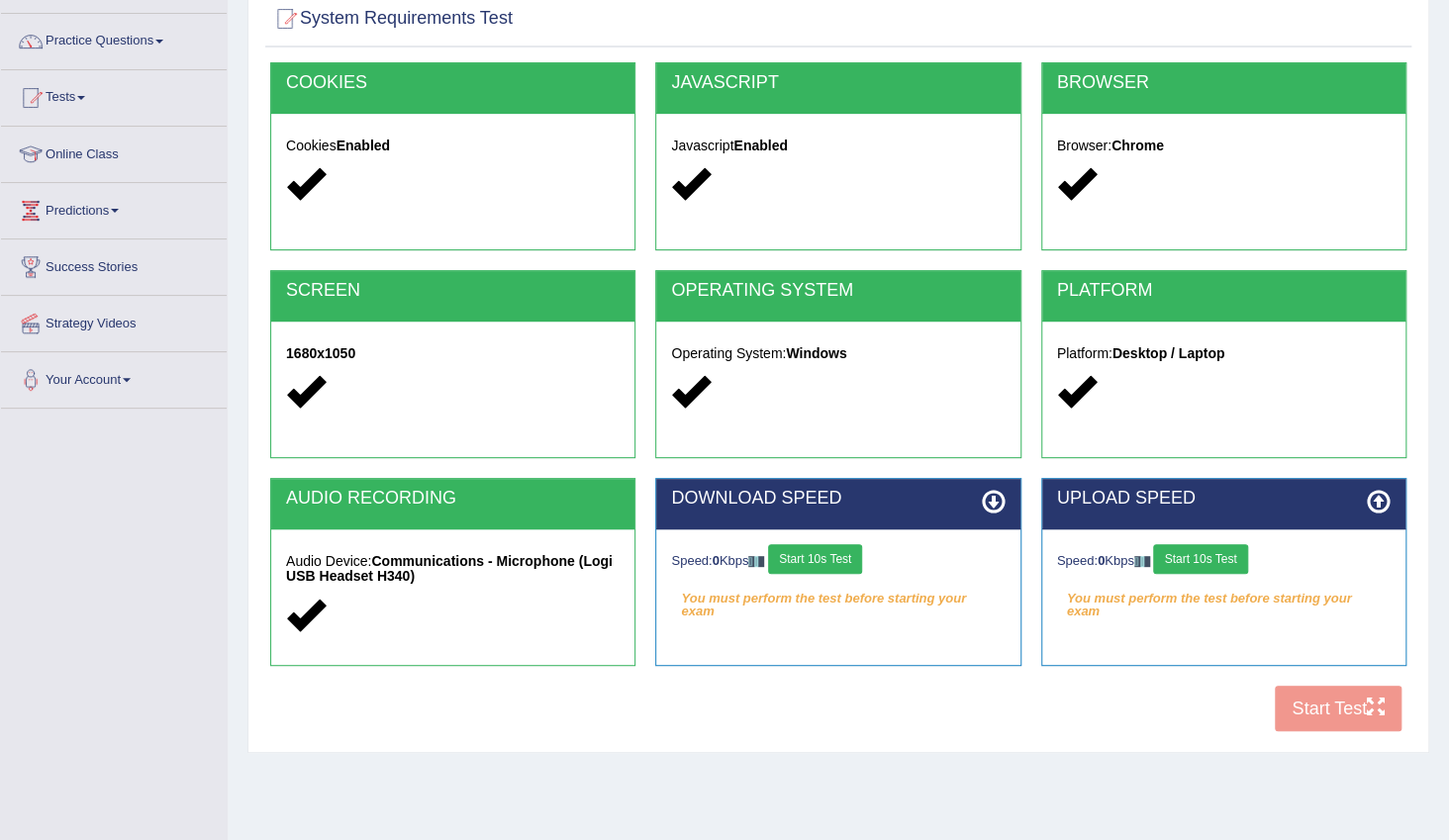
scroll to position [108, 0]
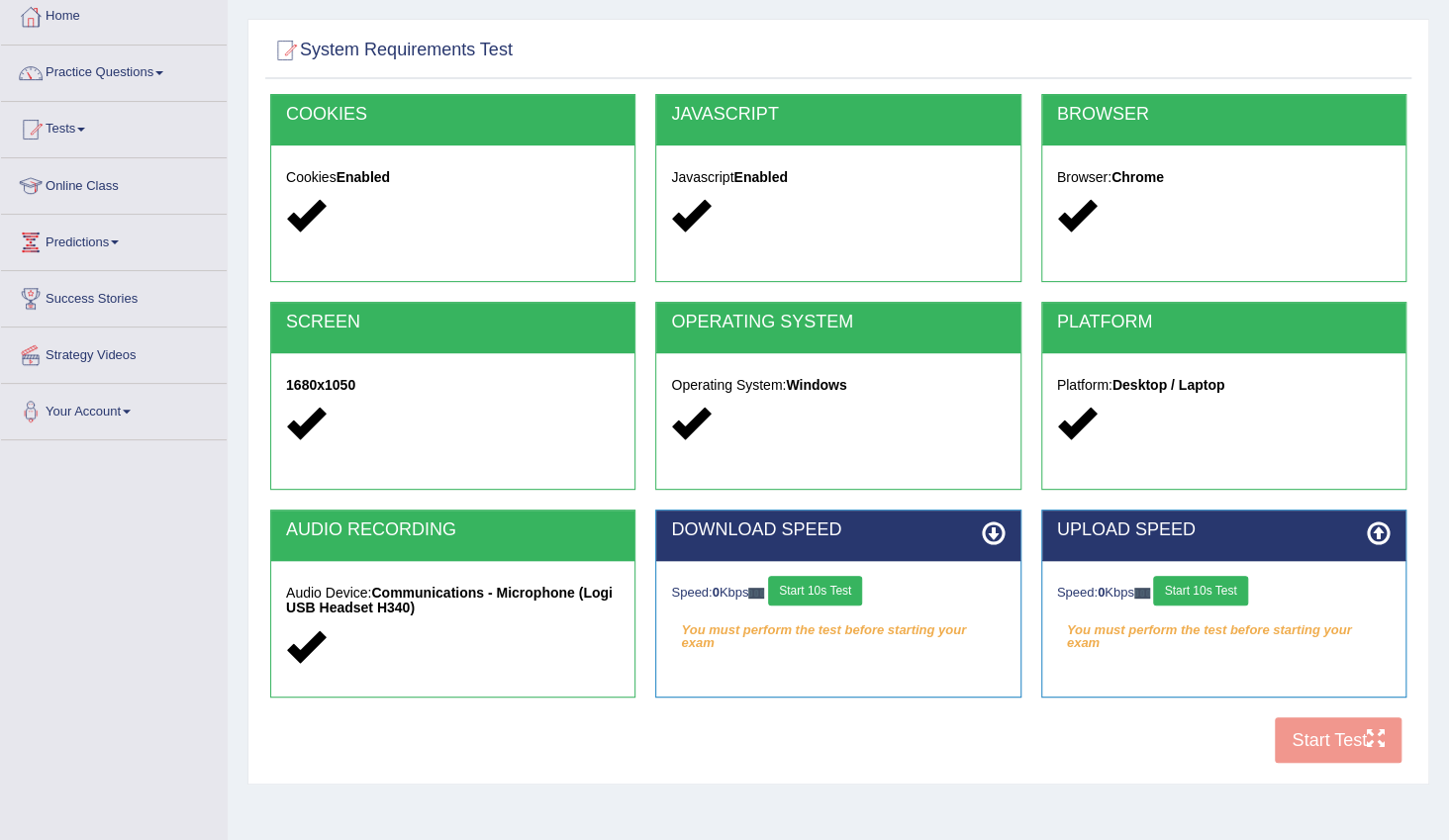
click at [833, 597] on button "Start 10s Test" at bounding box center [815, 591] width 94 height 30
click at [833, 597] on button "Start 10s Test" at bounding box center [837, 591] width 94 height 30
click at [833, 597] on button "Start 10s Test" at bounding box center [830, 591] width 94 height 30
click at [822, 631] on div "Your connection speed is fine!" at bounding box center [837, 631] width 333 height 30
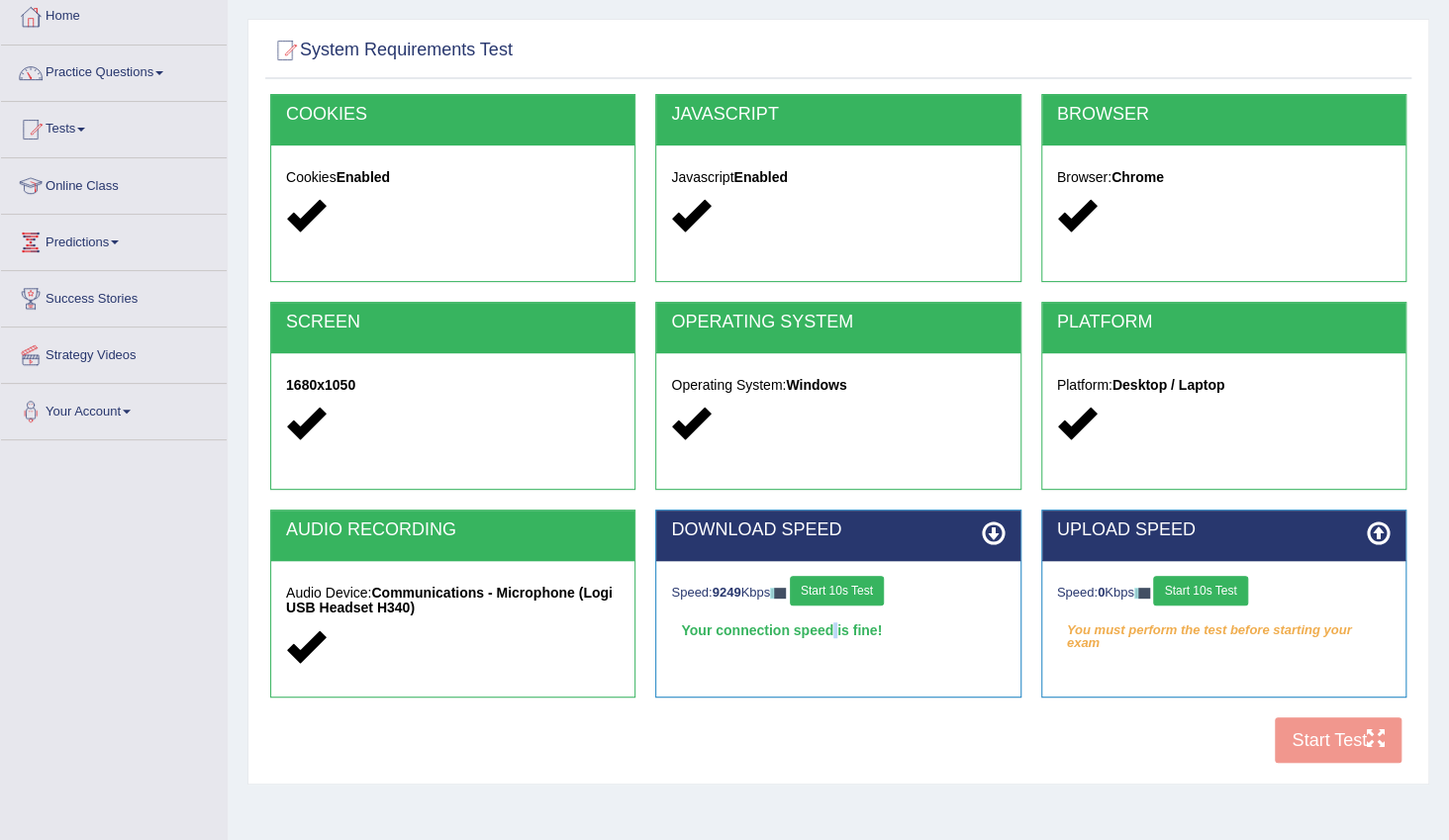
click at [822, 631] on div "Your connection speed is fine!" at bounding box center [837, 631] width 333 height 30
drag, startPoint x: 822, startPoint y: 631, endPoint x: 904, endPoint y: 636, distance: 82.2
click at [904, 636] on div "Your connection speed is fine!" at bounding box center [837, 631] width 333 height 30
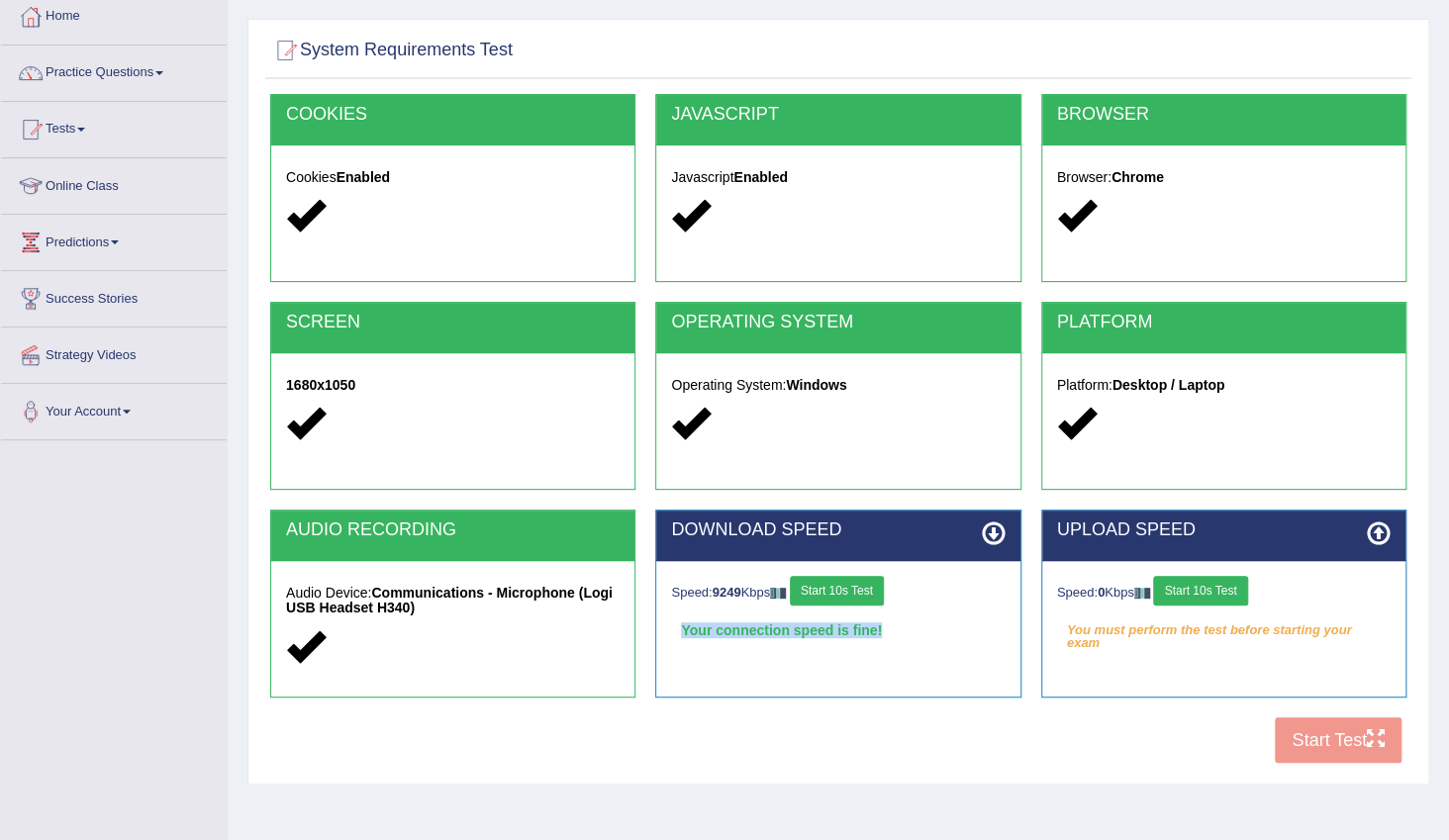
click at [1193, 593] on button "Start 10s Test" at bounding box center [1200, 591] width 94 height 30
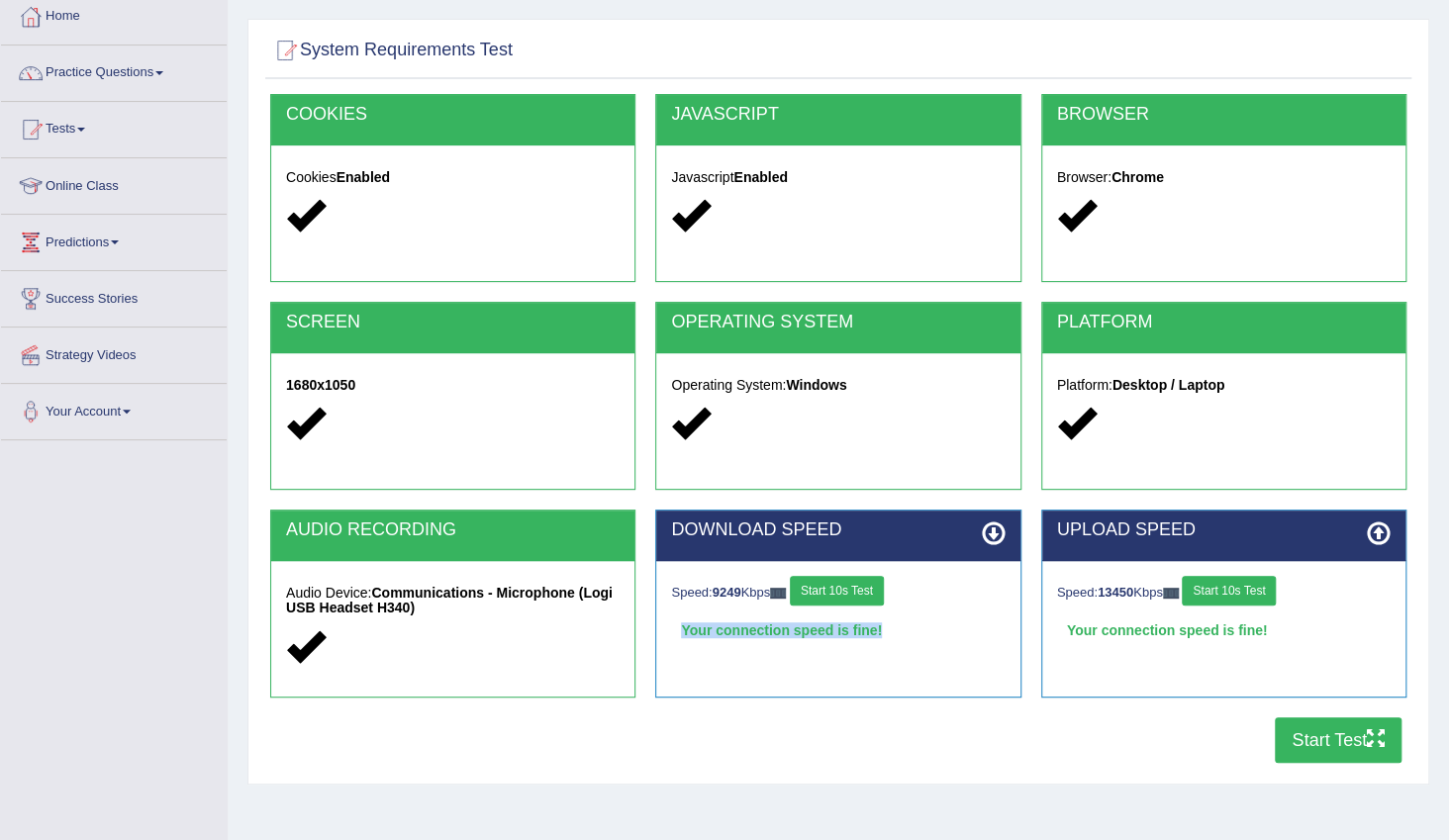
click at [870, 582] on button "Start 10s Test" at bounding box center [837, 591] width 94 height 30
click at [1220, 594] on button "Start 10s Test" at bounding box center [1229, 591] width 94 height 30
drag, startPoint x: 1220, startPoint y: 594, endPoint x: 1312, endPoint y: 741, distance: 173.4
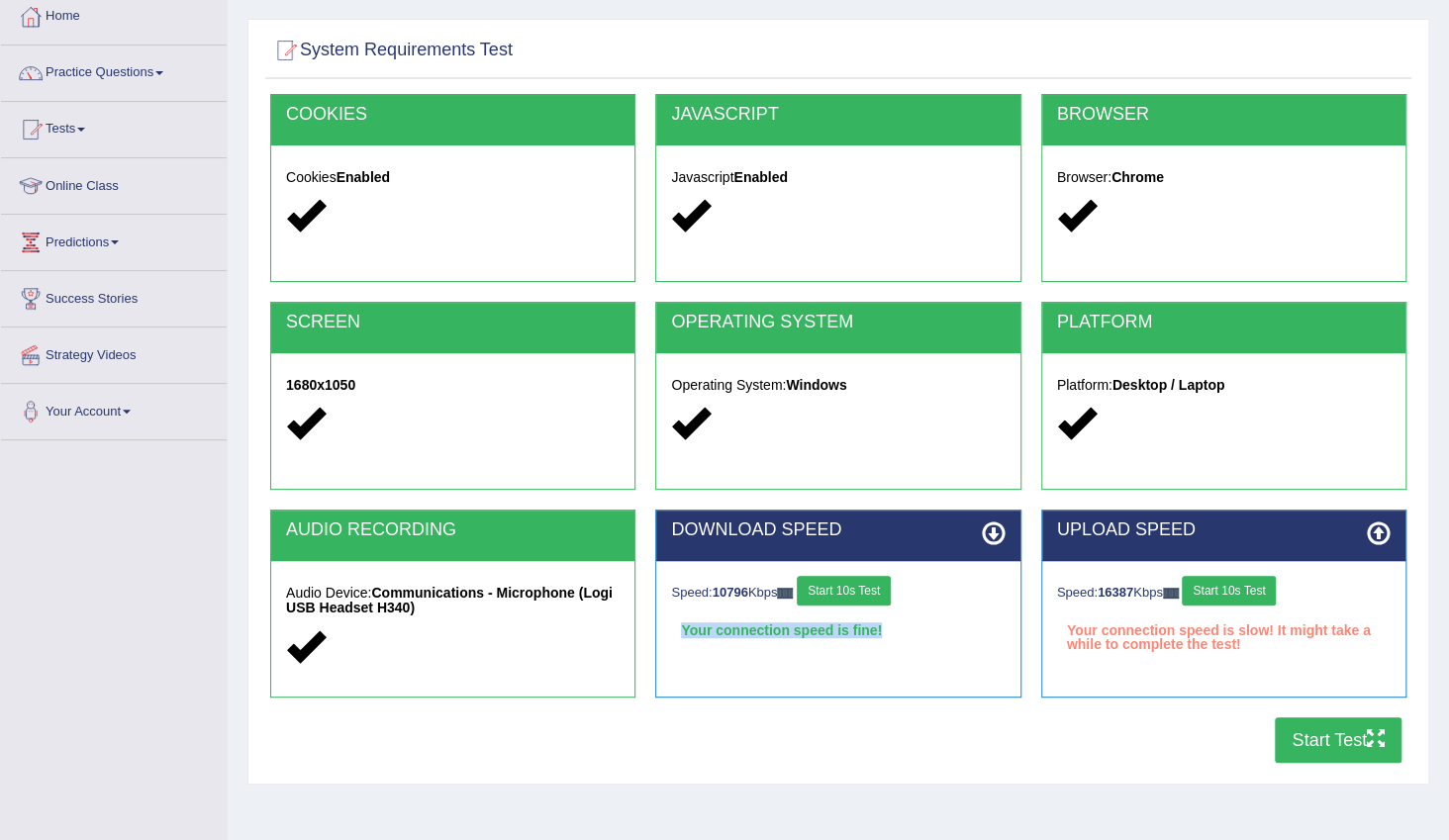
click at [1312, 741] on button "Start Test" at bounding box center [1338, 740] width 126 height 46
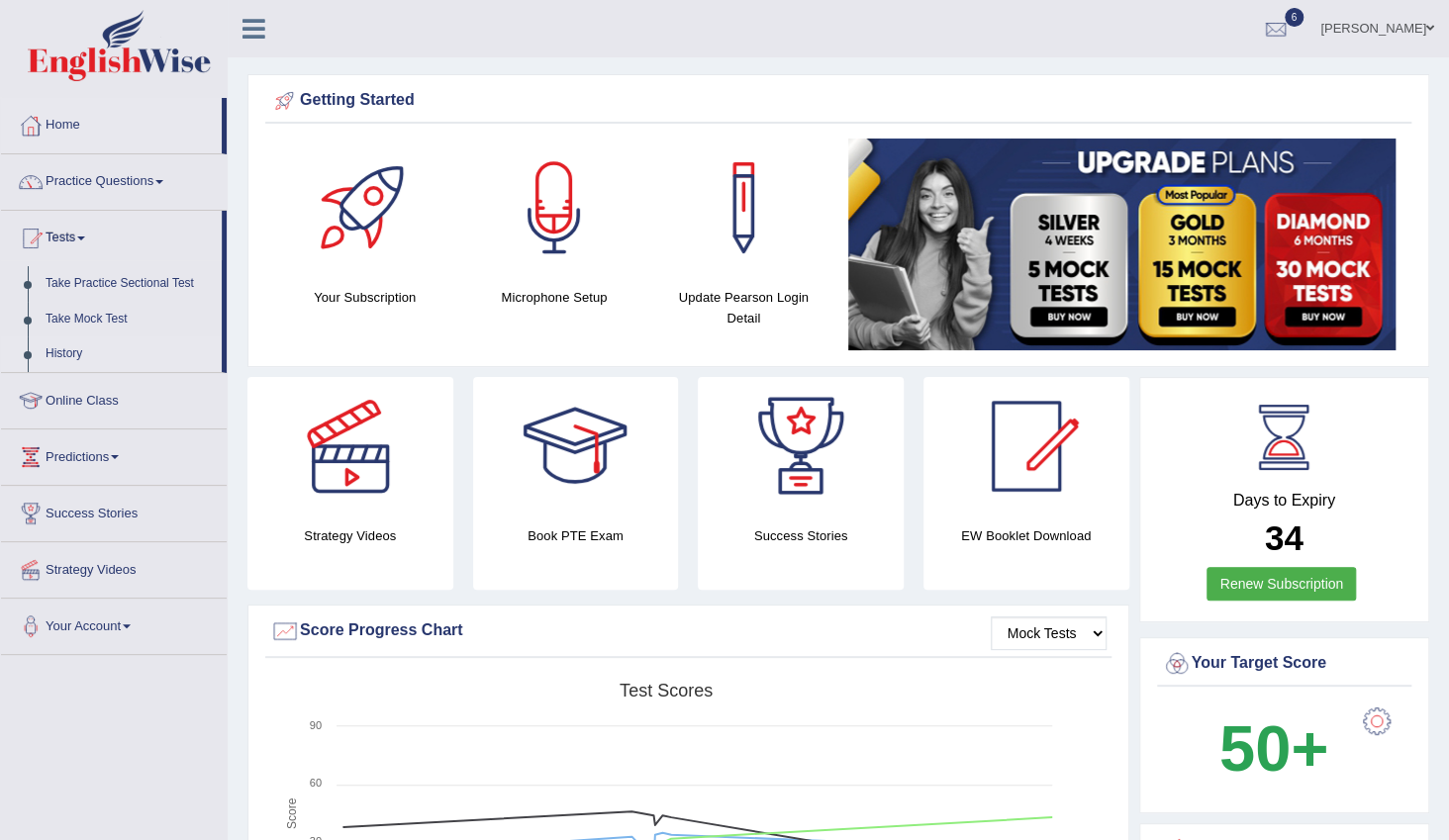
click at [93, 349] on link "History" at bounding box center [129, 354] width 185 height 36
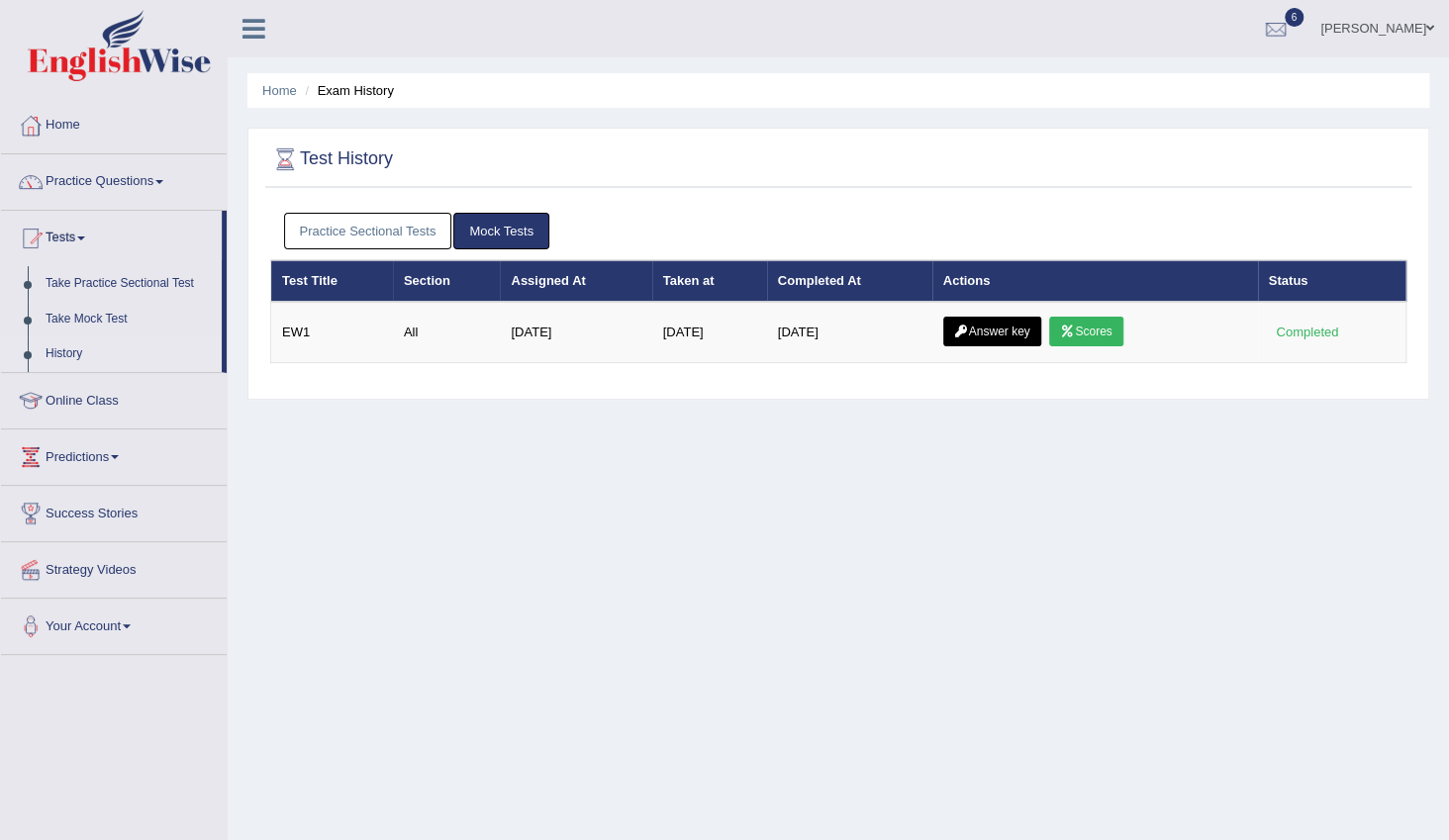
click at [396, 229] on link "Practice Sectional Tests" at bounding box center [367, 231] width 168 height 37
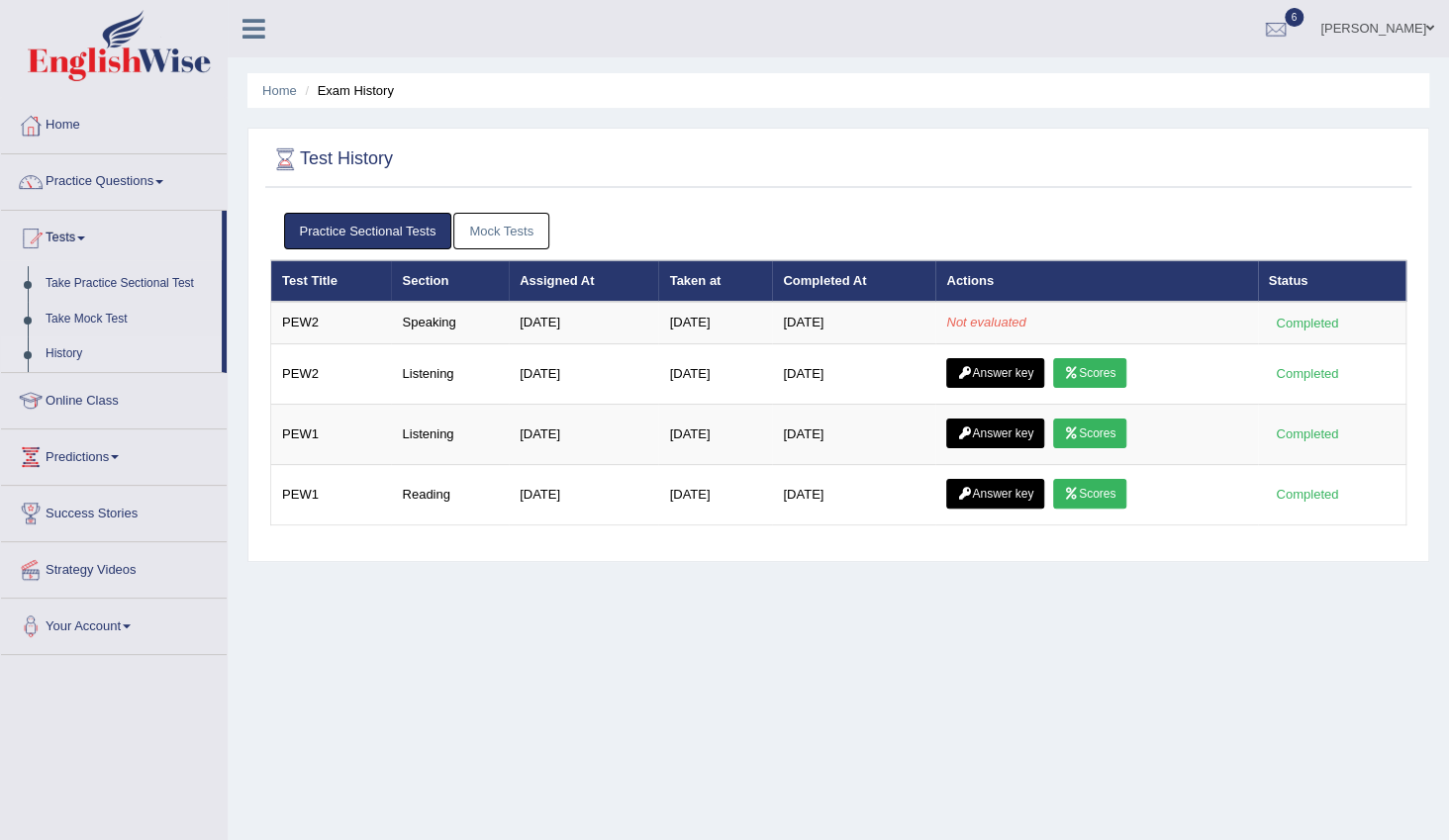
click at [496, 243] on link "Mock Tests" at bounding box center [502, 231] width 96 height 37
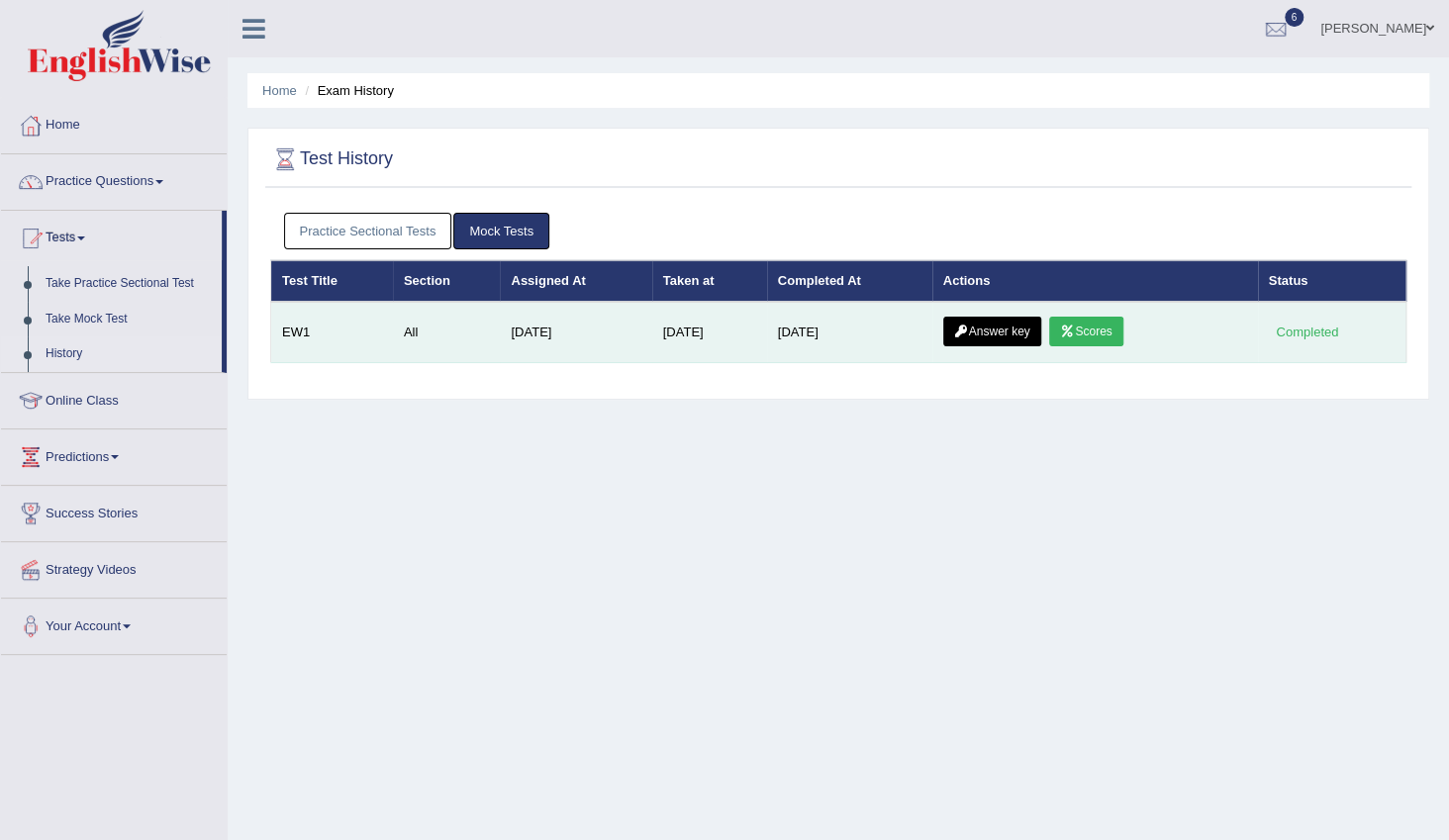
click at [1098, 322] on link "Scores" at bounding box center [1086, 331] width 74 height 30
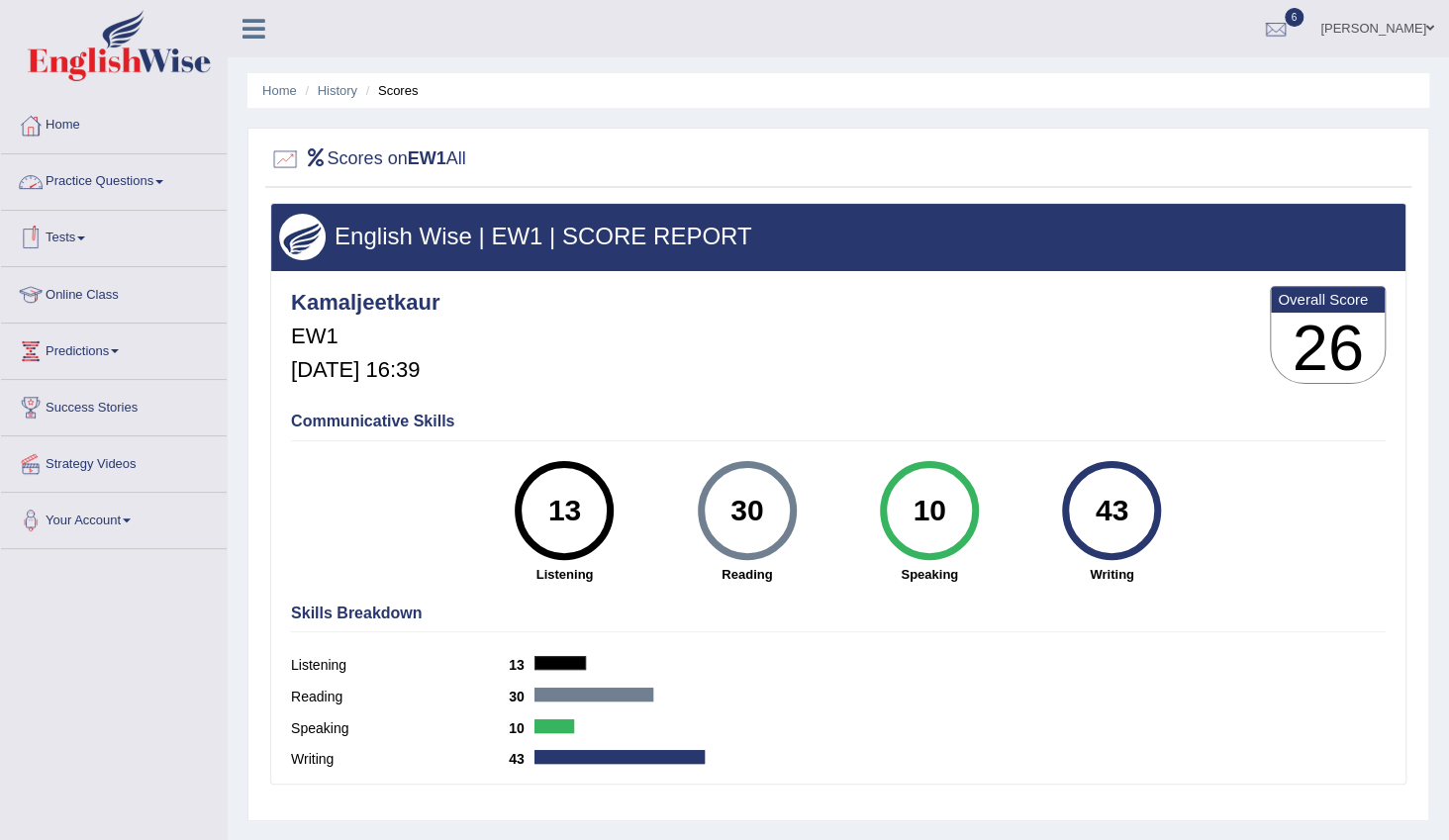
click at [161, 180] on span at bounding box center [159, 182] width 8 height 4
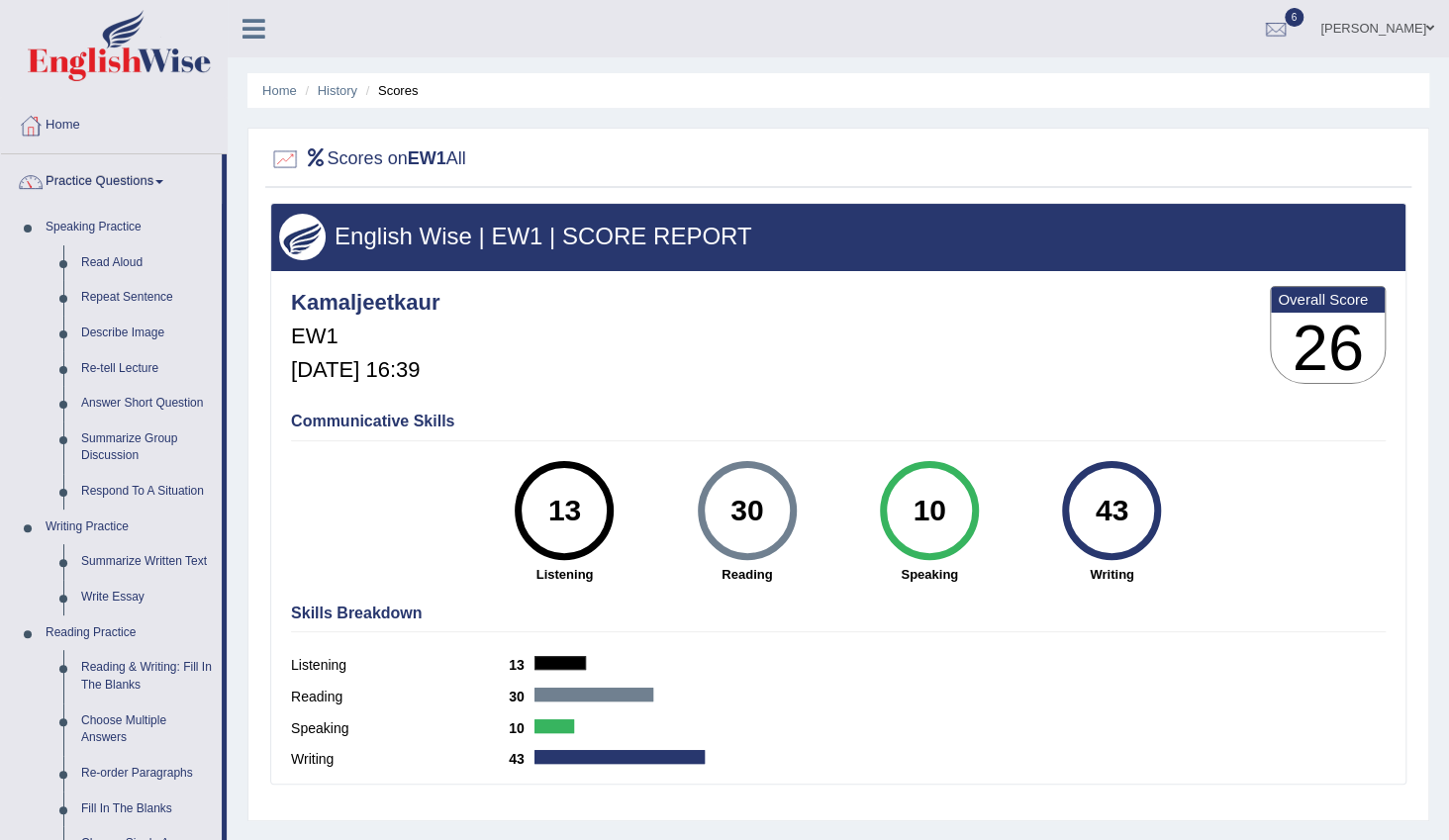
click at [167, 185] on link "Practice Questions" at bounding box center [111, 179] width 221 height 50
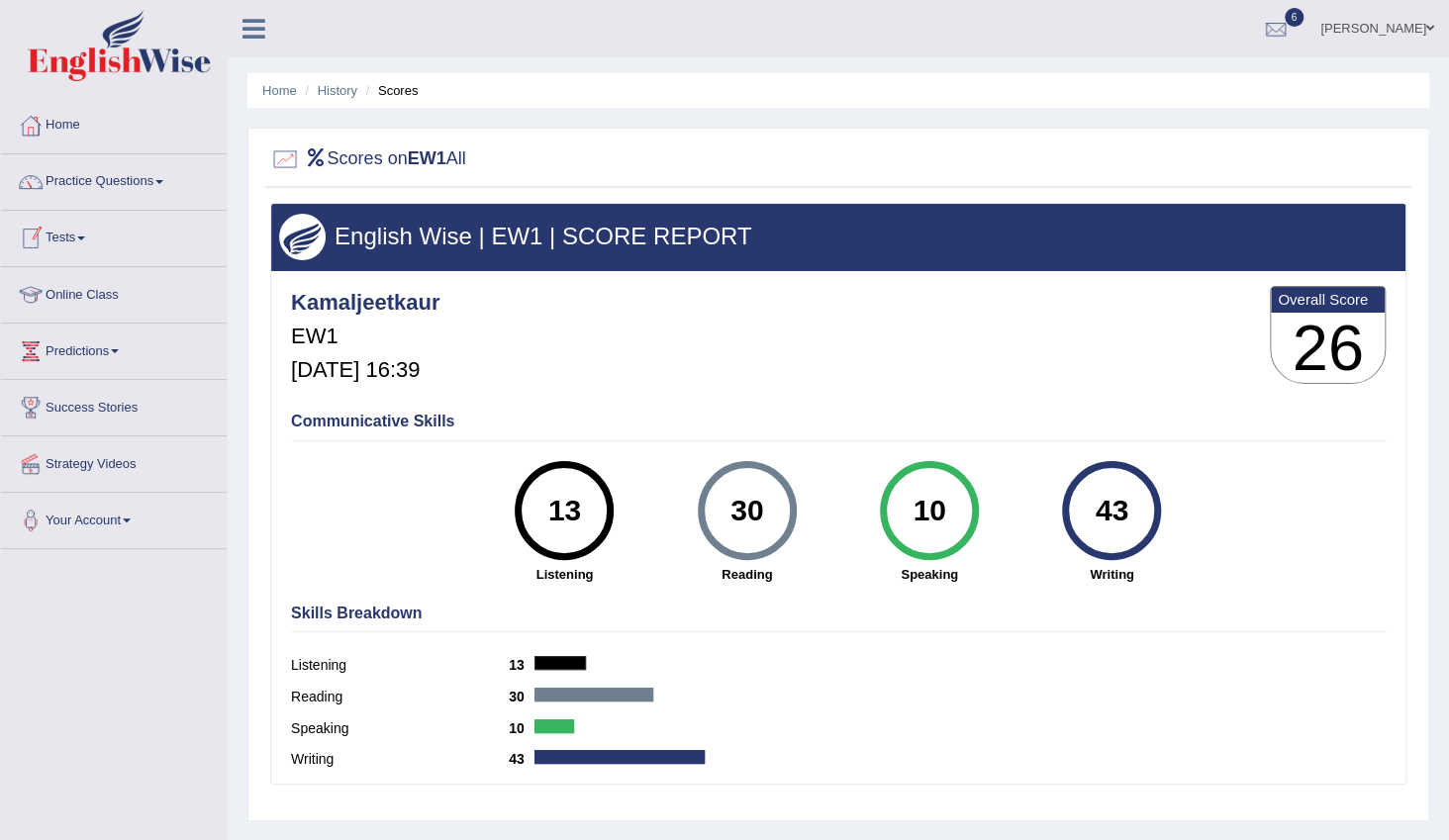
click at [85, 239] on span at bounding box center [82, 239] width 8 height 4
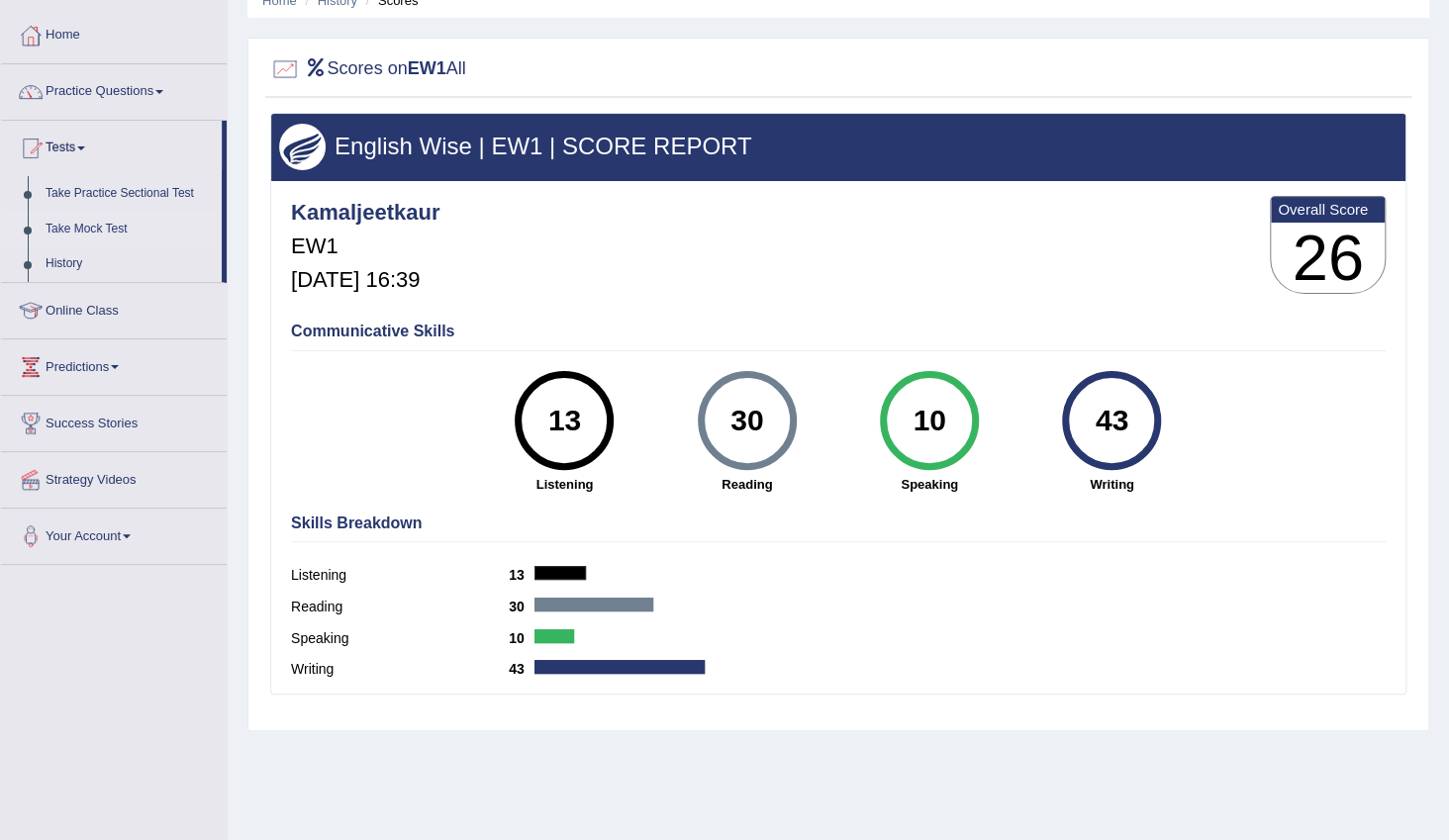
scroll to position [179, 0]
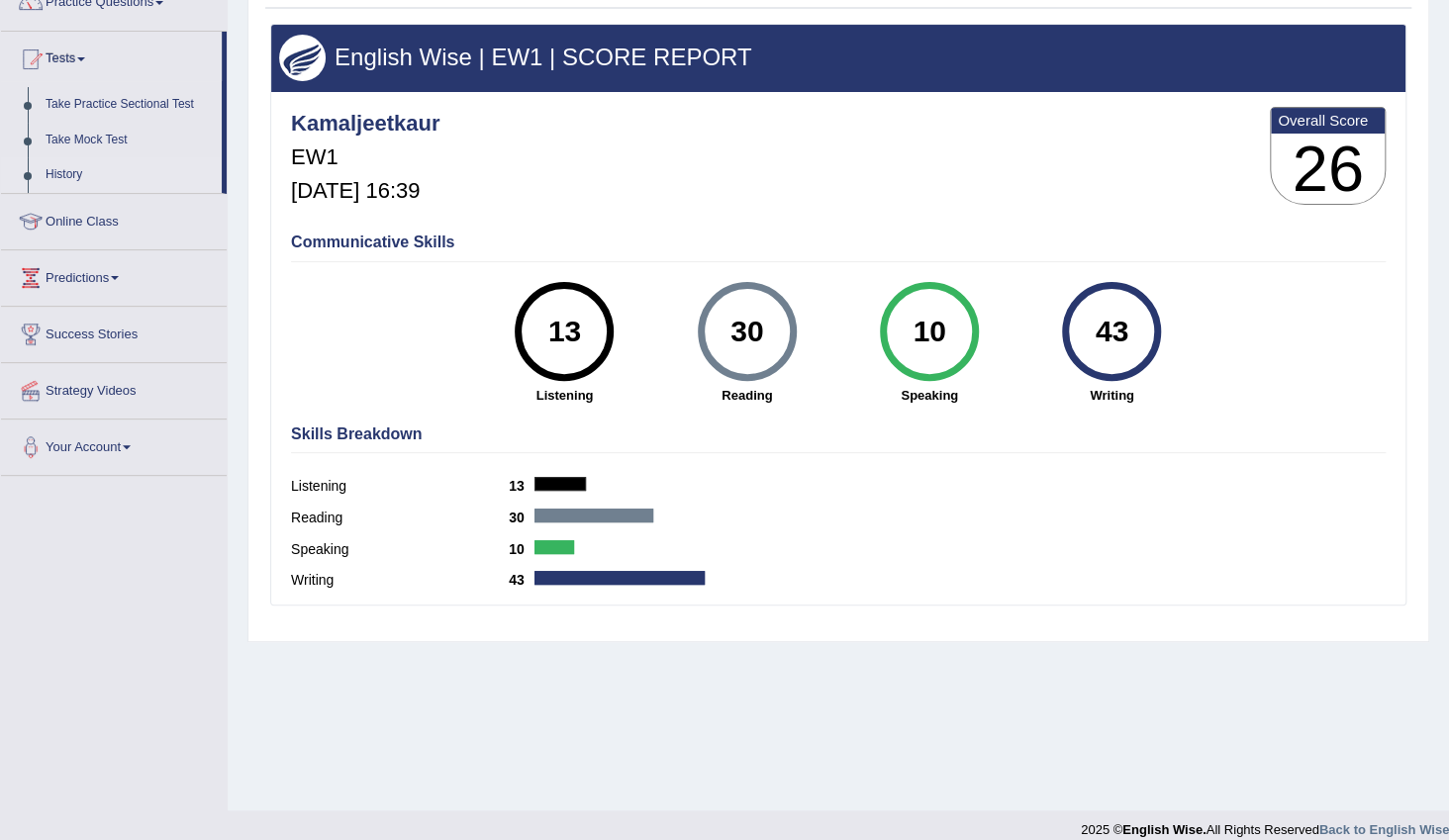
click at [59, 173] on link "History" at bounding box center [129, 175] width 185 height 36
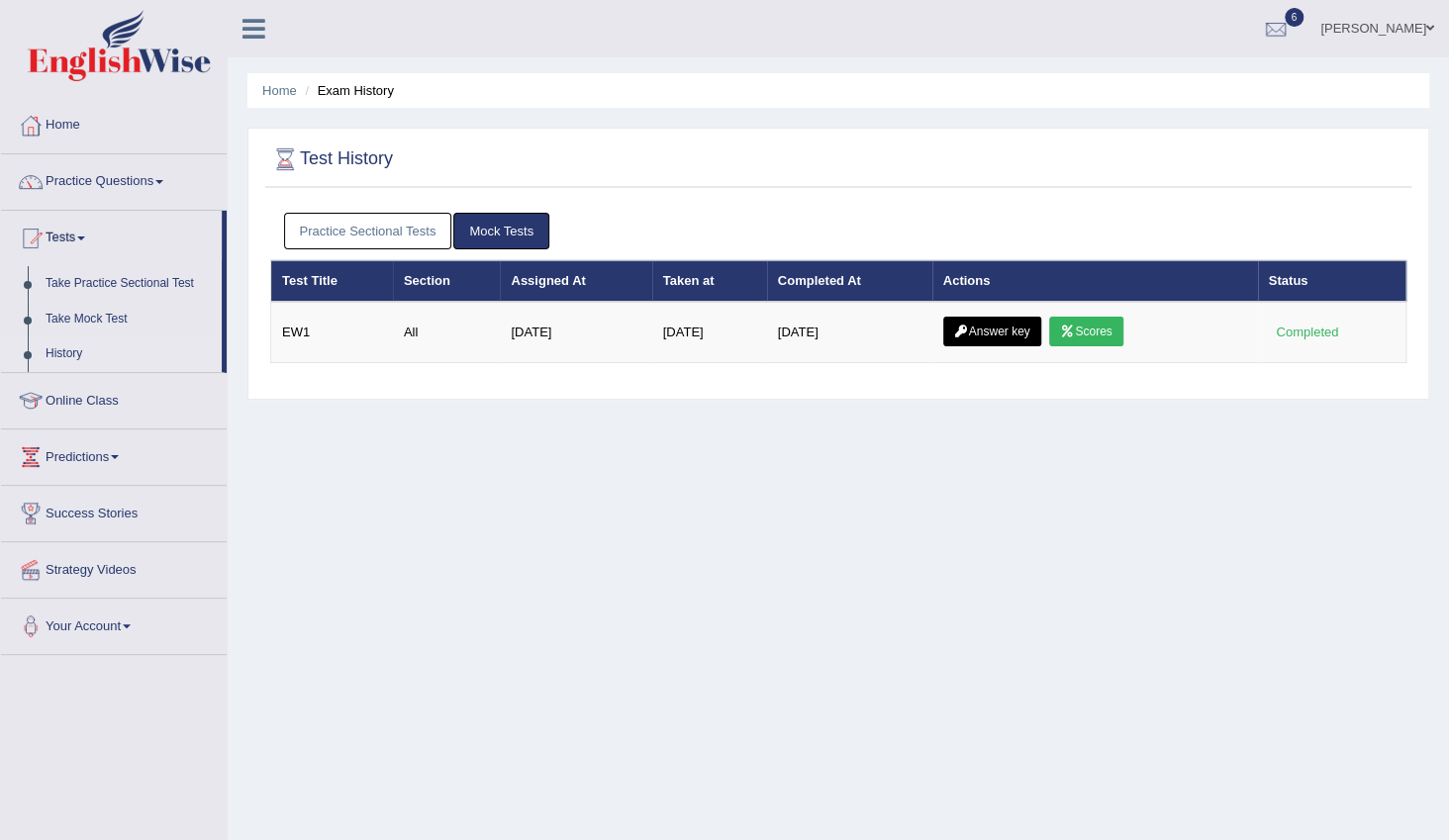
click at [389, 229] on link "Practice Sectional Tests" at bounding box center [367, 231] width 168 height 37
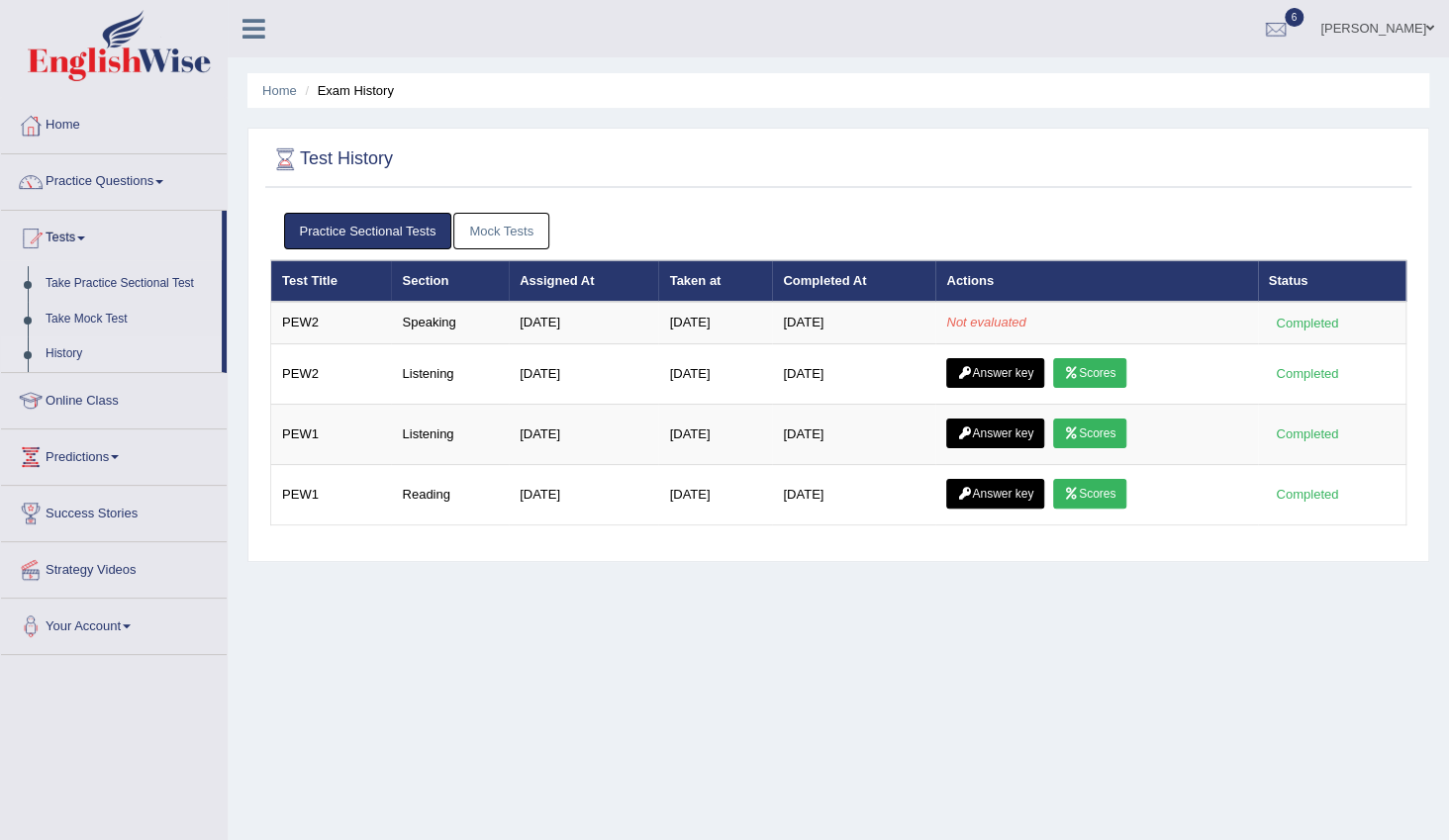
click at [373, 590] on div "Home Exam History Test History Practice Sectional Tests Mock Tests Test Title S…" at bounding box center [838, 495] width 1221 height 990
